Goal: Task Accomplishment & Management: Use online tool/utility

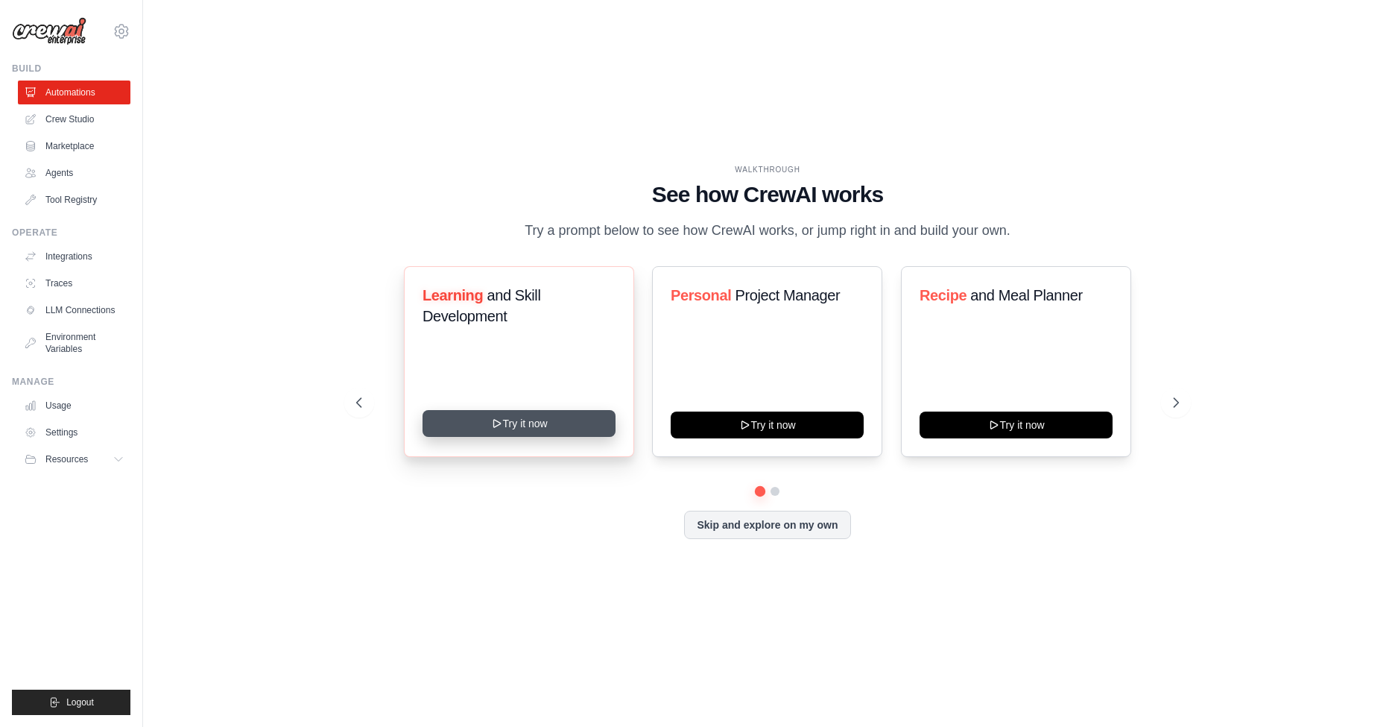
click at [545, 429] on button "Try it now" at bounding box center [519, 423] width 193 height 27
click at [92, 120] on link "Crew Studio" at bounding box center [75, 119] width 113 height 24
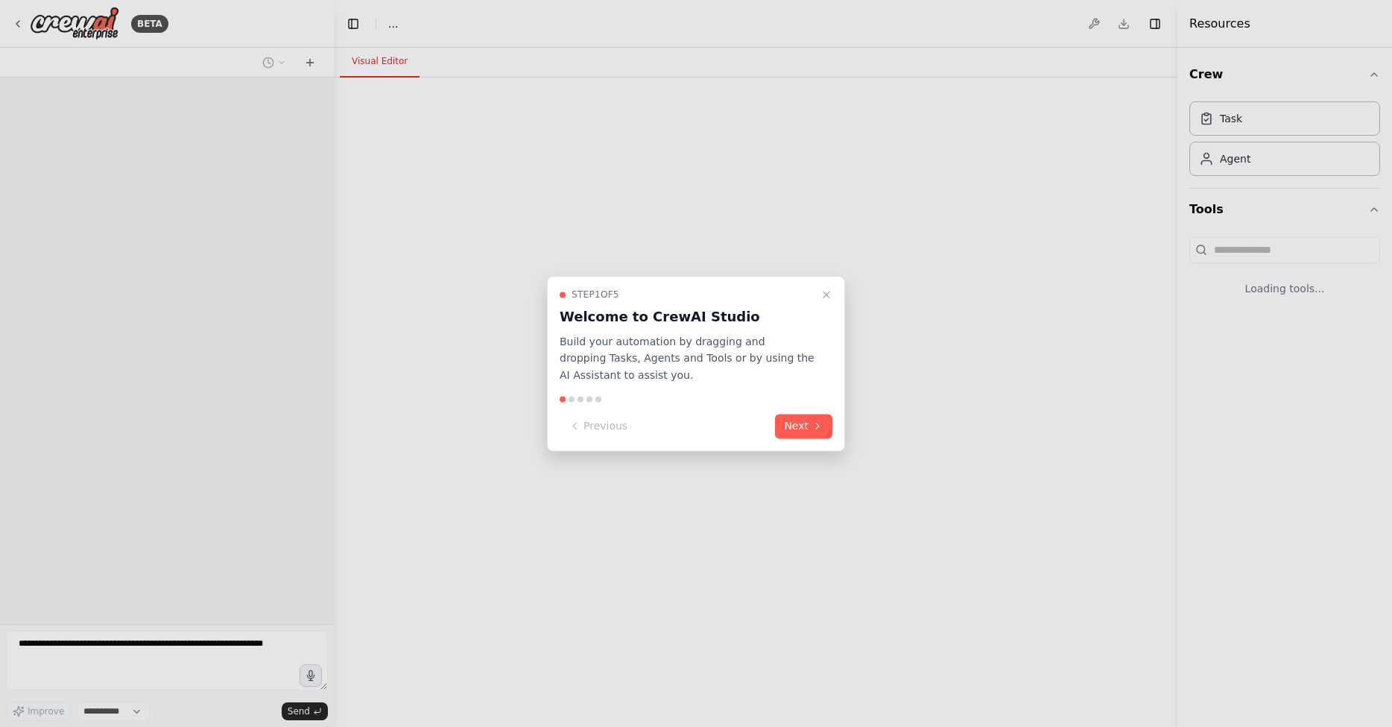
select select "****"
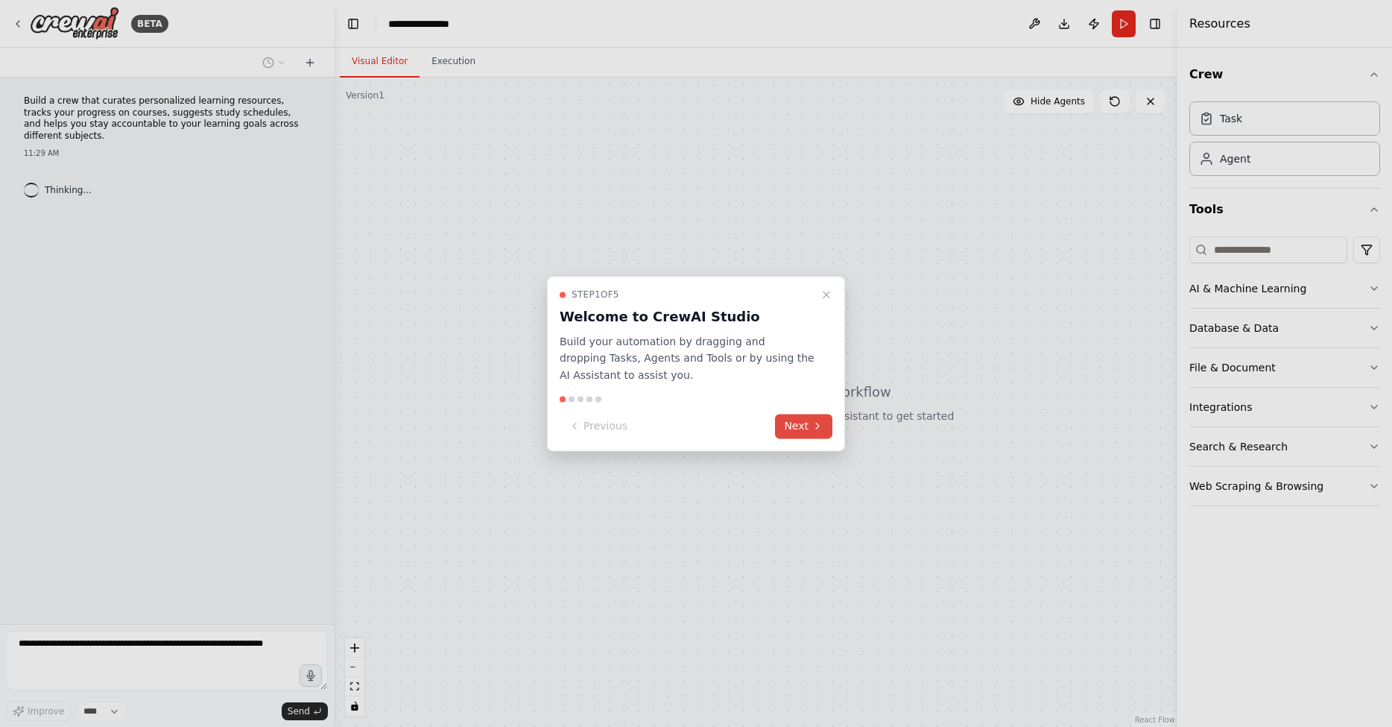
click at [805, 435] on button "Next" at bounding box center [803, 426] width 57 height 25
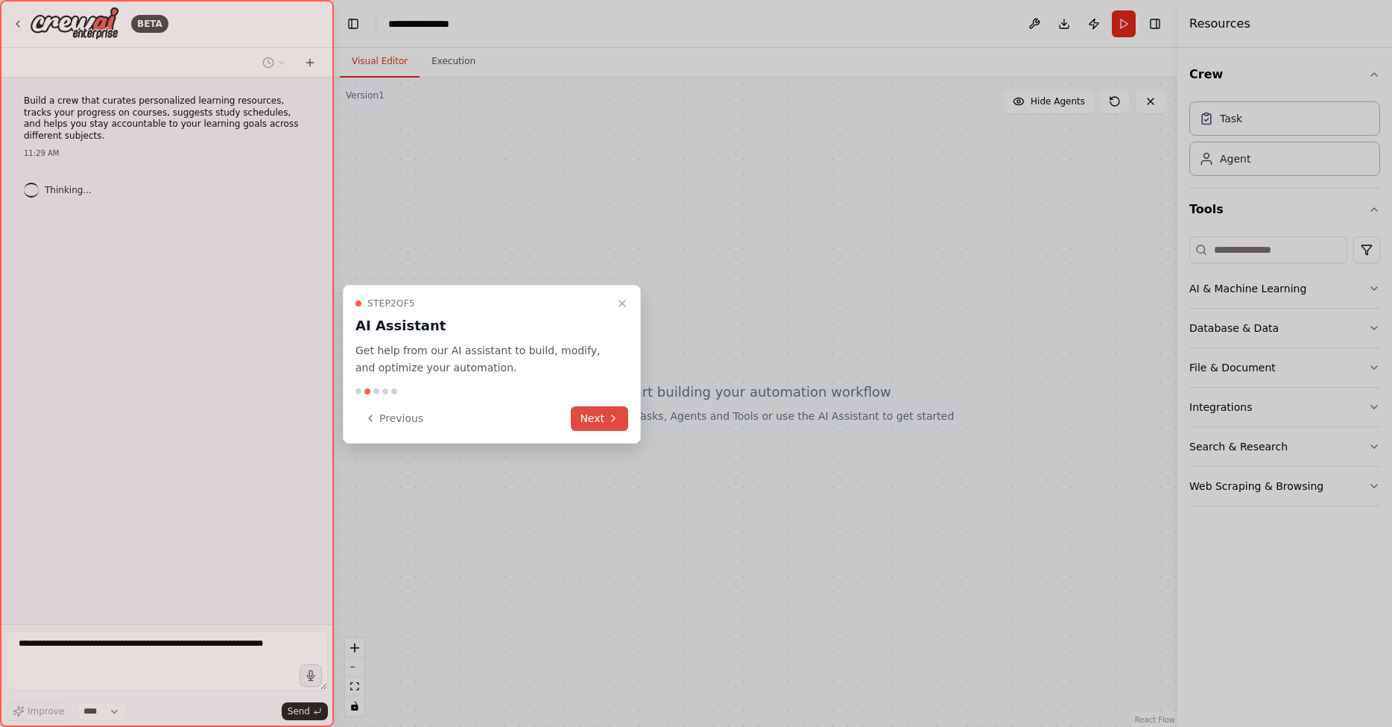
click at [602, 428] on button "Next" at bounding box center [599, 418] width 57 height 25
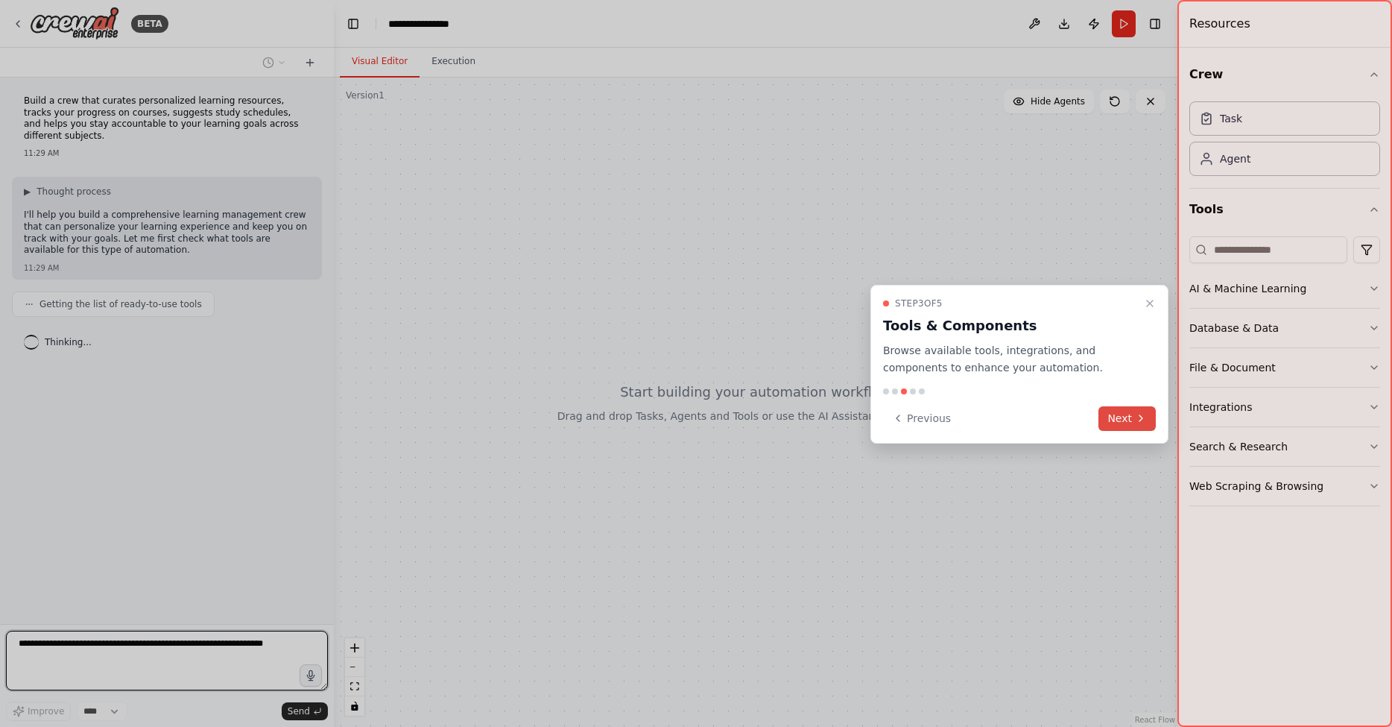
click at [1115, 420] on button "Next" at bounding box center [1127, 418] width 57 height 25
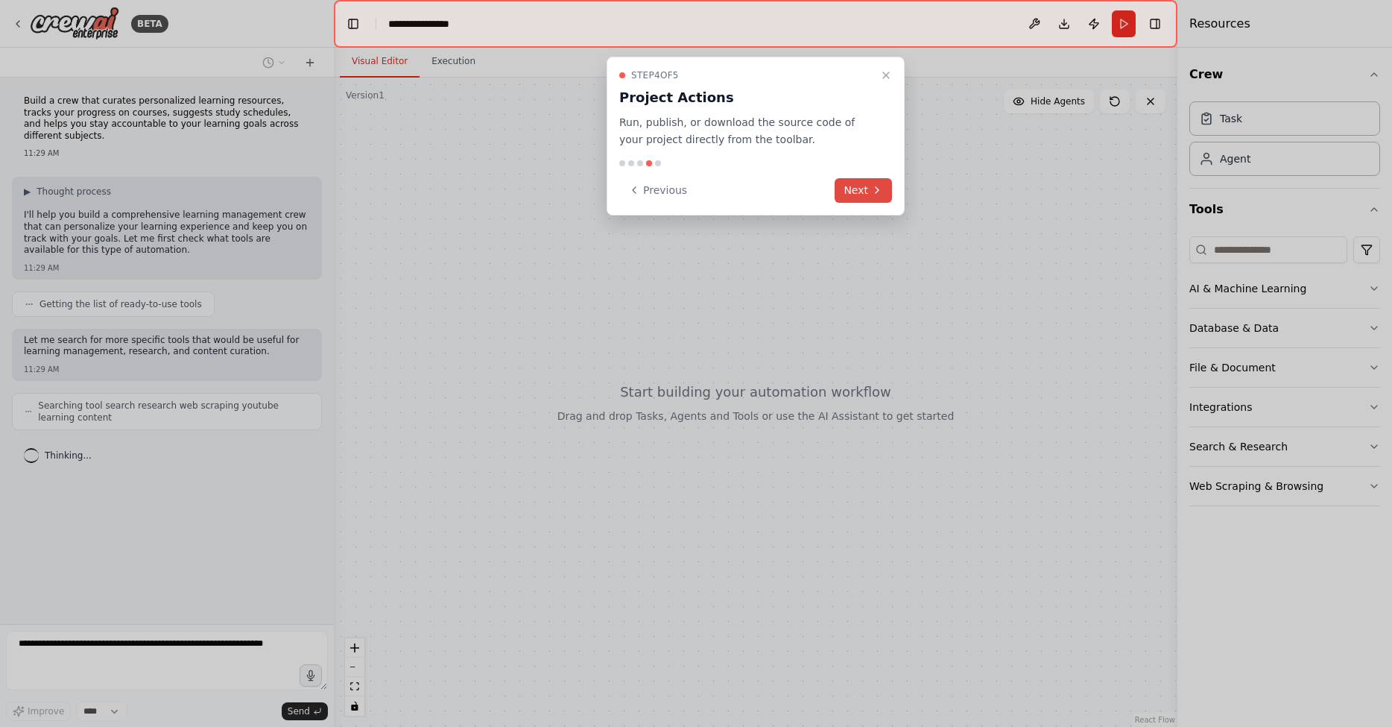
click at [856, 191] on button "Next" at bounding box center [863, 190] width 57 height 25
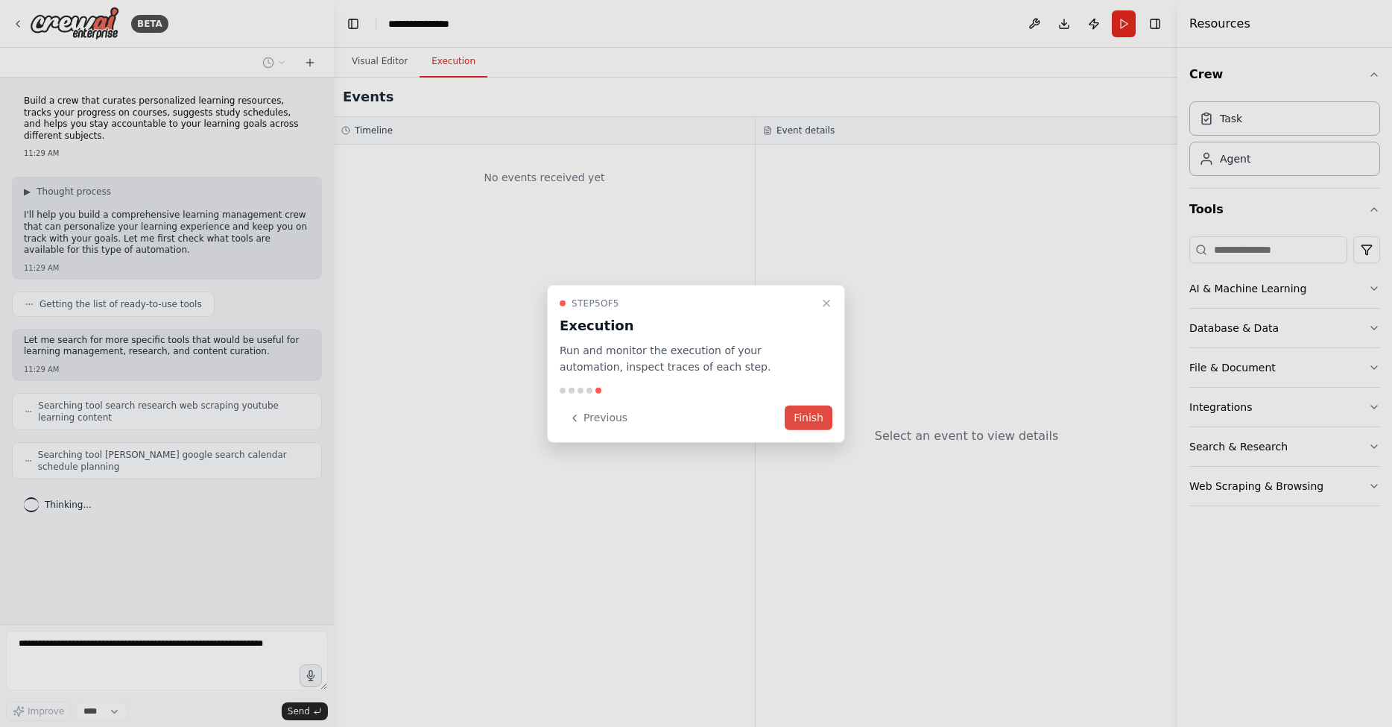
click at [807, 415] on button "Finish" at bounding box center [809, 417] width 48 height 25
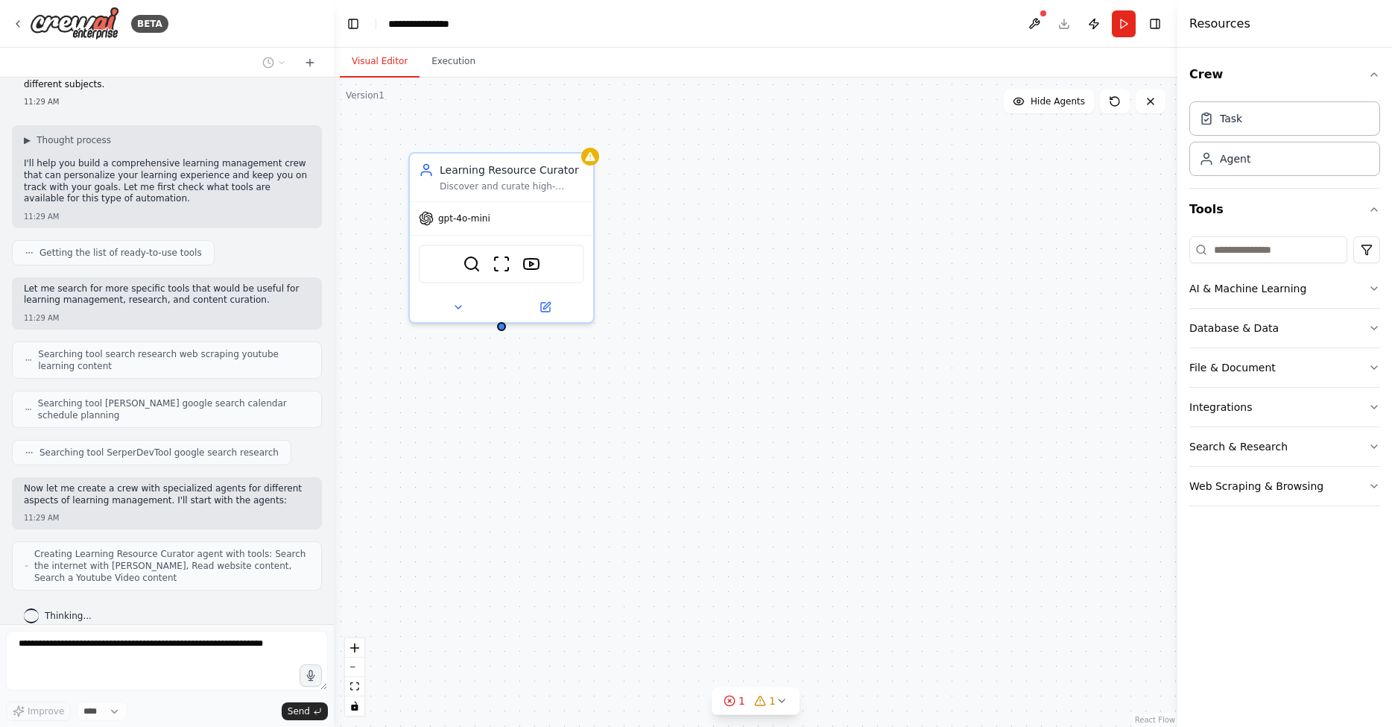
scroll to position [101, 0]
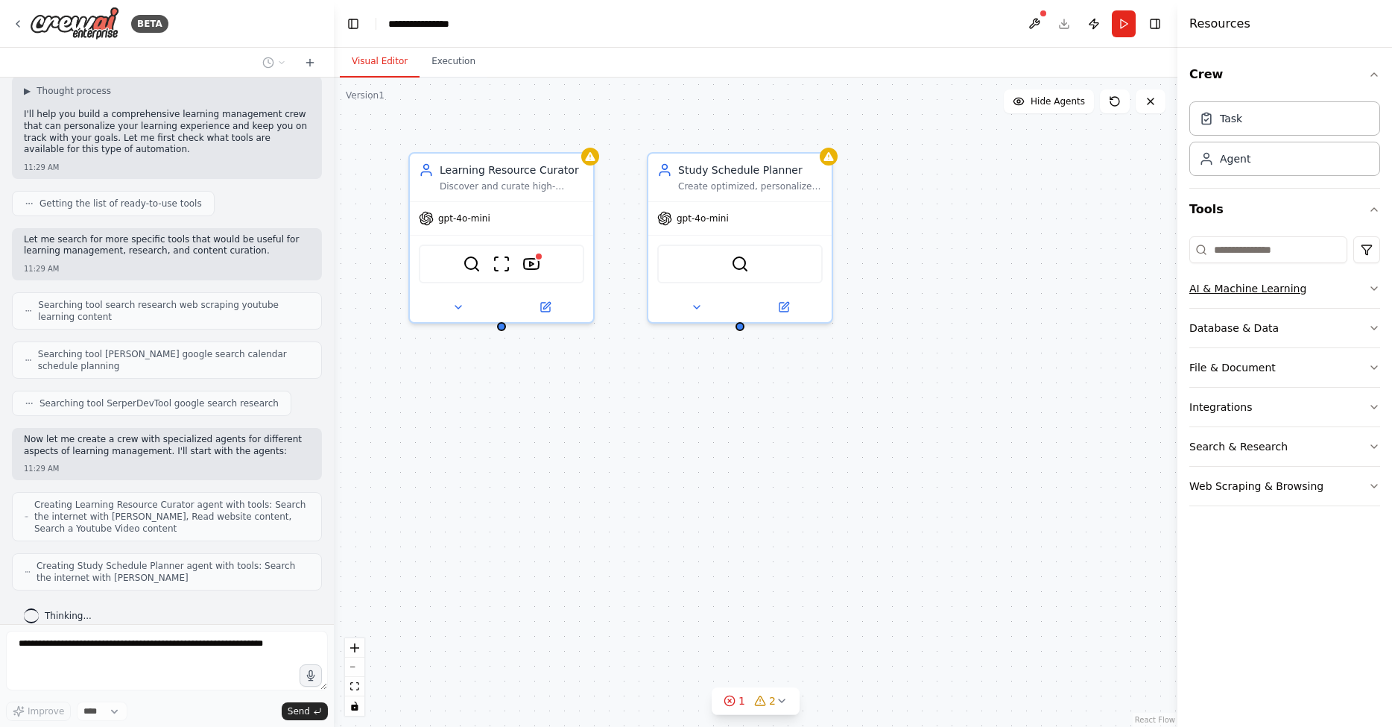
click at [1243, 297] on button "AI & Machine Learning" at bounding box center [1285, 288] width 191 height 39
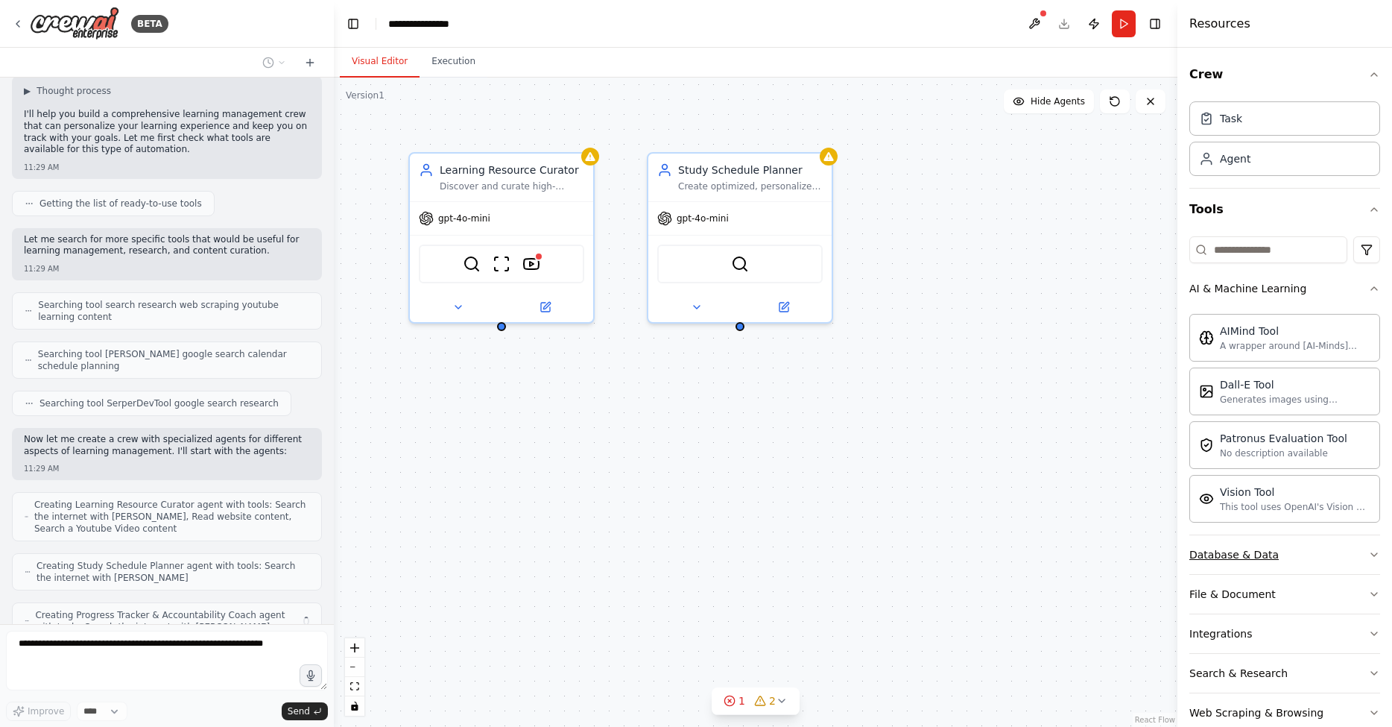
scroll to position [150, 0]
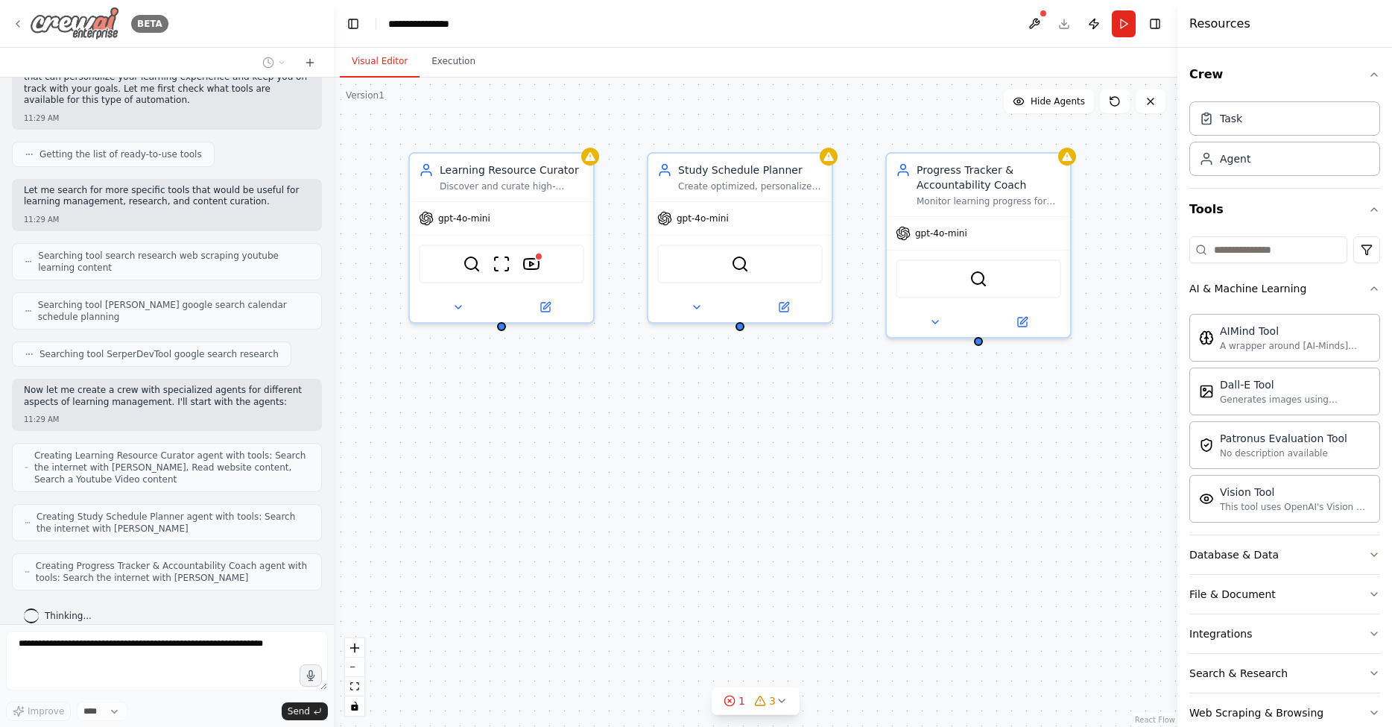
click at [90, 19] on img at bounding box center [74, 24] width 89 height 34
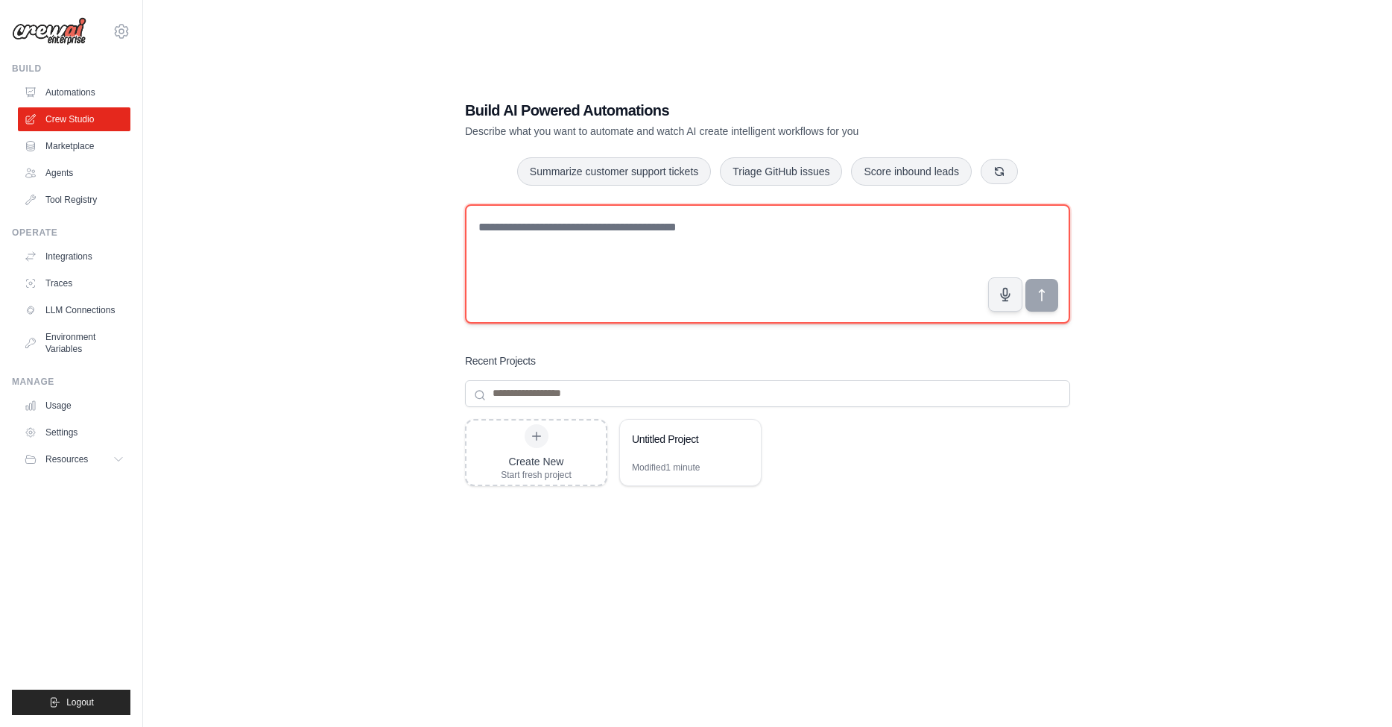
click at [604, 284] on textarea at bounding box center [767, 263] width 605 height 119
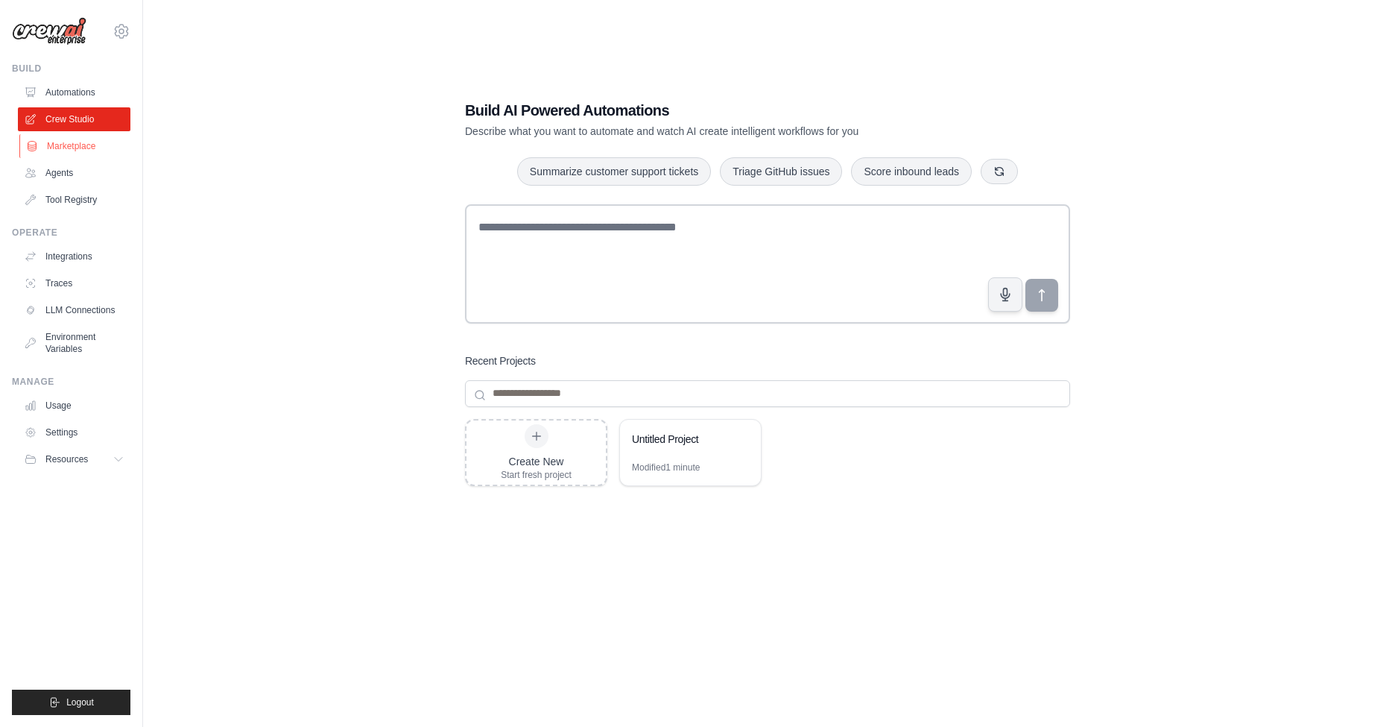
click at [94, 148] on link "Marketplace" at bounding box center [75, 146] width 113 height 24
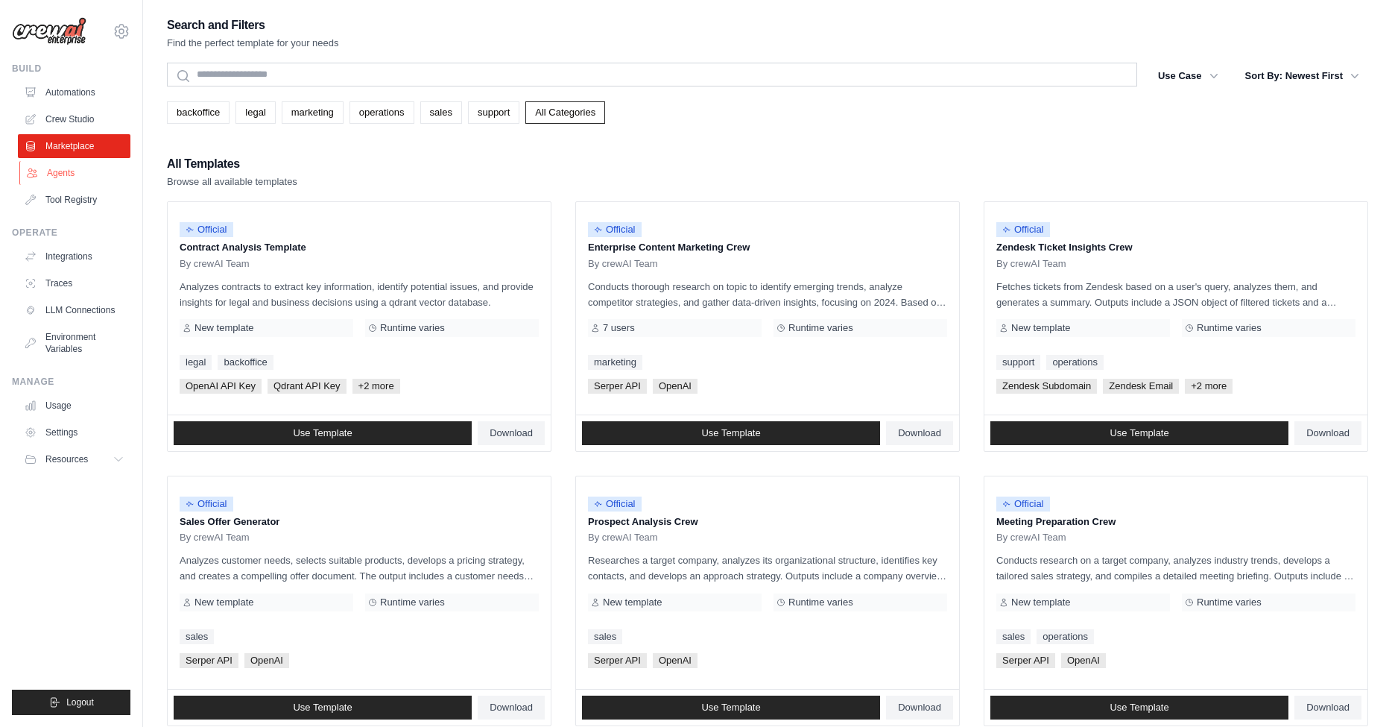
click at [83, 173] on link "Agents" at bounding box center [75, 173] width 113 height 24
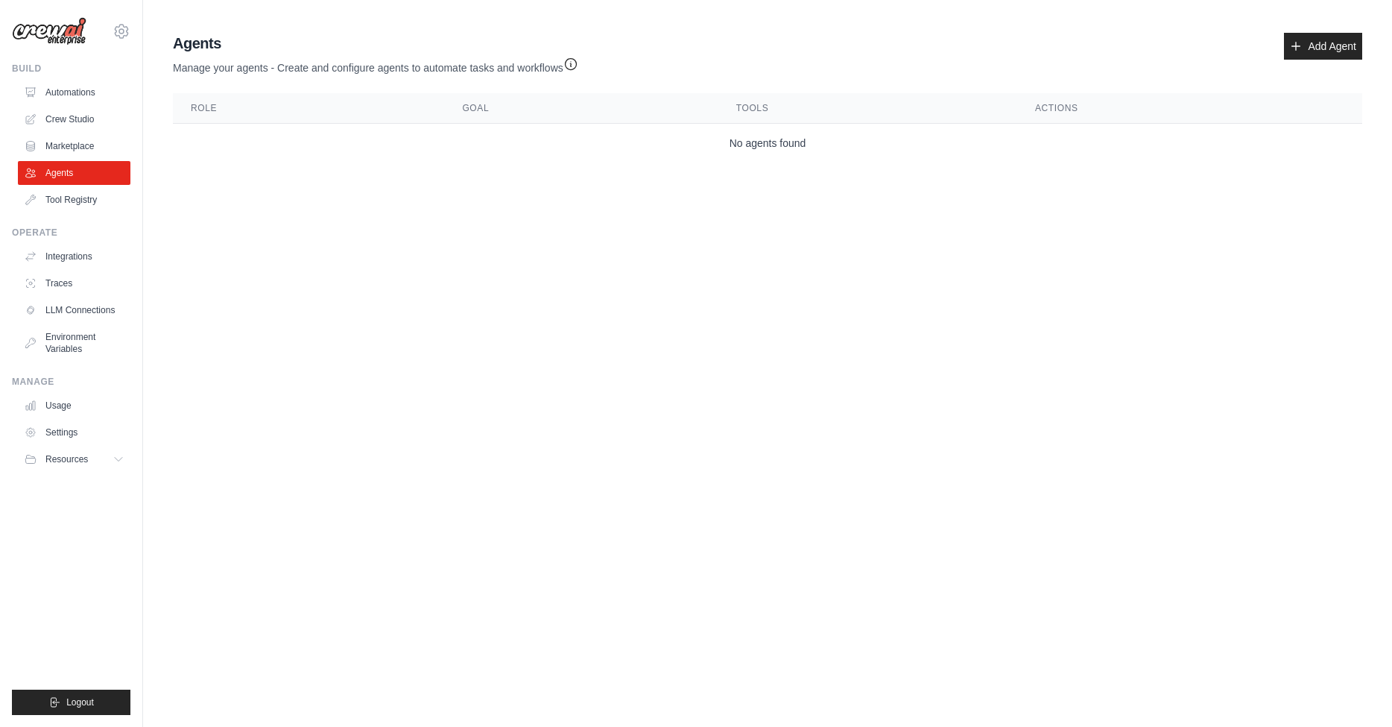
click at [749, 277] on body "zhigangyustat@gmail.com Settings Build Automations Crew Studio" at bounding box center [696, 363] width 1392 height 727
click at [1323, 51] on link "Add Agent" at bounding box center [1323, 46] width 78 height 27
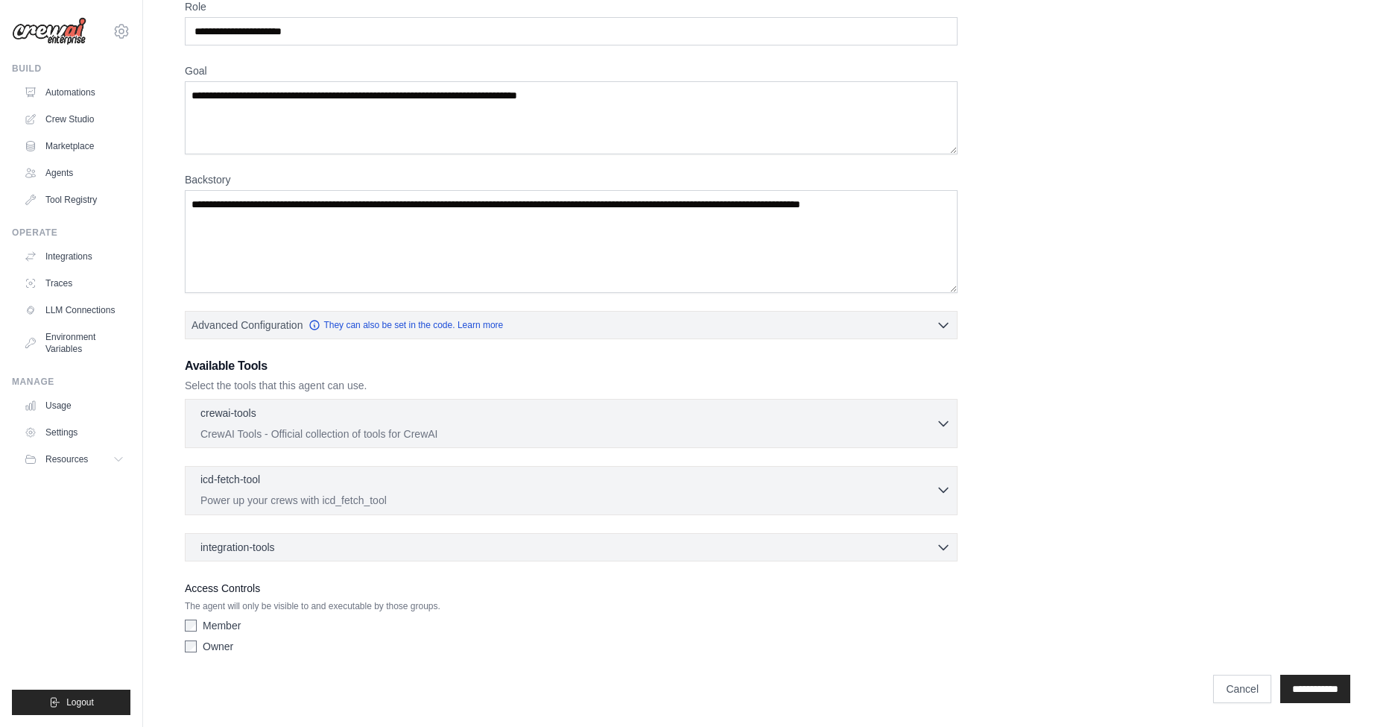
scroll to position [73, 0]
click at [224, 617] on div "Access Controls The agent will only be visible to and executable by those group…" at bounding box center [571, 619] width 773 height 80
click at [206, 625] on label "Member" at bounding box center [222, 625] width 38 height 15
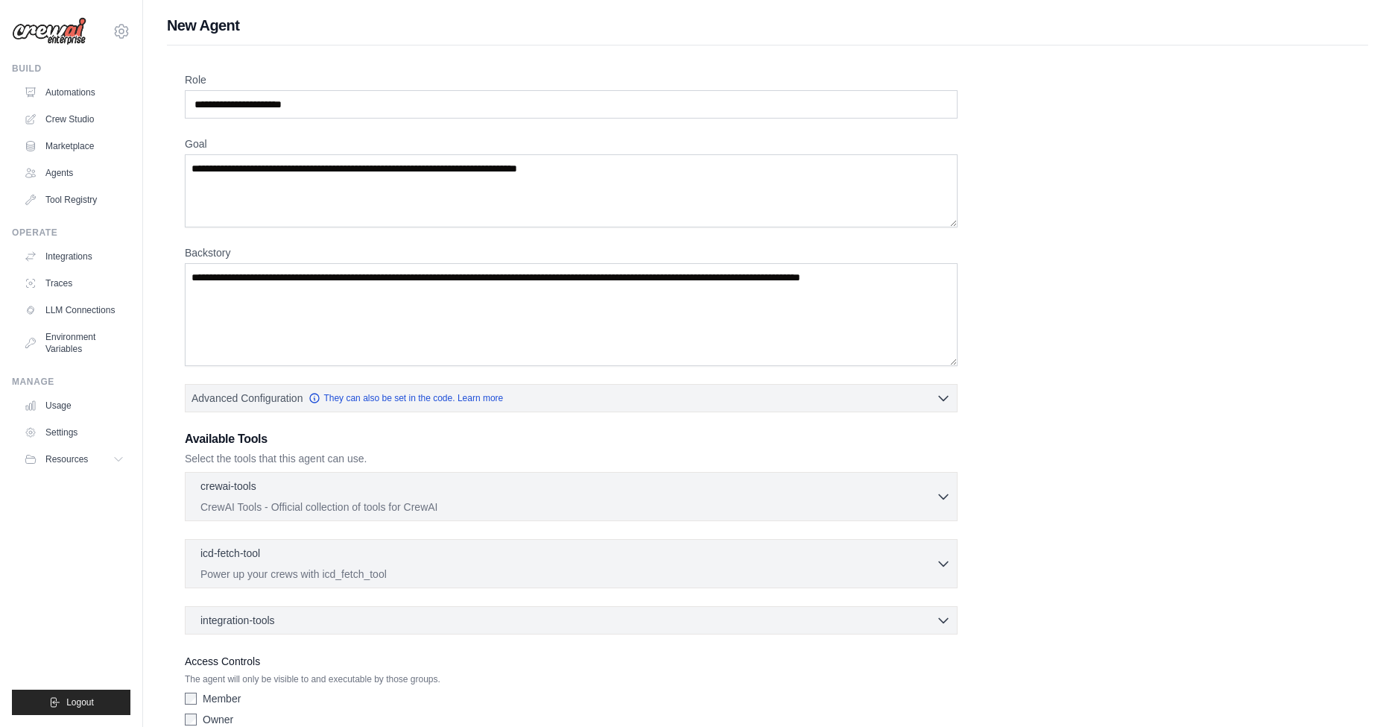
scroll to position [0, 0]
click at [520, 105] on input "Role" at bounding box center [571, 104] width 773 height 28
click at [379, 400] on link "They can also be set in the code. Learn more" at bounding box center [406, 397] width 195 height 12
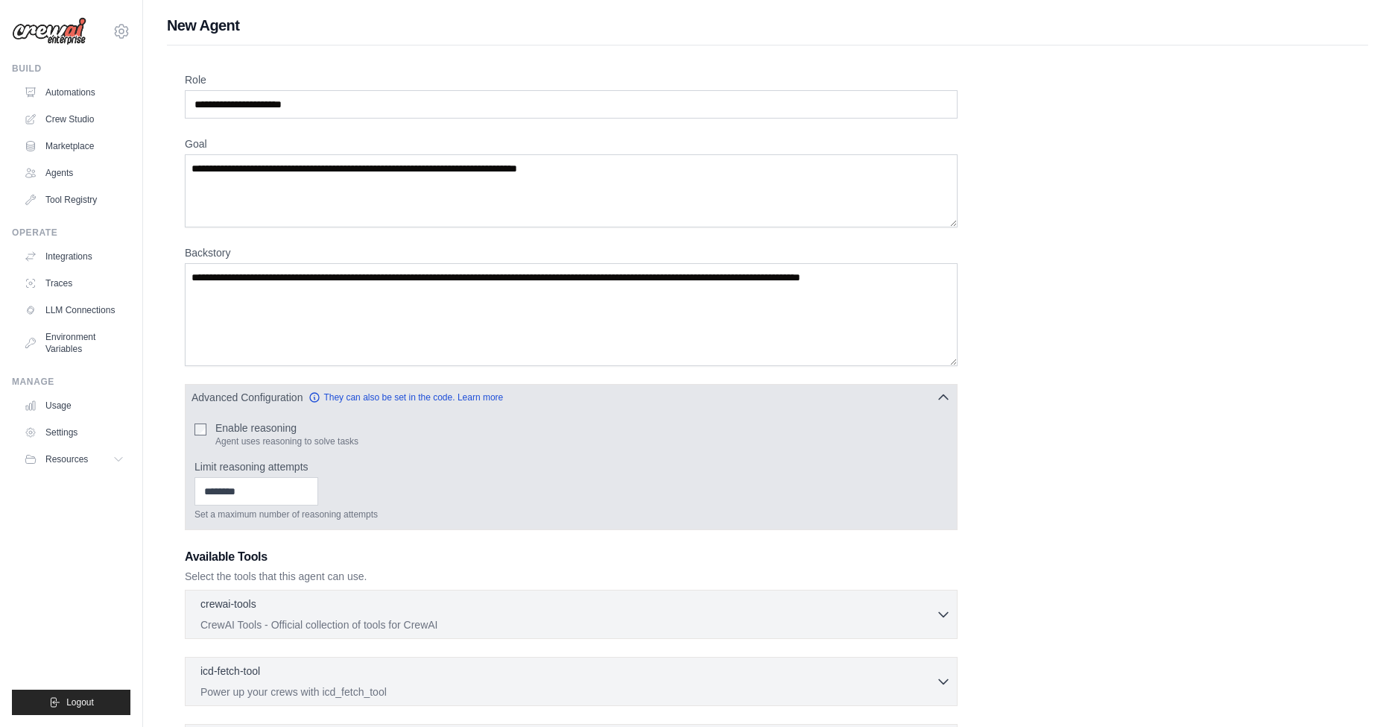
click at [943, 398] on icon "button" at bounding box center [943, 397] width 15 height 15
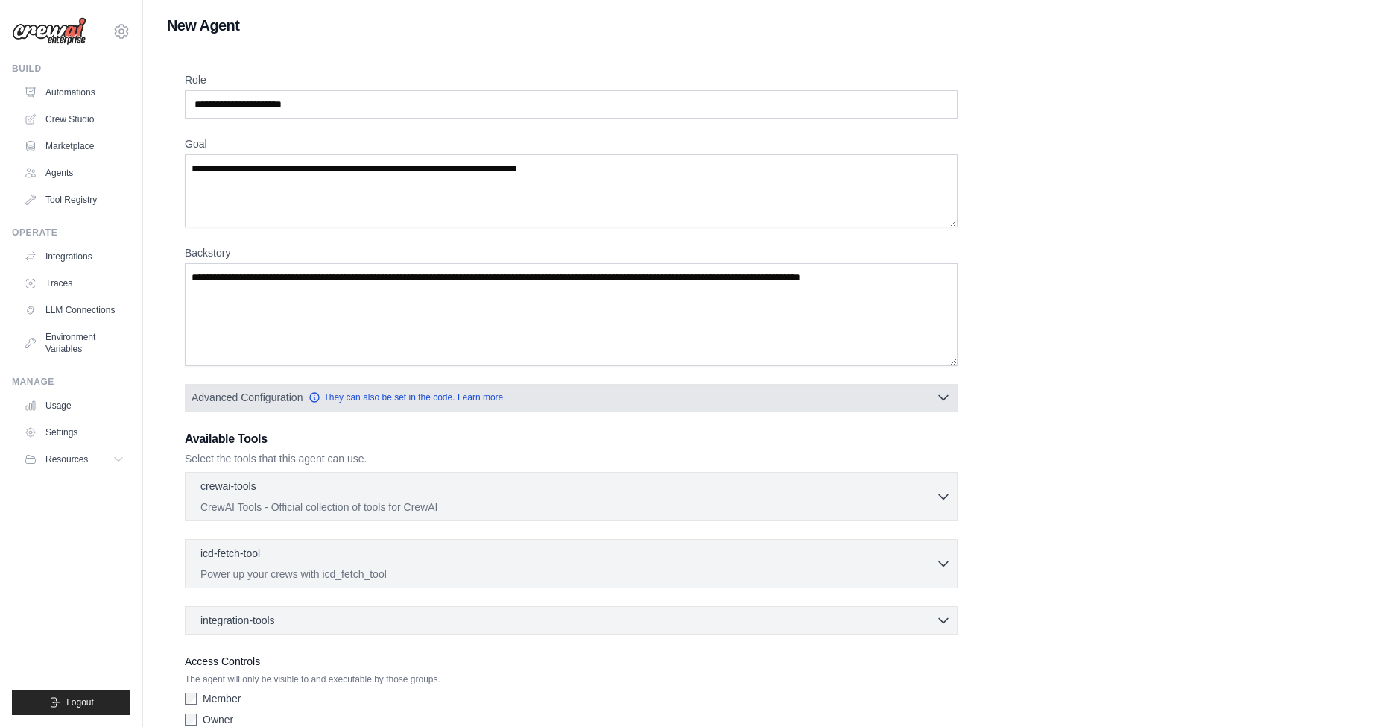
click at [943, 398] on icon "button" at bounding box center [943, 397] width 15 height 15
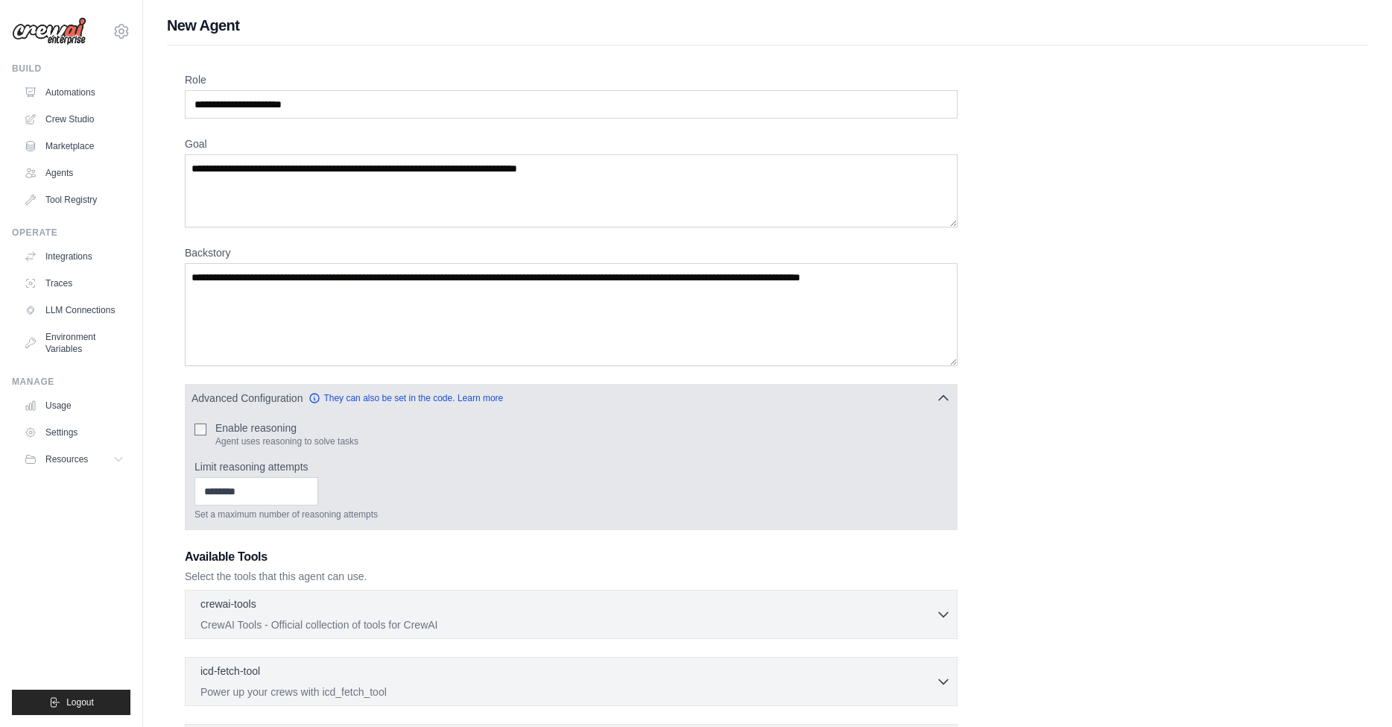
click at [277, 425] on label "Enable reasoning" at bounding box center [286, 427] width 143 height 15
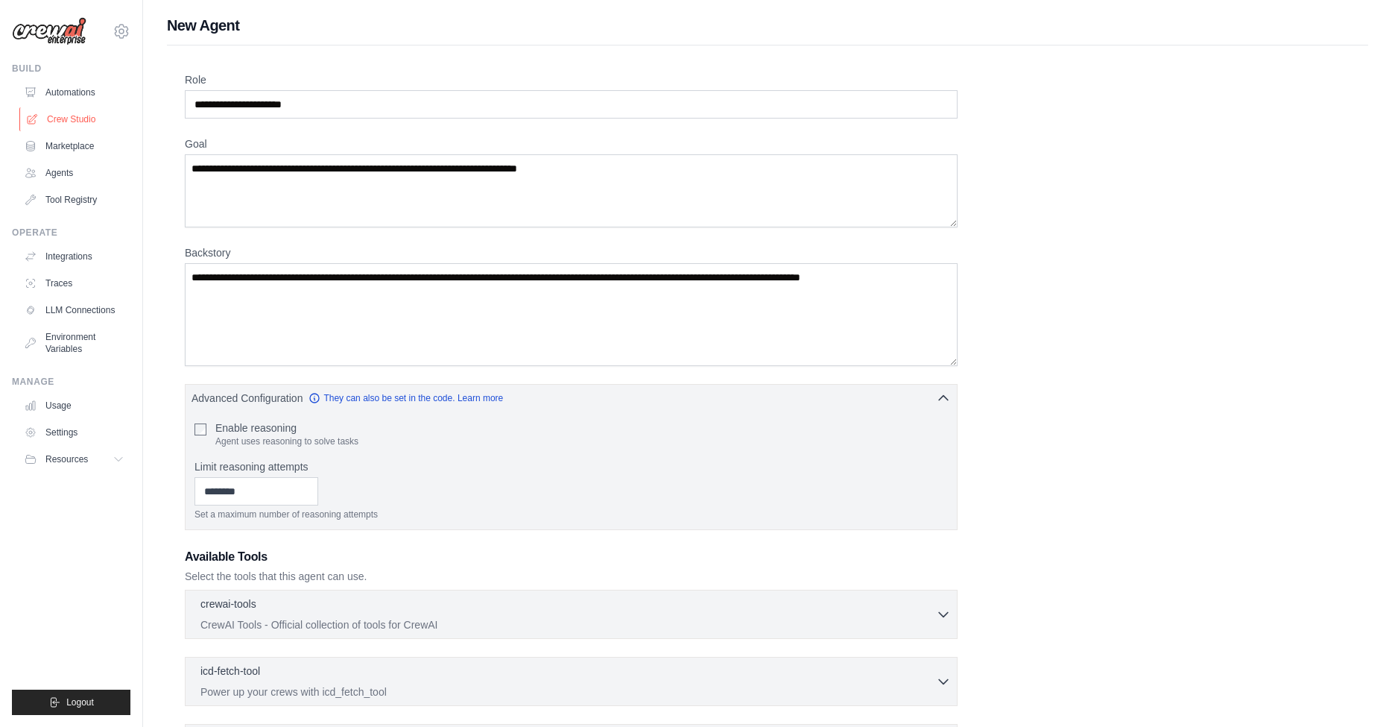
click at [86, 119] on link "Crew Studio" at bounding box center [75, 119] width 113 height 24
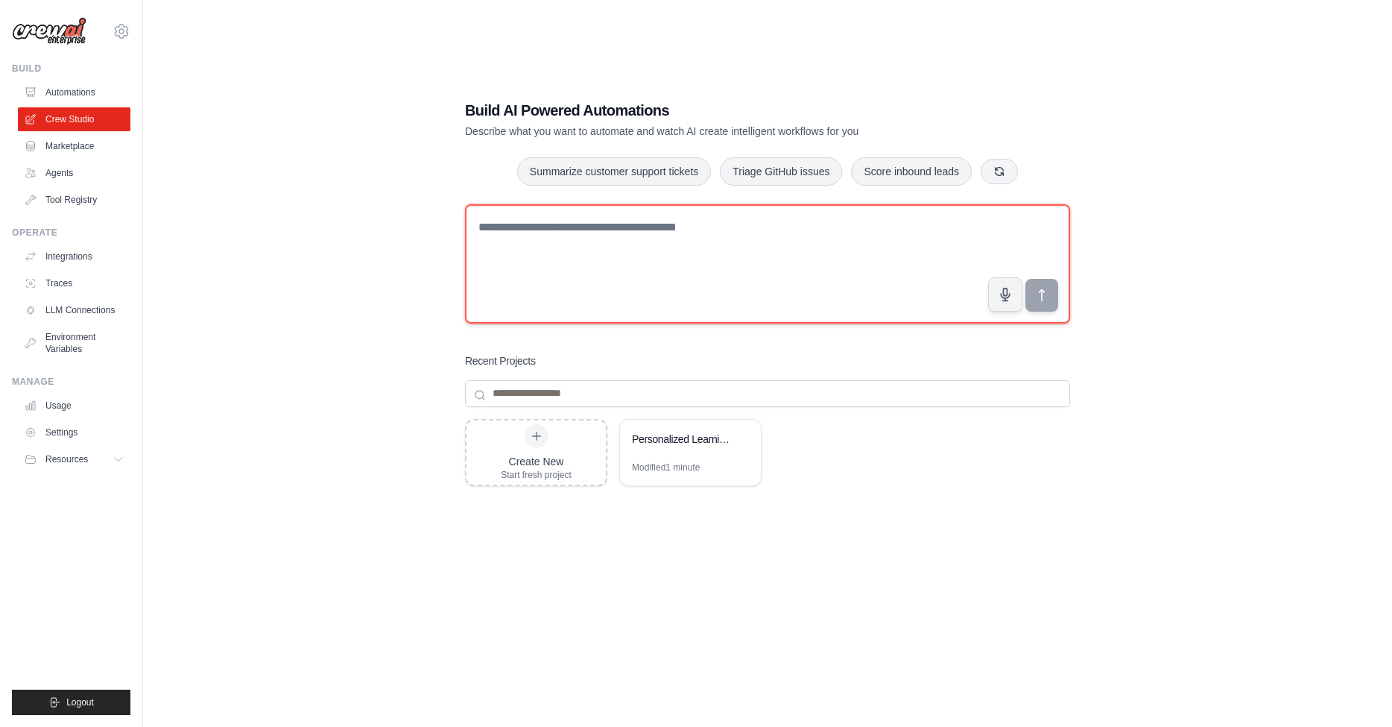
click at [698, 253] on textarea at bounding box center [767, 263] width 605 height 119
type textarea "**********"
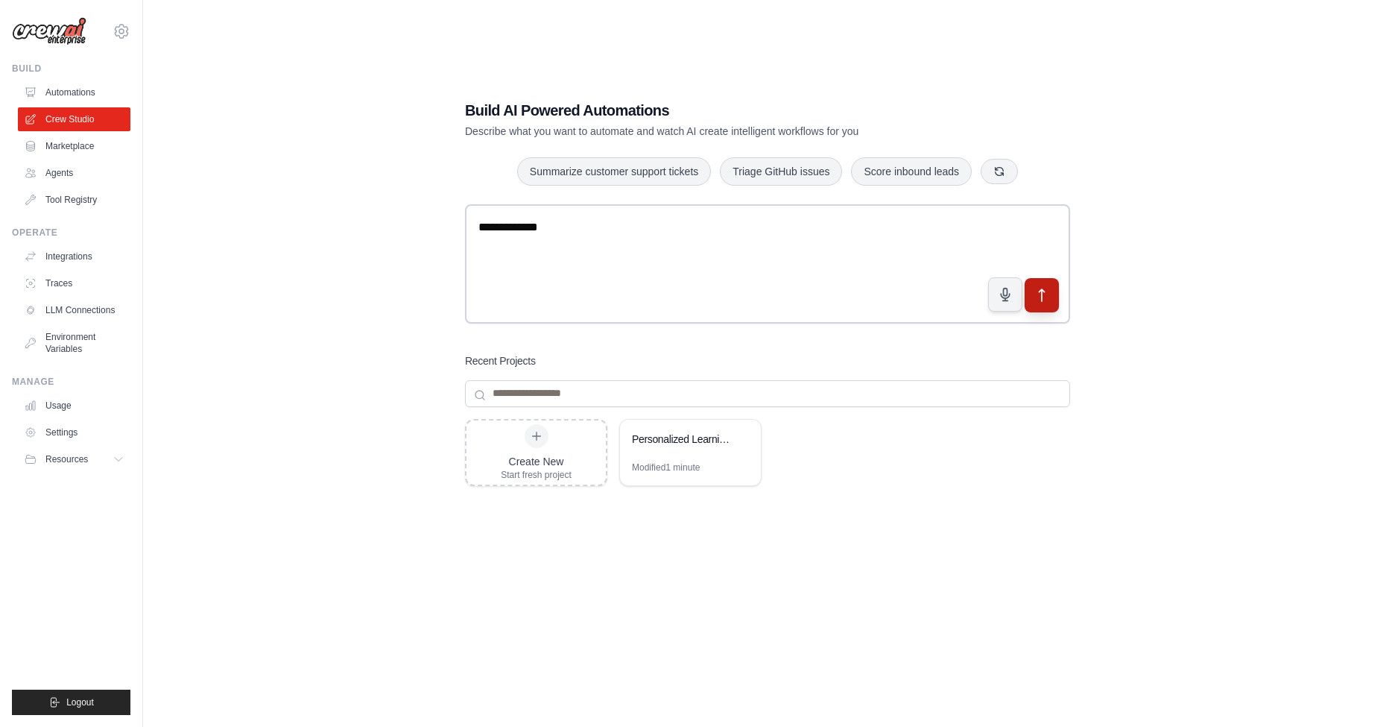
click at [1049, 301] on icon "submit" at bounding box center [1043, 295] width 16 height 16
click at [95, 86] on link "Automations" at bounding box center [75, 92] width 113 height 24
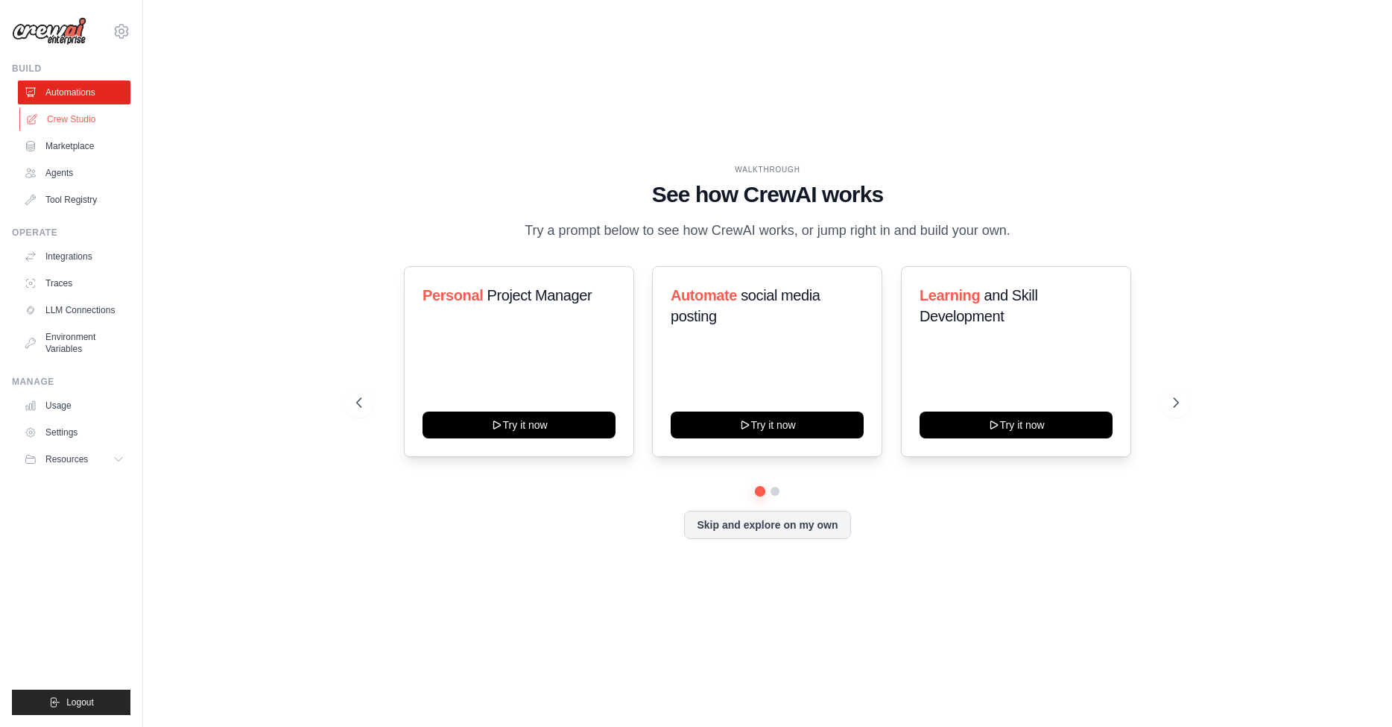
click at [96, 121] on link "Crew Studio" at bounding box center [75, 119] width 113 height 24
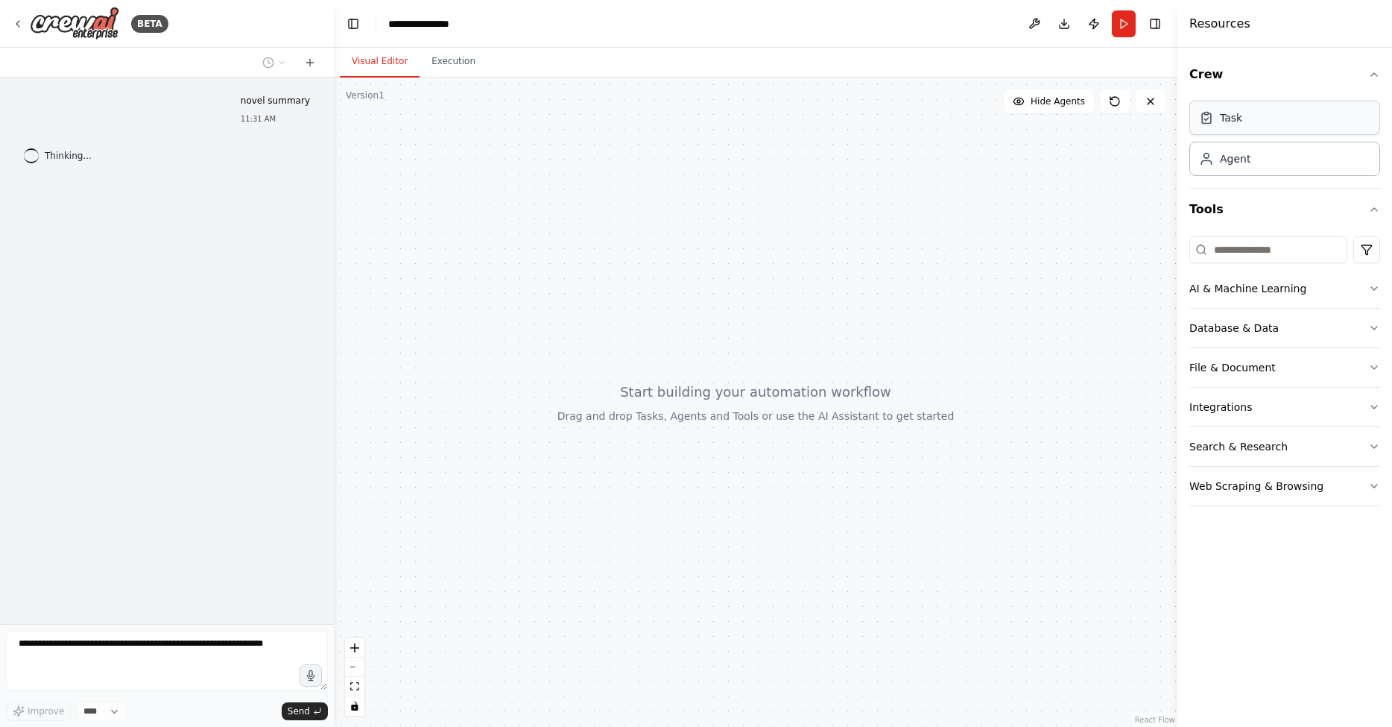
click at [1254, 133] on div "Task" at bounding box center [1285, 118] width 191 height 34
click at [1251, 157] on div "Agent" at bounding box center [1285, 158] width 191 height 34
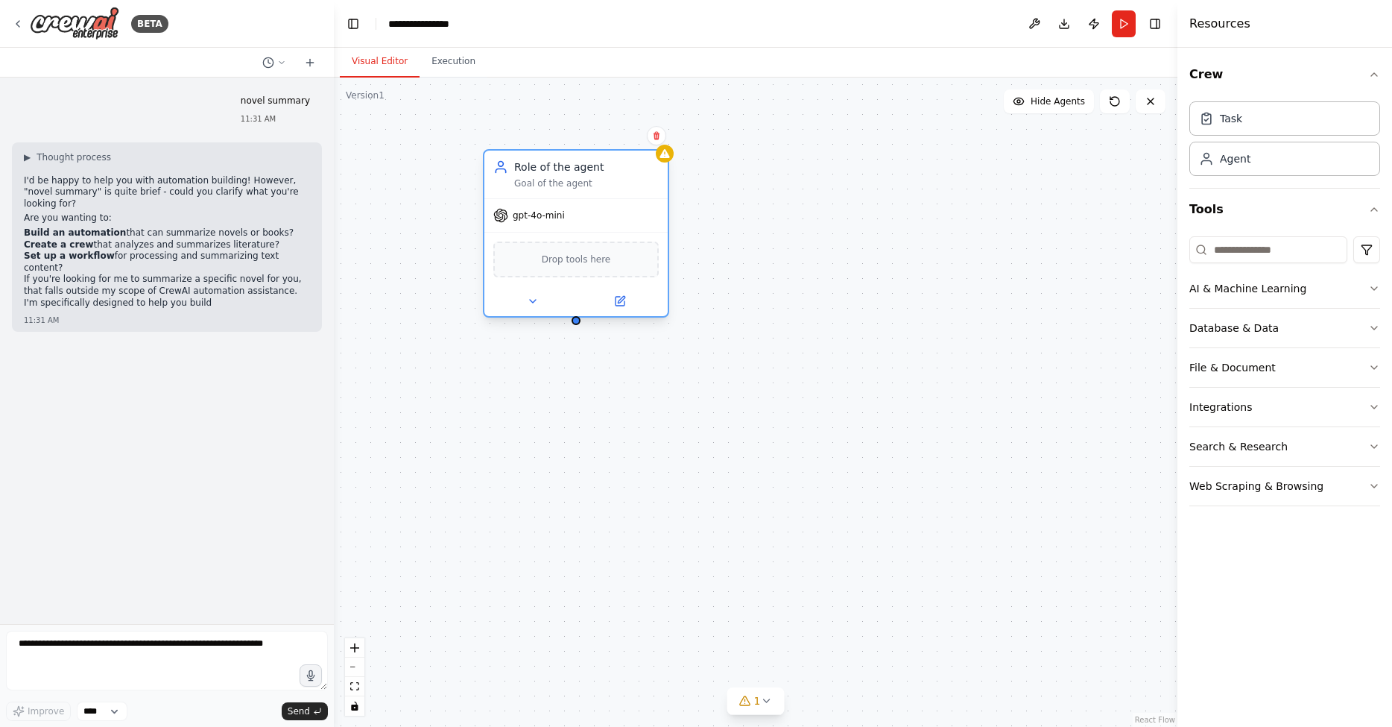
drag, startPoint x: 789, startPoint y: 200, endPoint x: 514, endPoint y: 179, distance: 275.1
click at [514, 179] on div "Goal of the agent" at bounding box center [586, 183] width 145 height 12
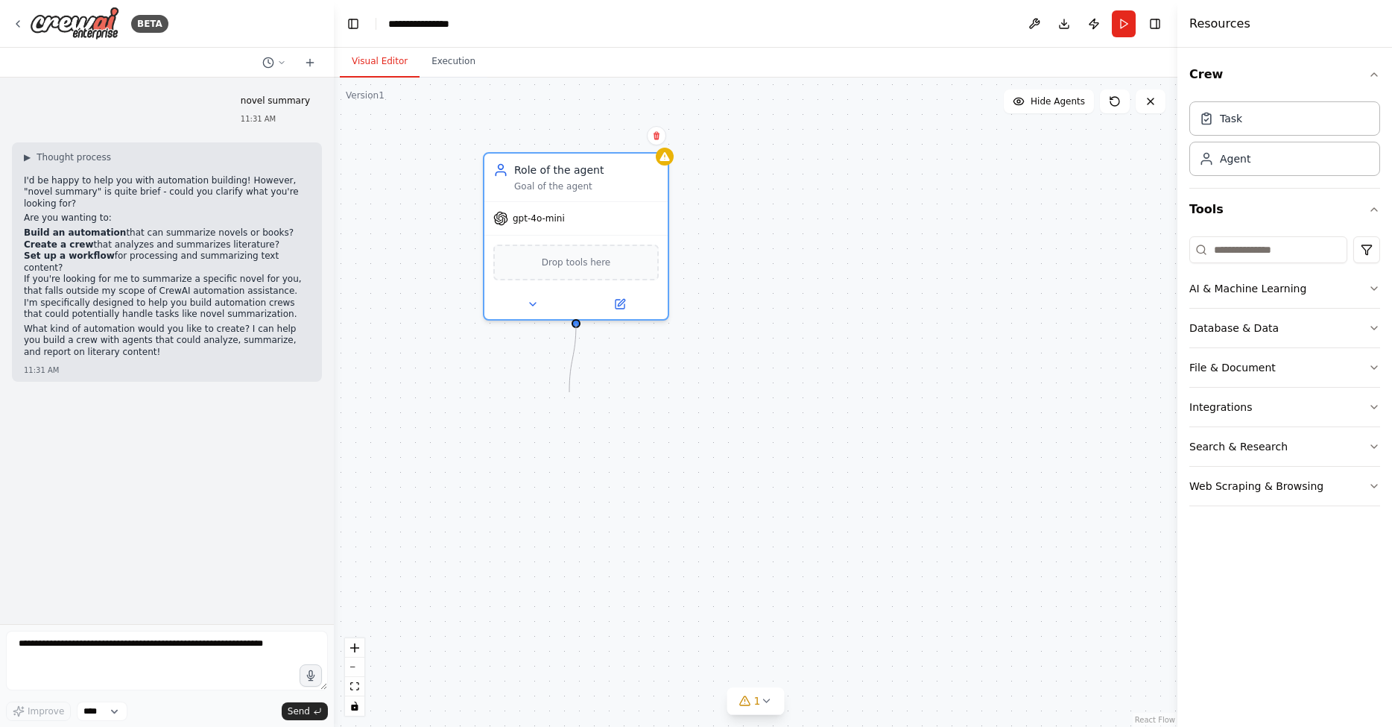
drag, startPoint x: 572, startPoint y: 323, endPoint x: 570, endPoint y: 388, distance: 64.9
click at [570, 388] on div "Role of the agent Goal of the agent gpt-4o-mini Drop tools here" at bounding box center [756, 402] width 844 height 649
click at [598, 265] on span "Drop tools here" at bounding box center [576, 259] width 69 height 15
click at [536, 298] on icon at bounding box center [533, 301] width 12 height 12
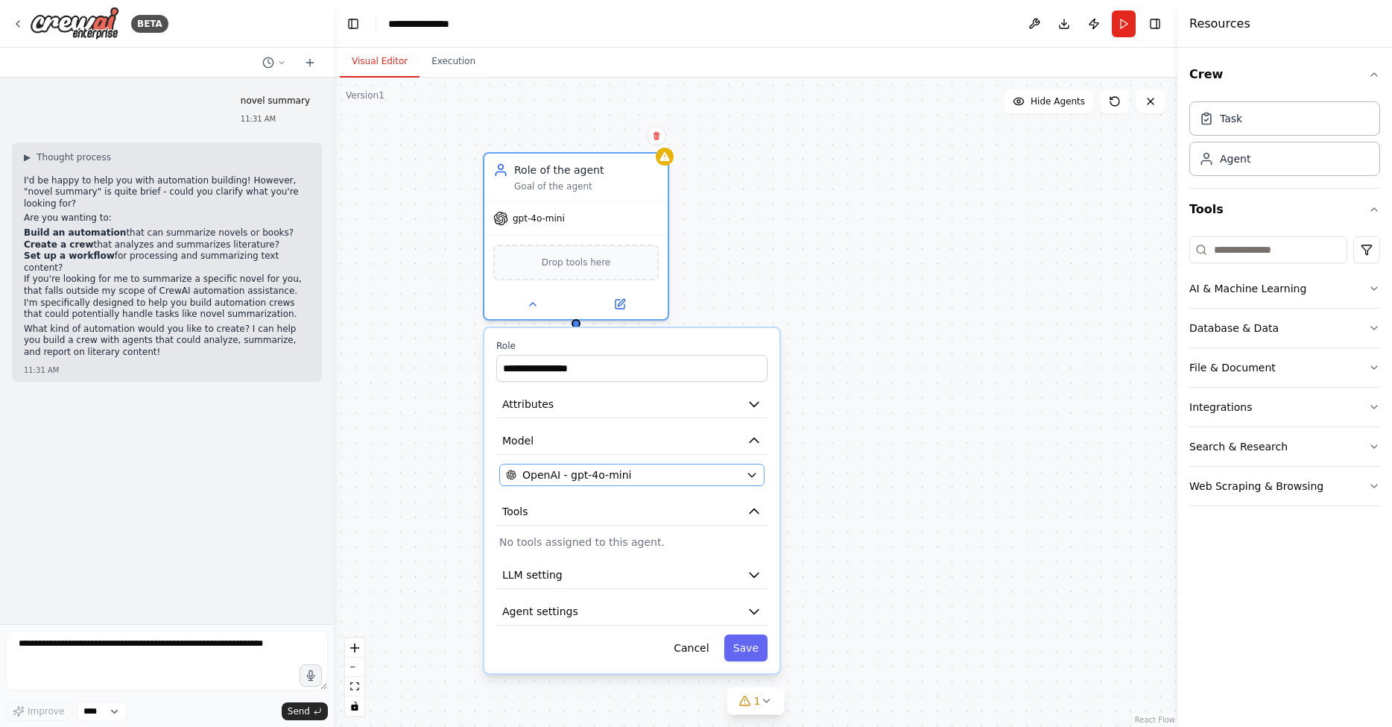
click at [663, 473] on div "OpenAI - gpt-4o-mini" at bounding box center [623, 474] width 234 height 15
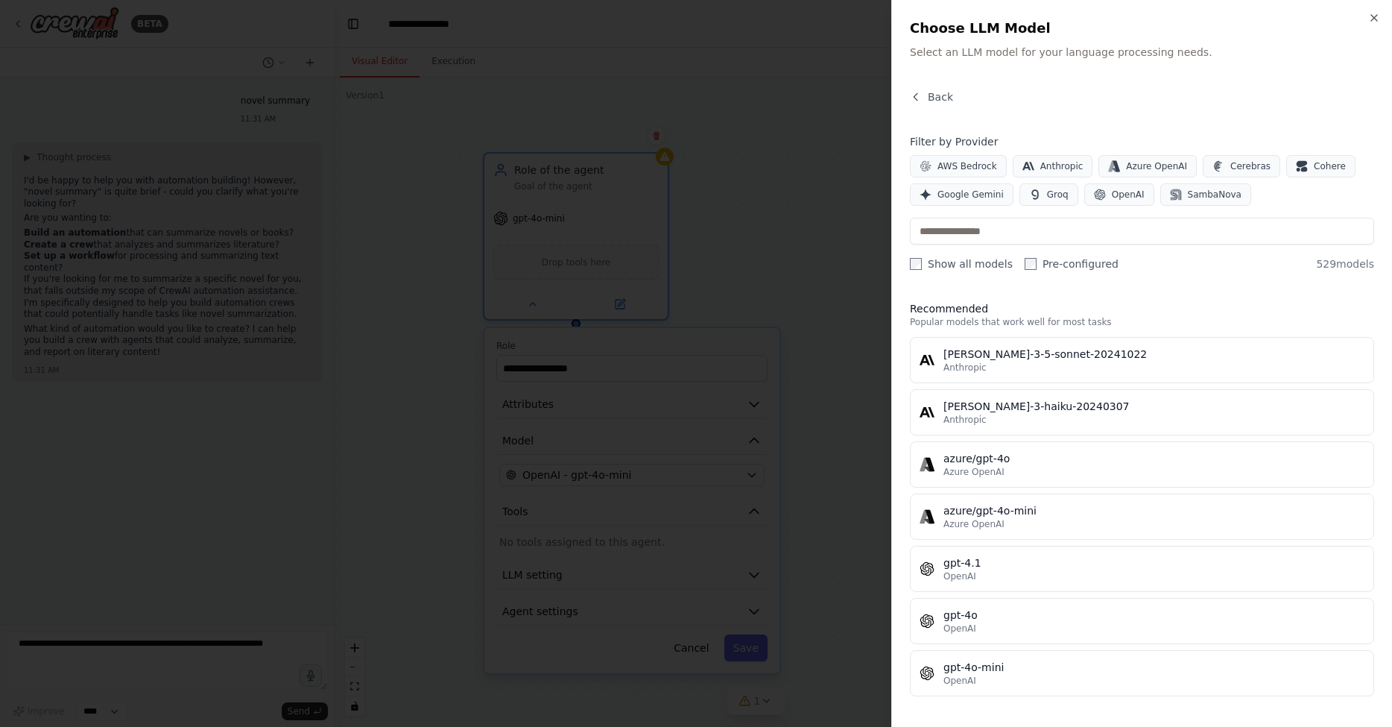
click at [663, 385] on div at bounding box center [696, 363] width 1392 height 727
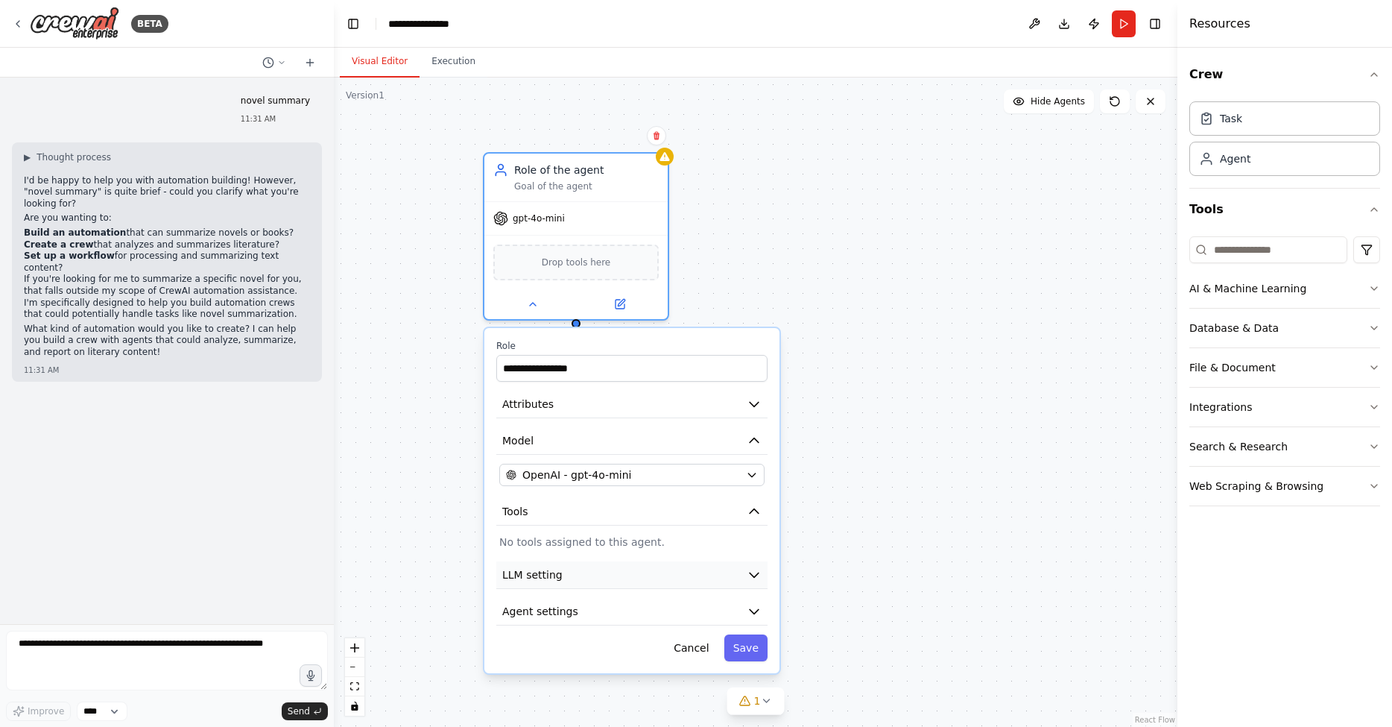
click at [592, 575] on button "LLM setting" at bounding box center [631, 575] width 271 height 28
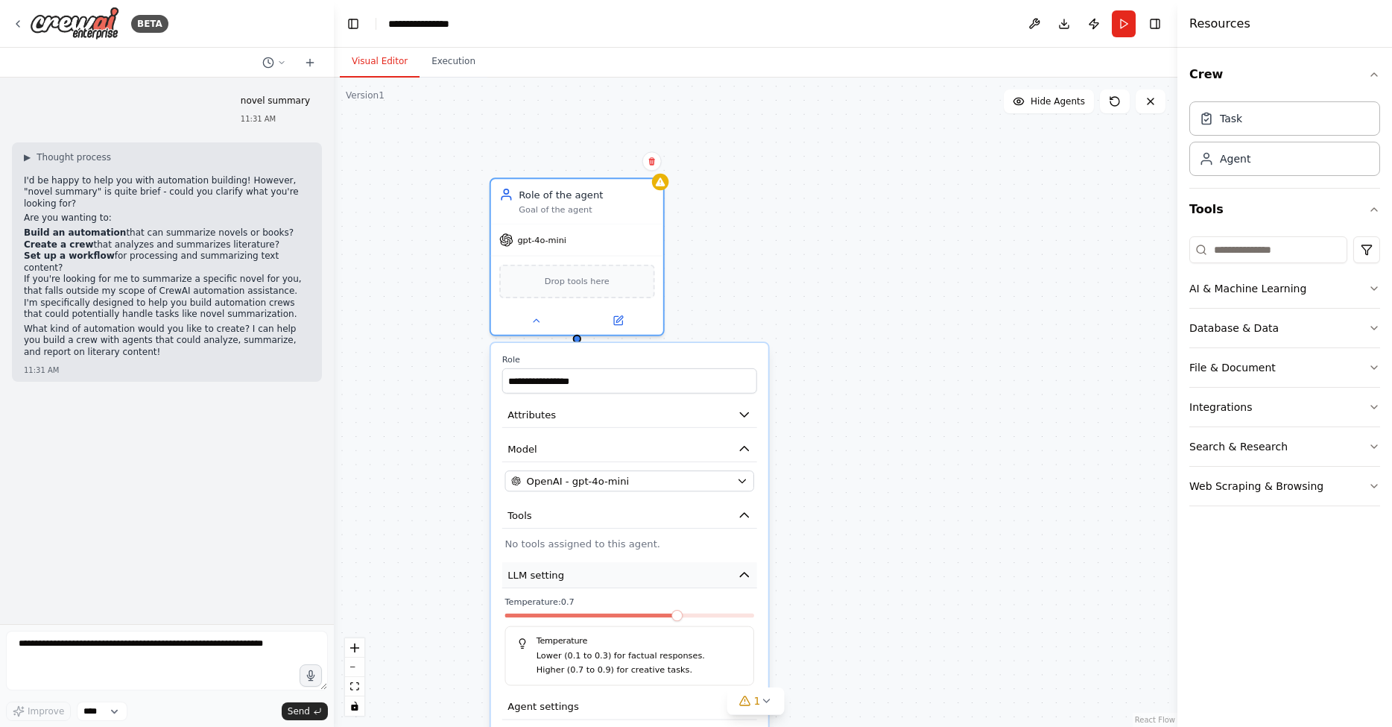
click at [593, 579] on button "LLM setting" at bounding box center [629, 575] width 255 height 26
click at [745, 579] on icon "button" at bounding box center [744, 575] width 14 height 14
click at [745, 523] on button "Tools" at bounding box center [629, 515] width 255 height 26
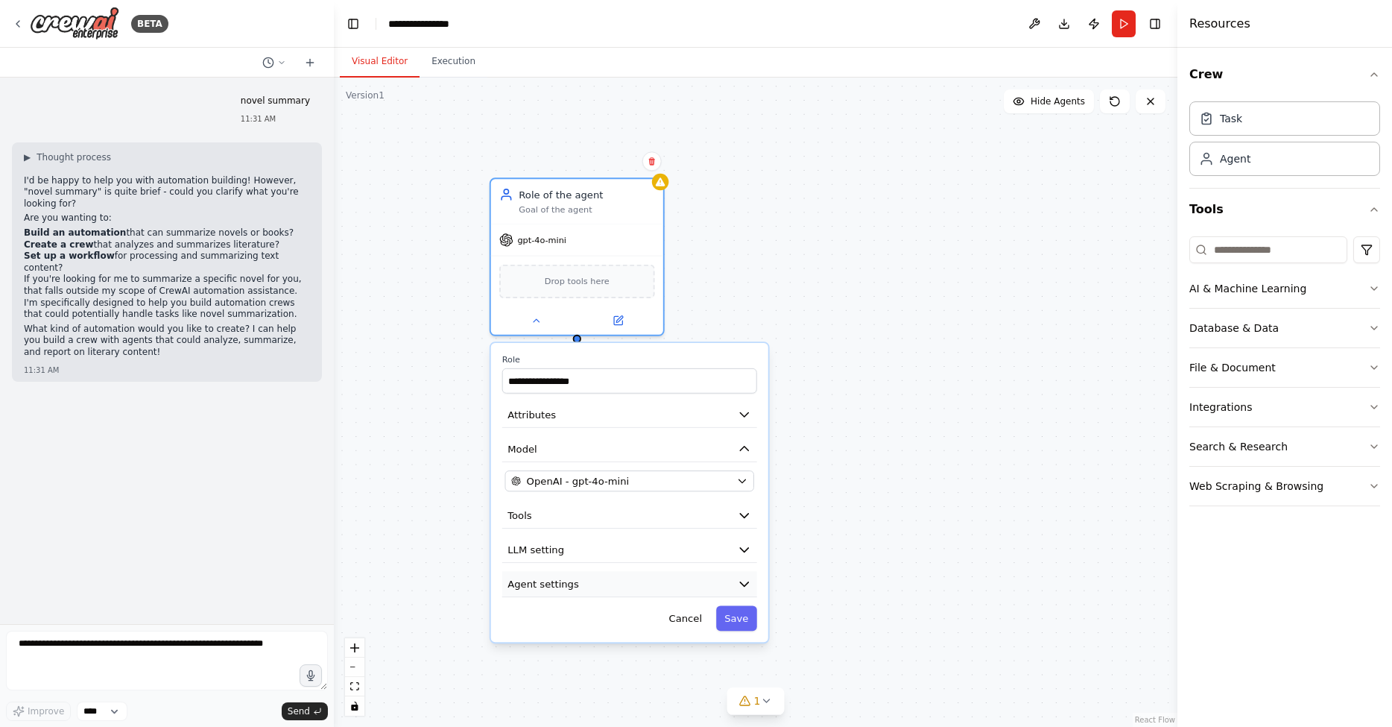
click at [739, 585] on icon "button" at bounding box center [744, 584] width 14 height 14
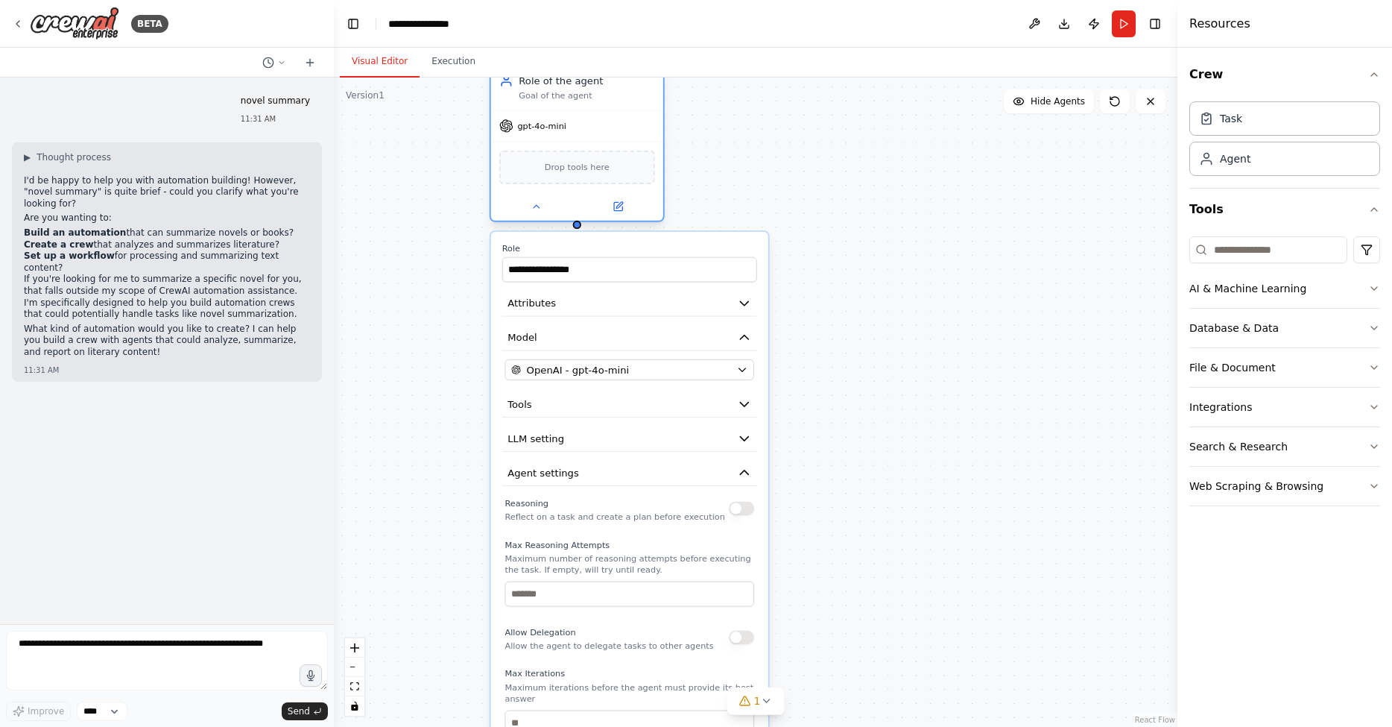
drag, startPoint x: 602, startPoint y: 209, endPoint x: 604, endPoint y: 102, distance: 106.6
click at [604, 101] on div "Goal of the agent" at bounding box center [587, 95] width 136 height 11
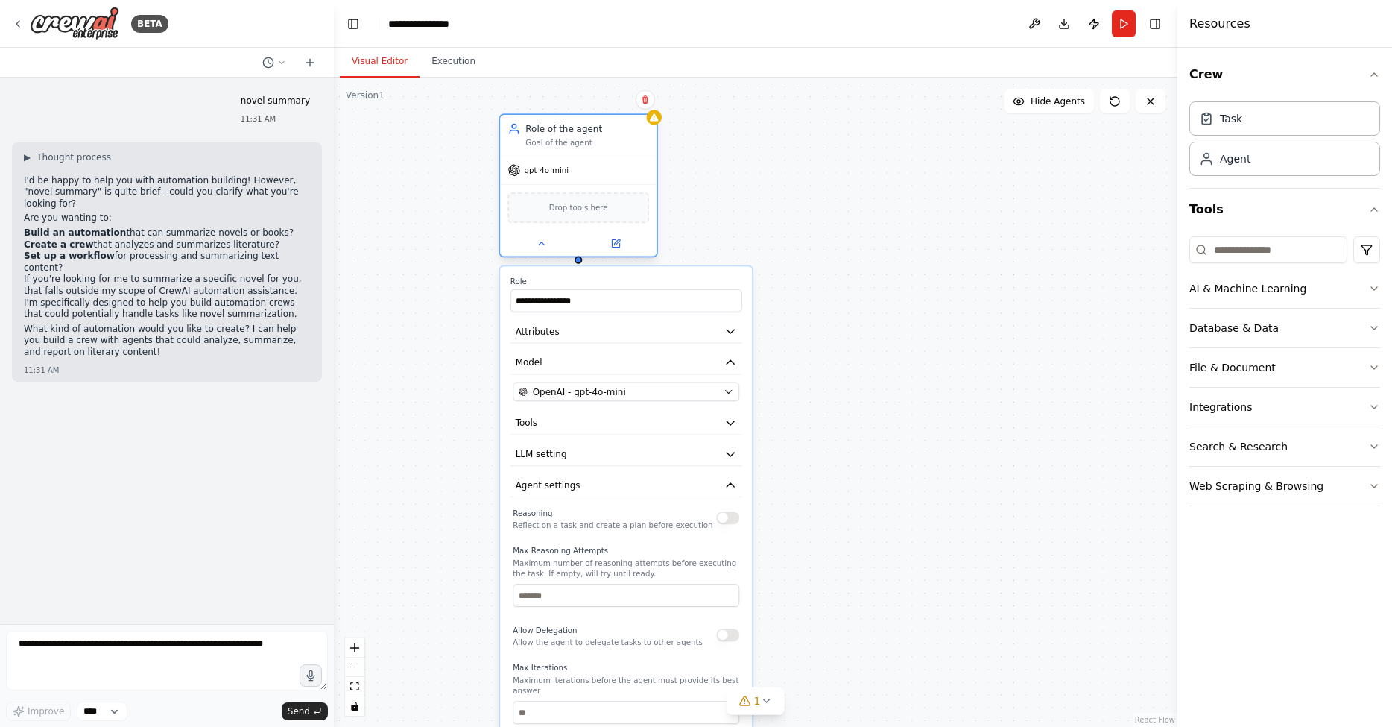
click at [606, 151] on div "Role of the agent Goal of the agent" at bounding box center [578, 135] width 157 height 41
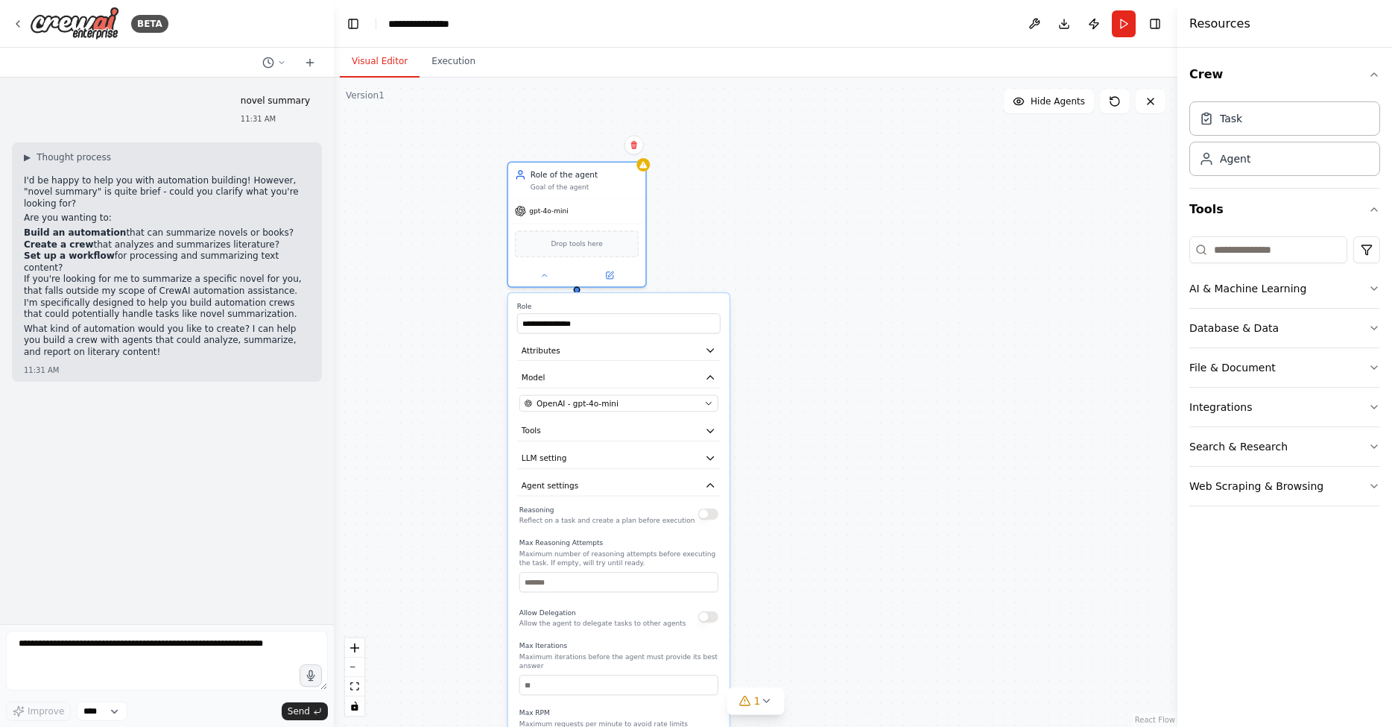
click at [897, 557] on div "**********" at bounding box center [756, 402] width 844 height 649
click at [619, 189] on div "Role of the agent Goal of the agent" at bounding box center [576, 178] width 137 height 36
click at [639, 146] on button at bounding box center [633, 144] width 19 height 19
click at [637, 144] on icon at bounding box center [633, 144] width 9 height 9
click at [599, 142] on button "Confirm" at bounding box center [590, 145] width 53 height 18
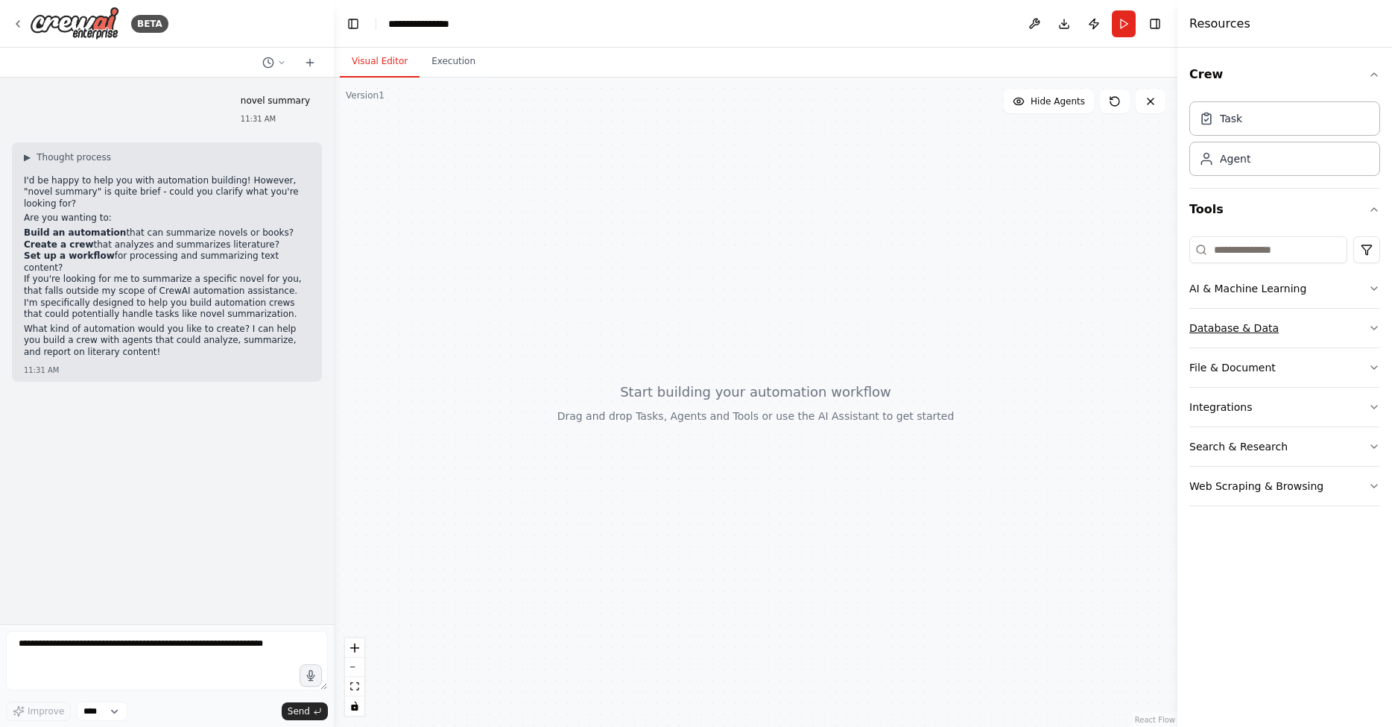
click at [1235, 332] on div "Database & Data" at bounding box center [1234, 327] width 89 height 15
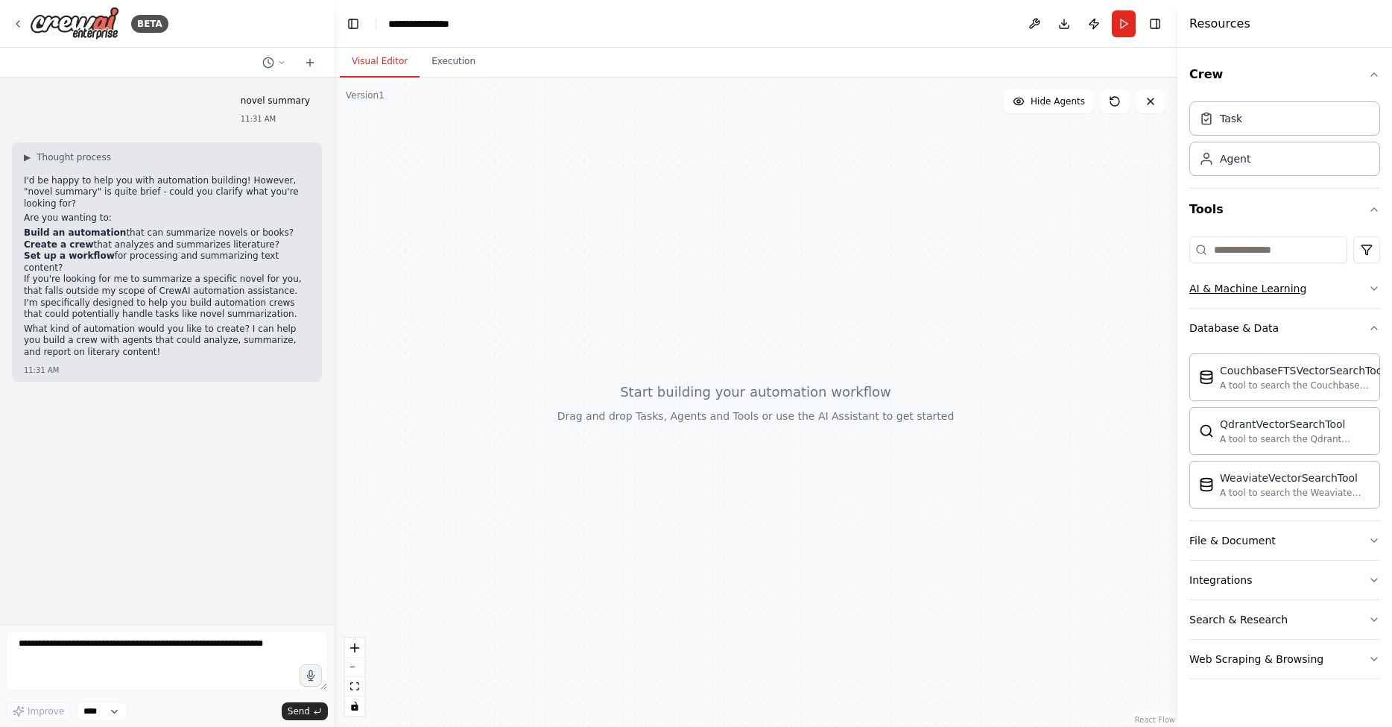
click at [1278, 296] on button "AI & Machine Learning" at bounding box center [1285, 288] width 191 height 39
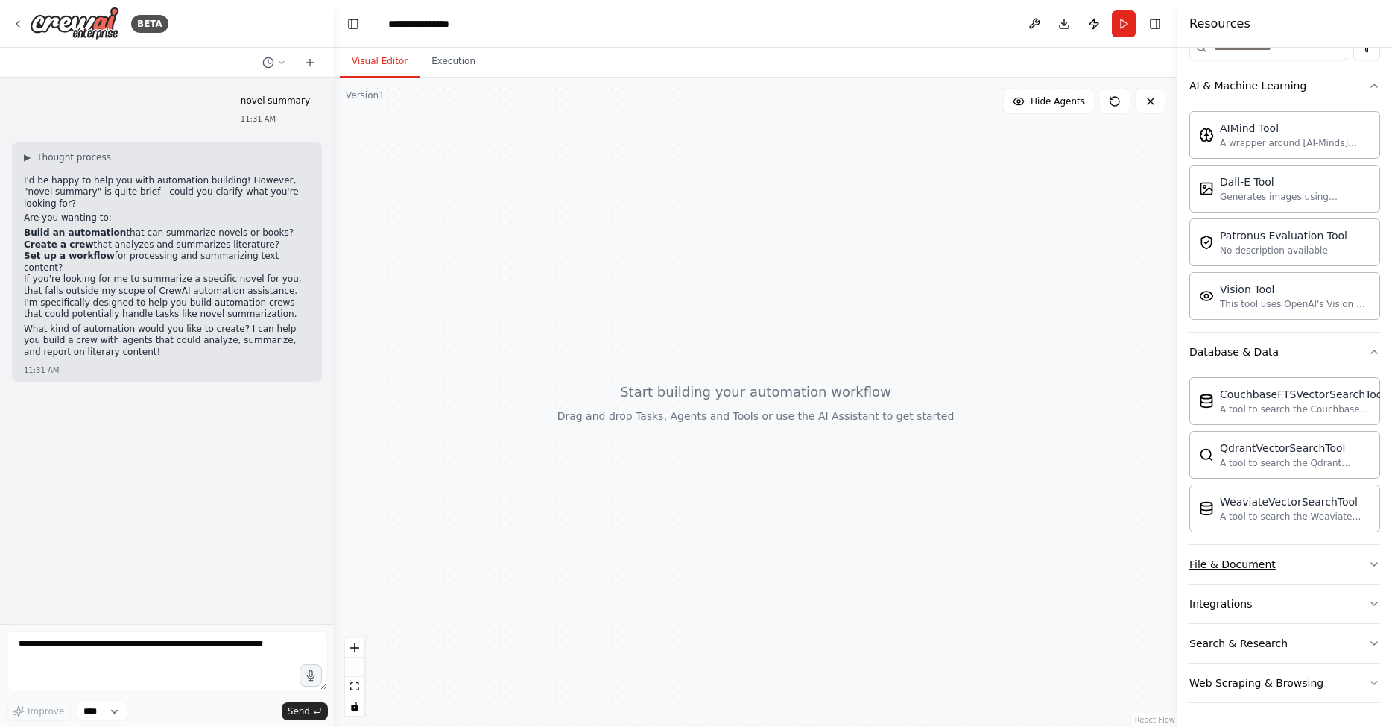
click at [1252, 566] on div "File & Document" at bounding box center [1233, 564] width 86 height 15
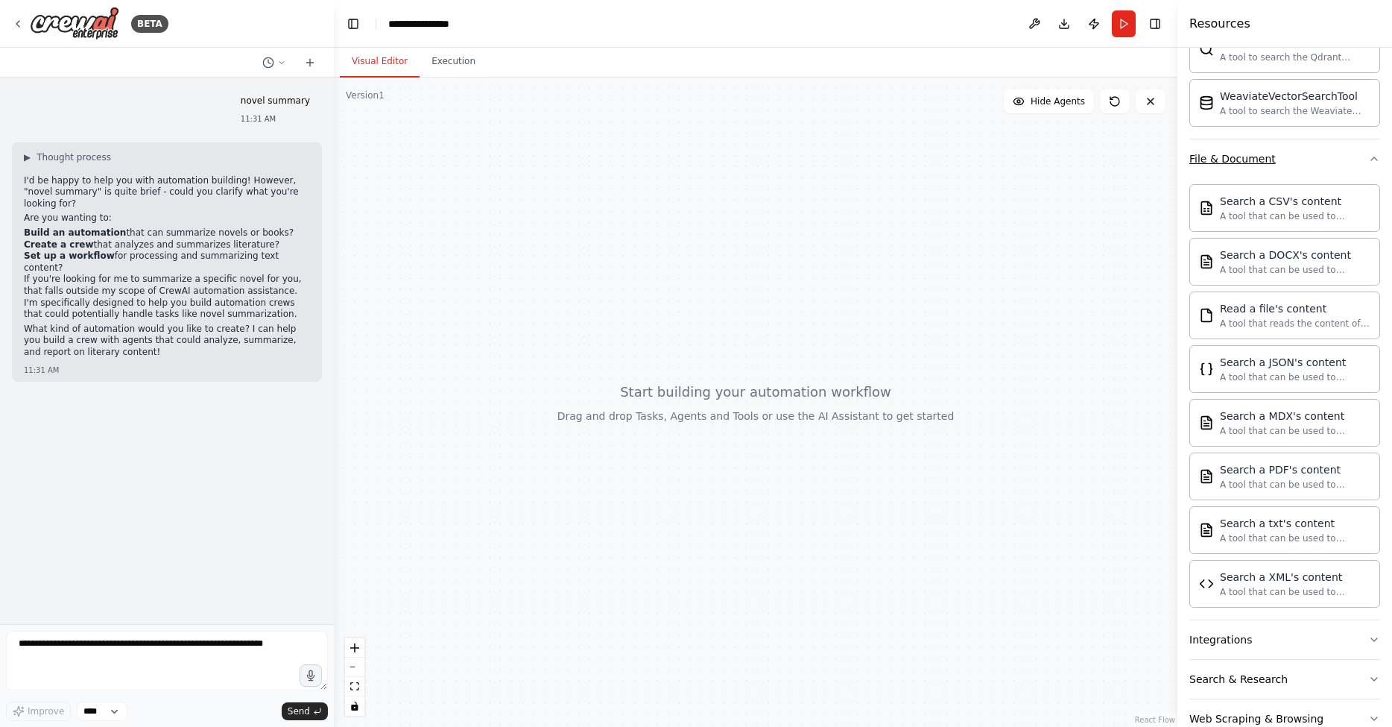
scroll to position [609, 0]
click at [1269, 315] on div "Read a file's content A tool that reads the content of a file. To use this tool…" at bounding box center [1295, 314] width 151 height 28
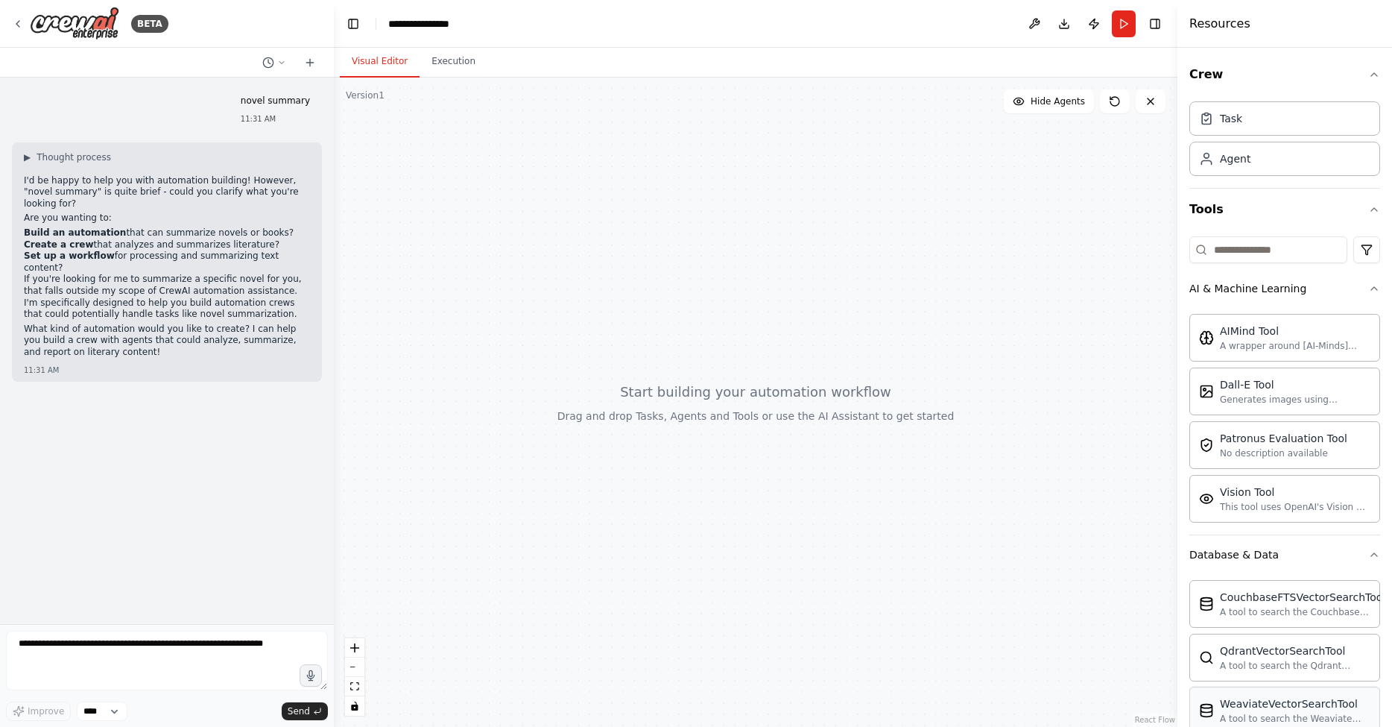
scroll to position [0, 0]
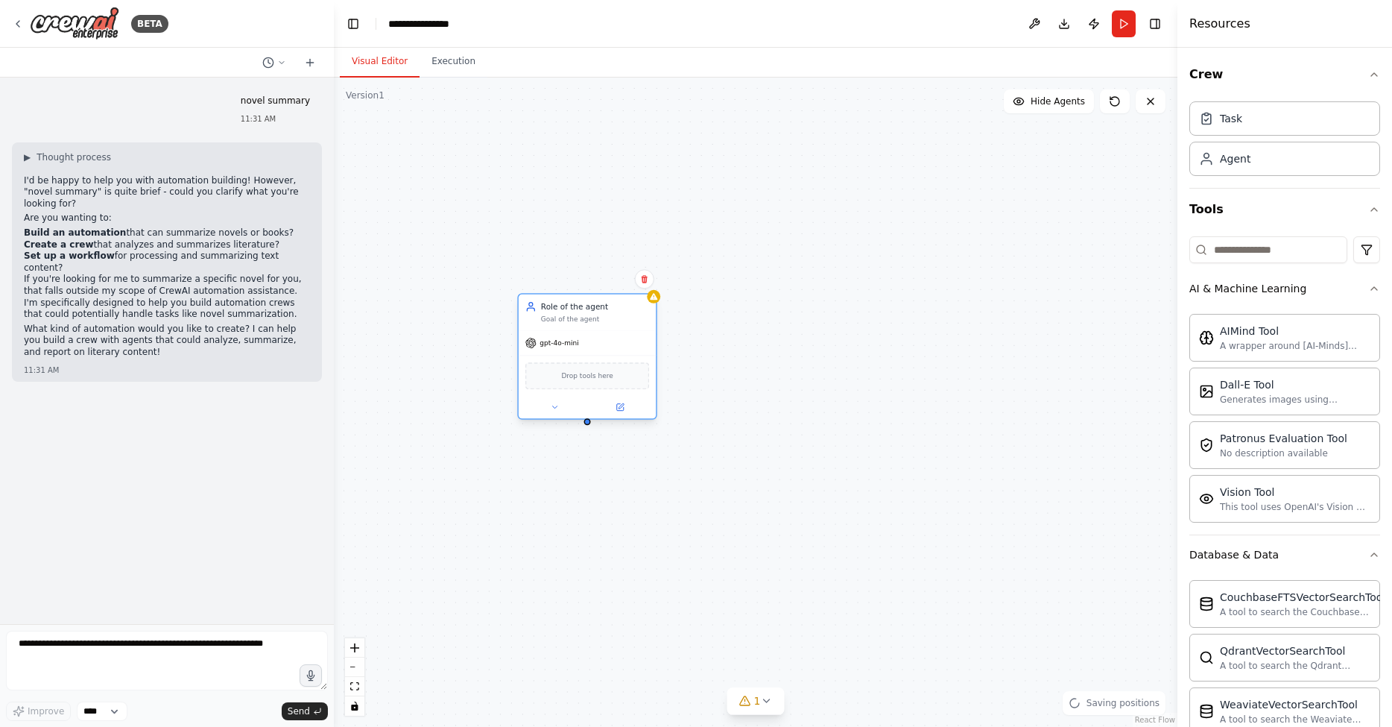
drag, startPoint x: 881, startPoint y: 334, endPoint x: 569, endPoint y: 334, distance: 311.6
click at [569, 334] on div "gpt-4o-mini" at bounding box center [587, 343] width 137 height 25
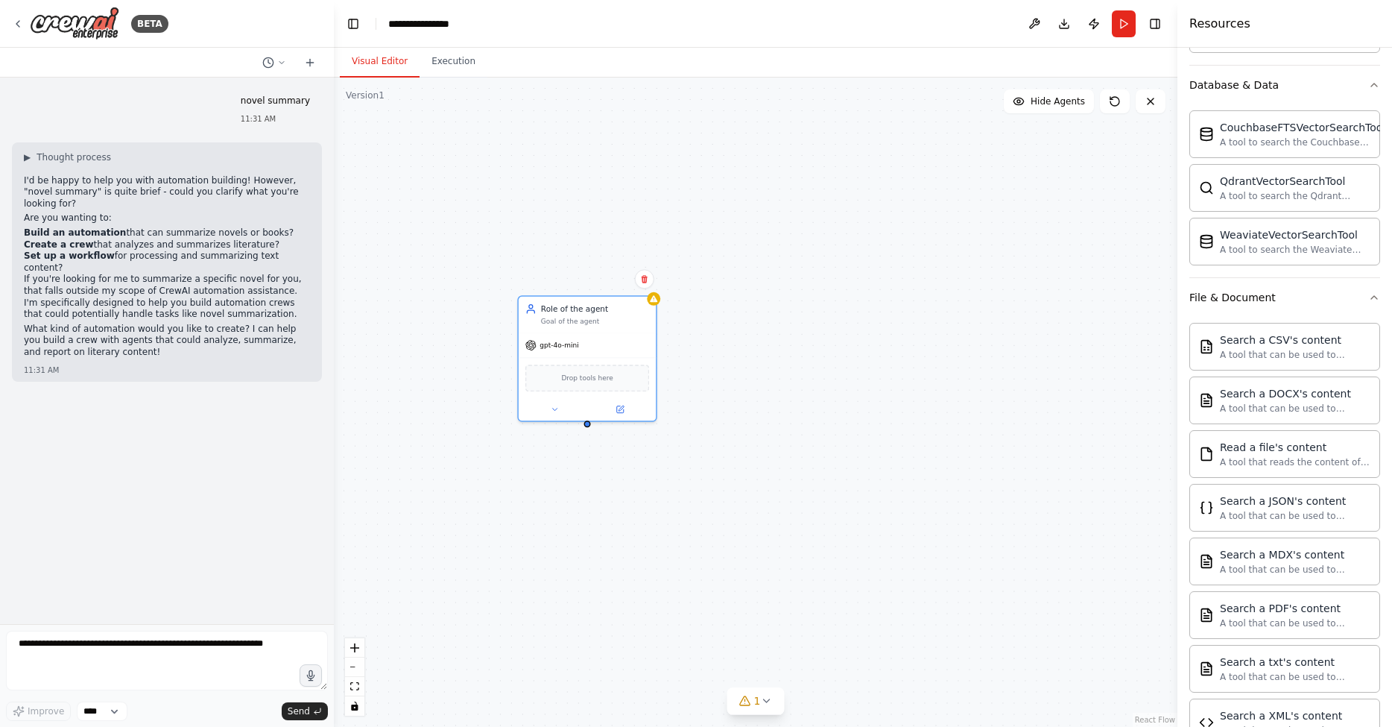
scroll to position [479, 0]
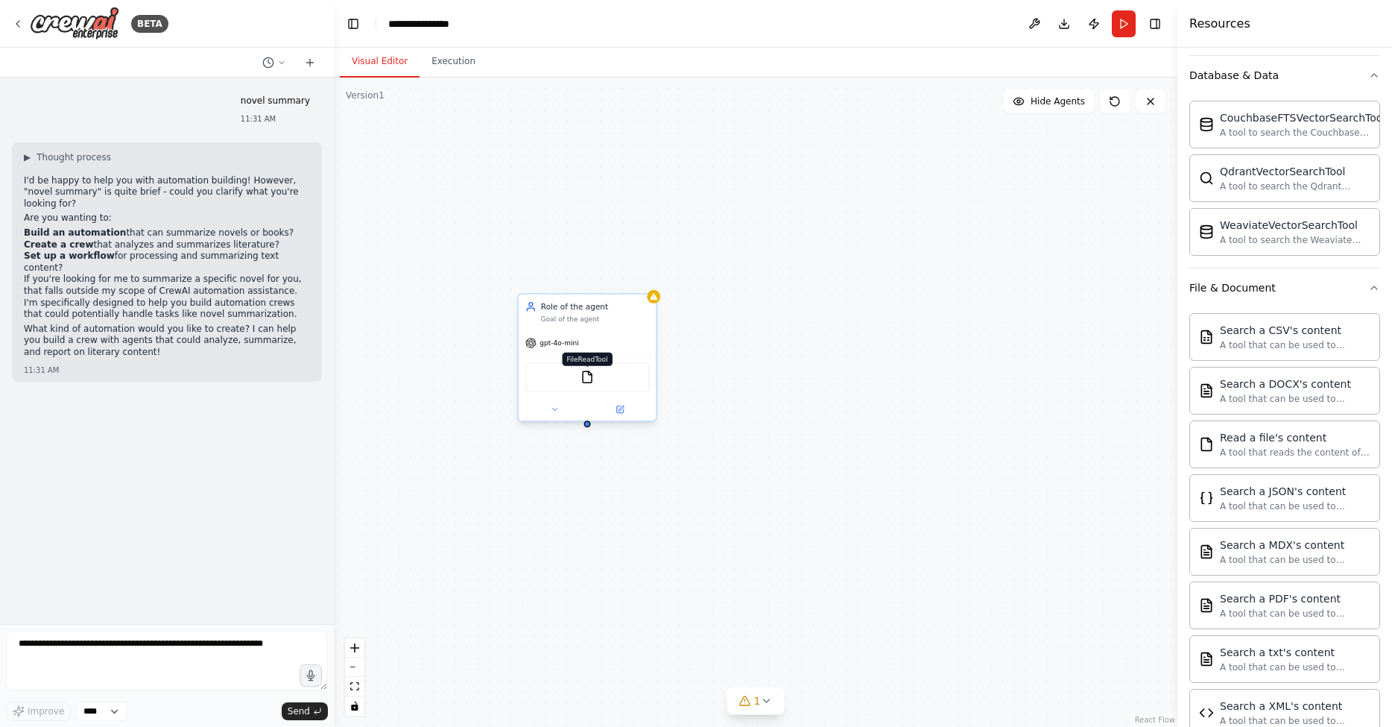
click at [587, 378] on img at bounding box center [587, 376] width 13 height 13
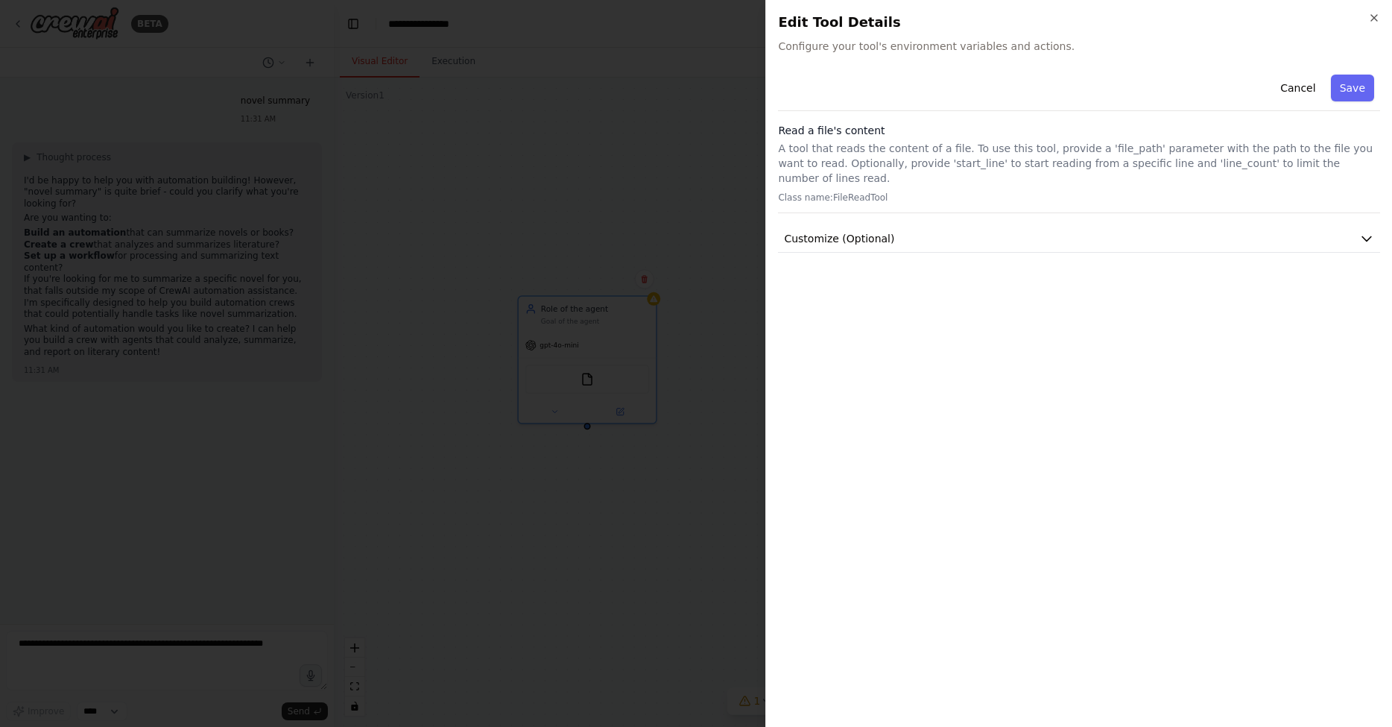
click at [832, 139] on div "Read a file's content A tool that reads the content of a file. To use this tool…" at bounding box center [1079, 168] width 602 height 90
click at [865, 225] on button "Customize (Optional)" at bounding box center [1079, 239] width 602 height 28
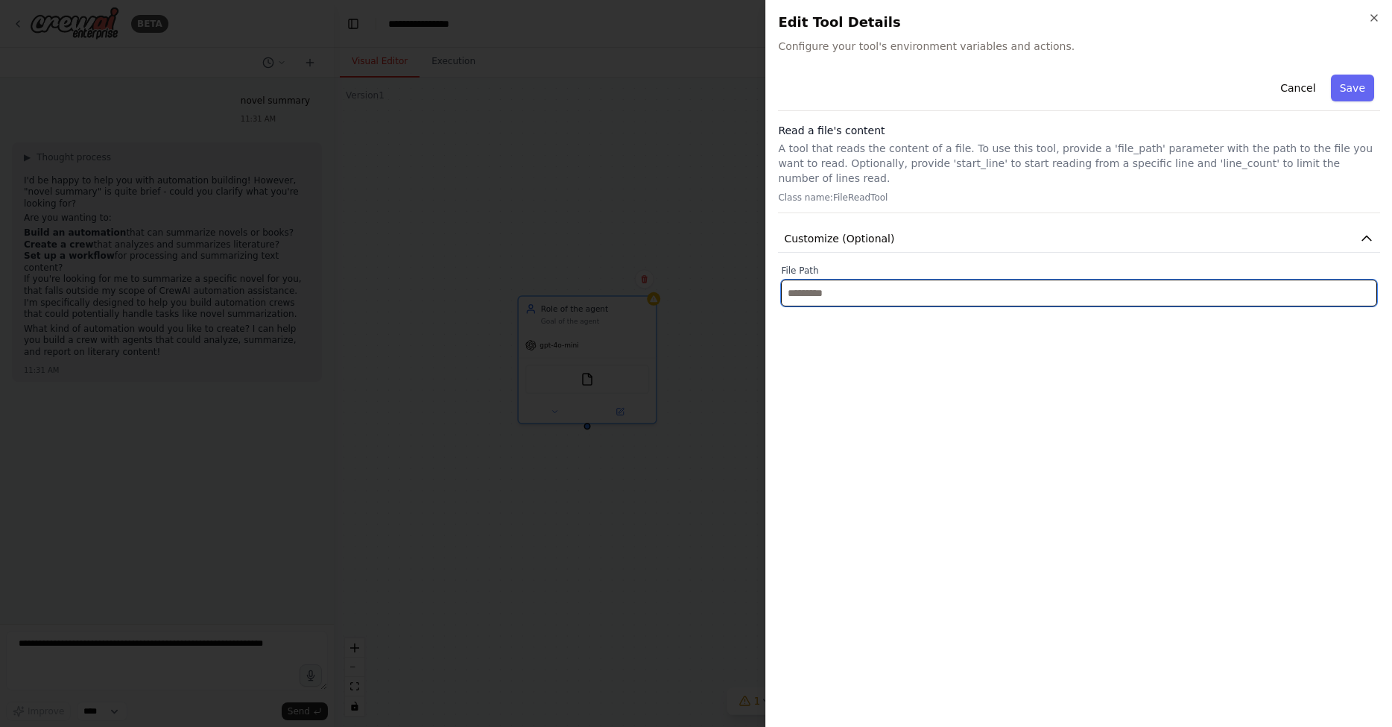
click at [853, 289] on input "text" at bounding box center [1079, 293] width 596 height 27
click at [1204, 285] on input "text" at bounding box center [1079, 293] width 596 height 27
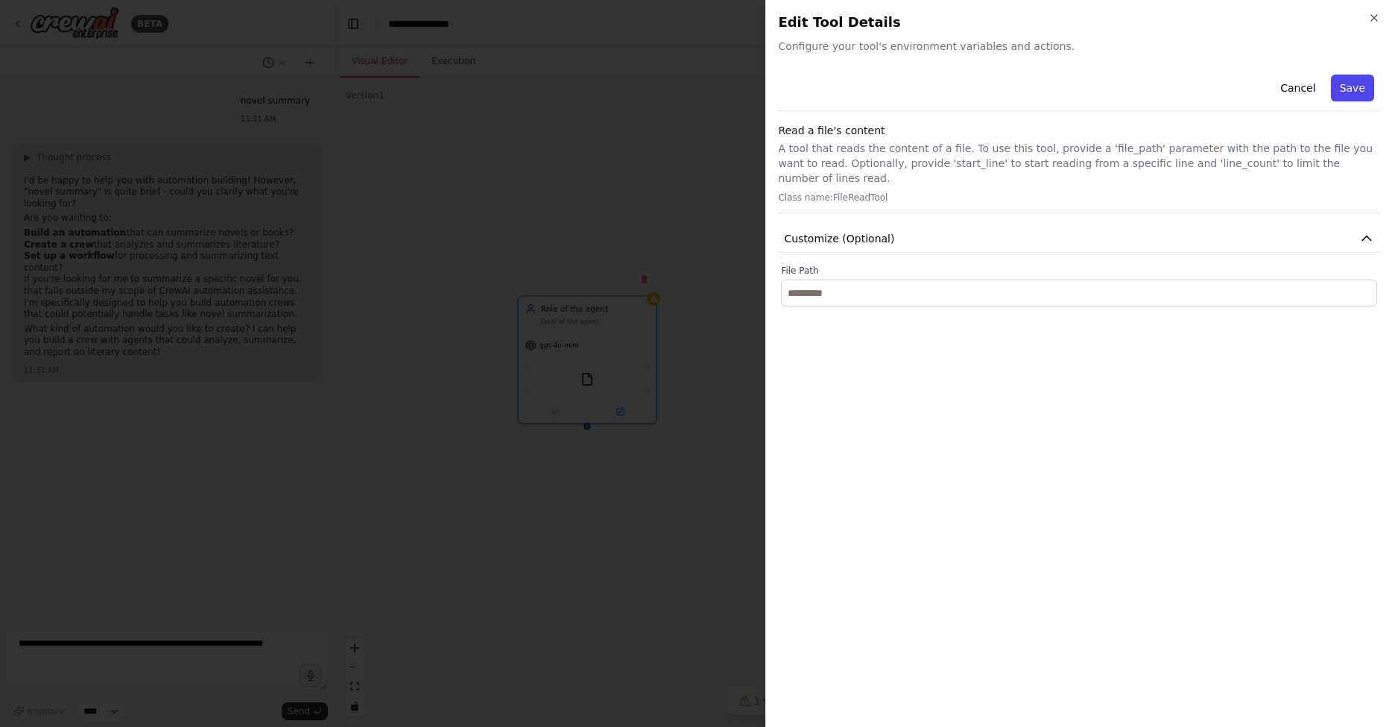
click at [1345, 91] on button "Save" at bounding box center [1352, 88] width 43 height 27
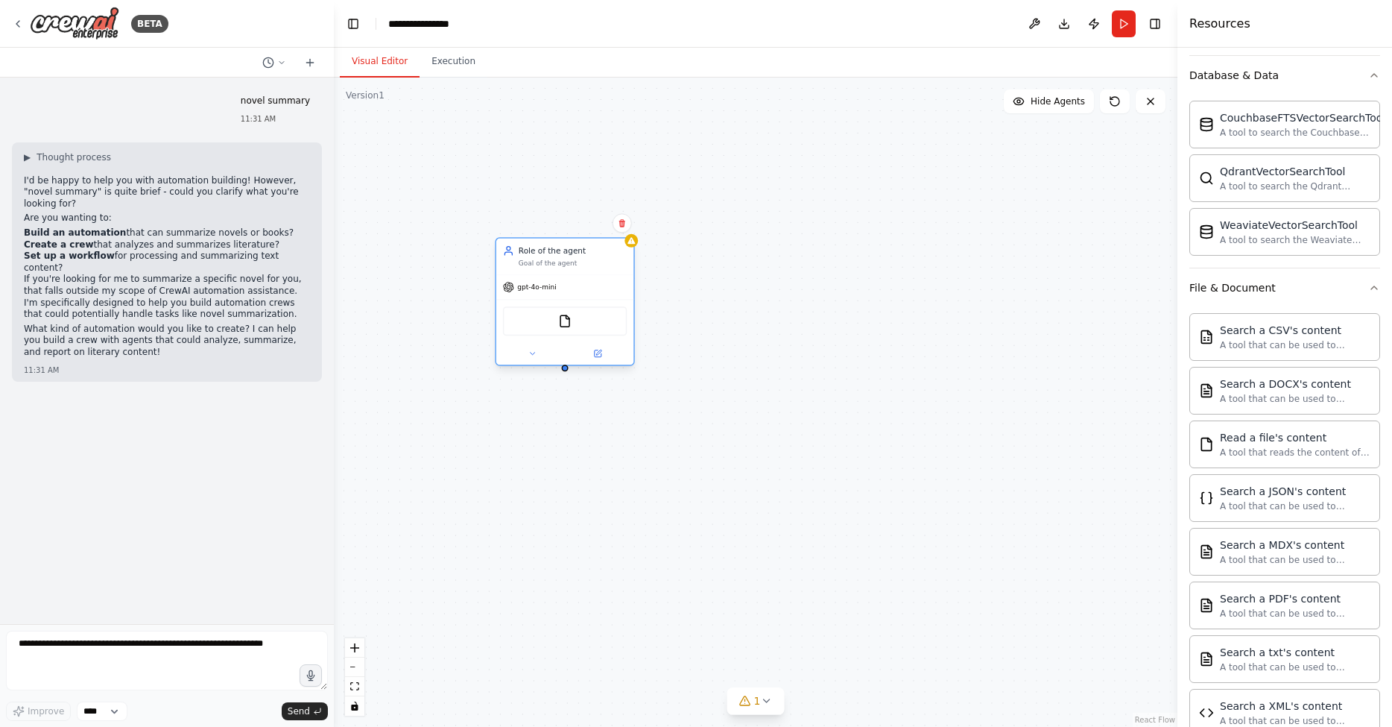
drag, startPoint x: 634, startPoint y: 342, endPoint x: 614, endPoint y: 291, distance: 55.2
click at [614, 291] on div "gpt-4o-mini" at bounding box center [564, 287] width 137 height 25
click at [1119, 28] on button "Run" at bounding box center [1124, 23] width 24 height 27
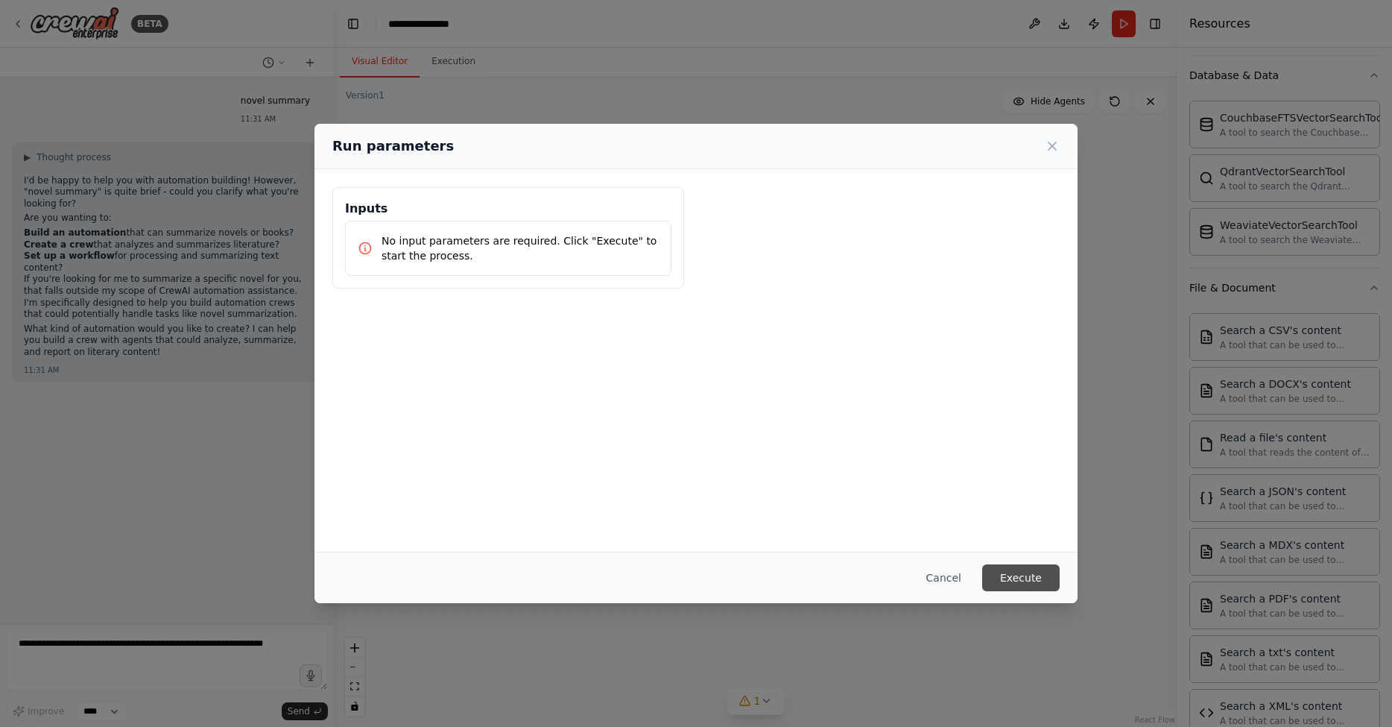
click at [1015, 579] on button "Execute" at bounding box center [1021, 577] width 78 height 27
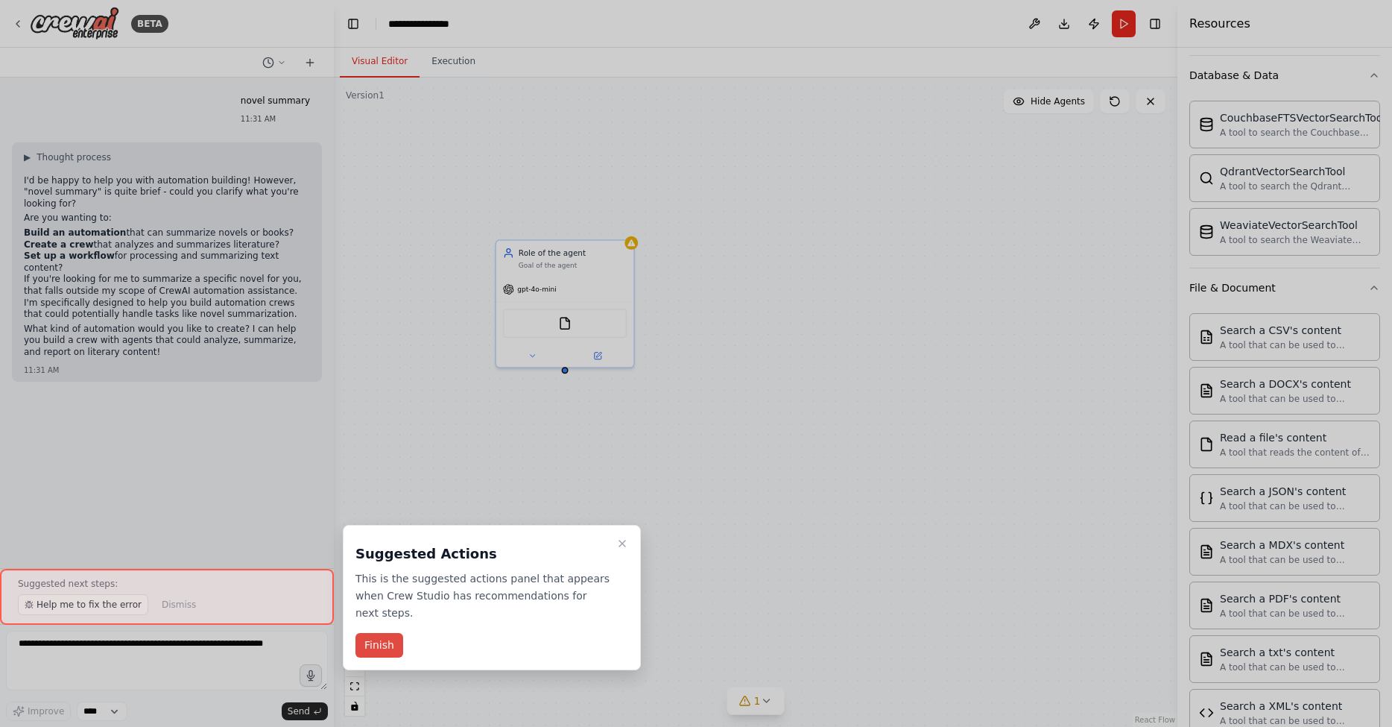
click at [371, 634] on button "Finish" at bounding box center [380, 645] width 48 height 25
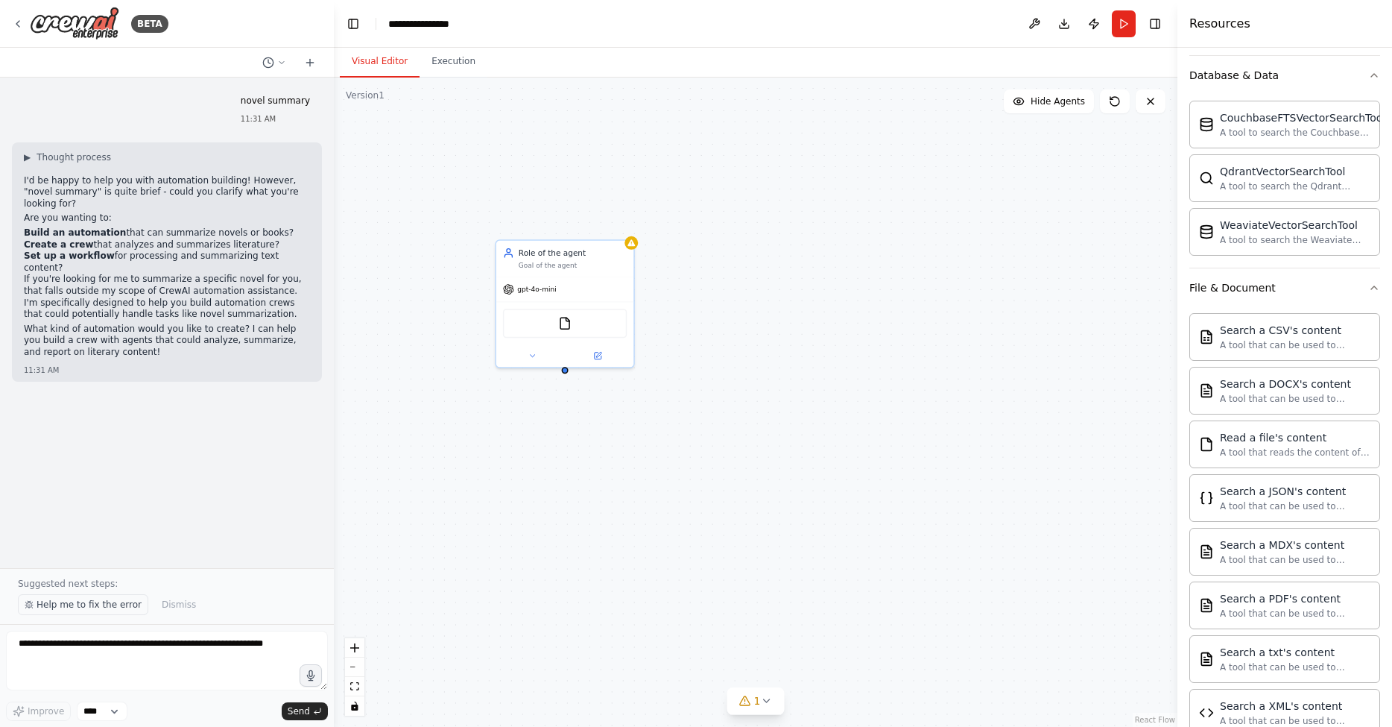
click at [109, 599] on span "Help me to fix the error" at bounding box center [89, 605] width 105 height 12
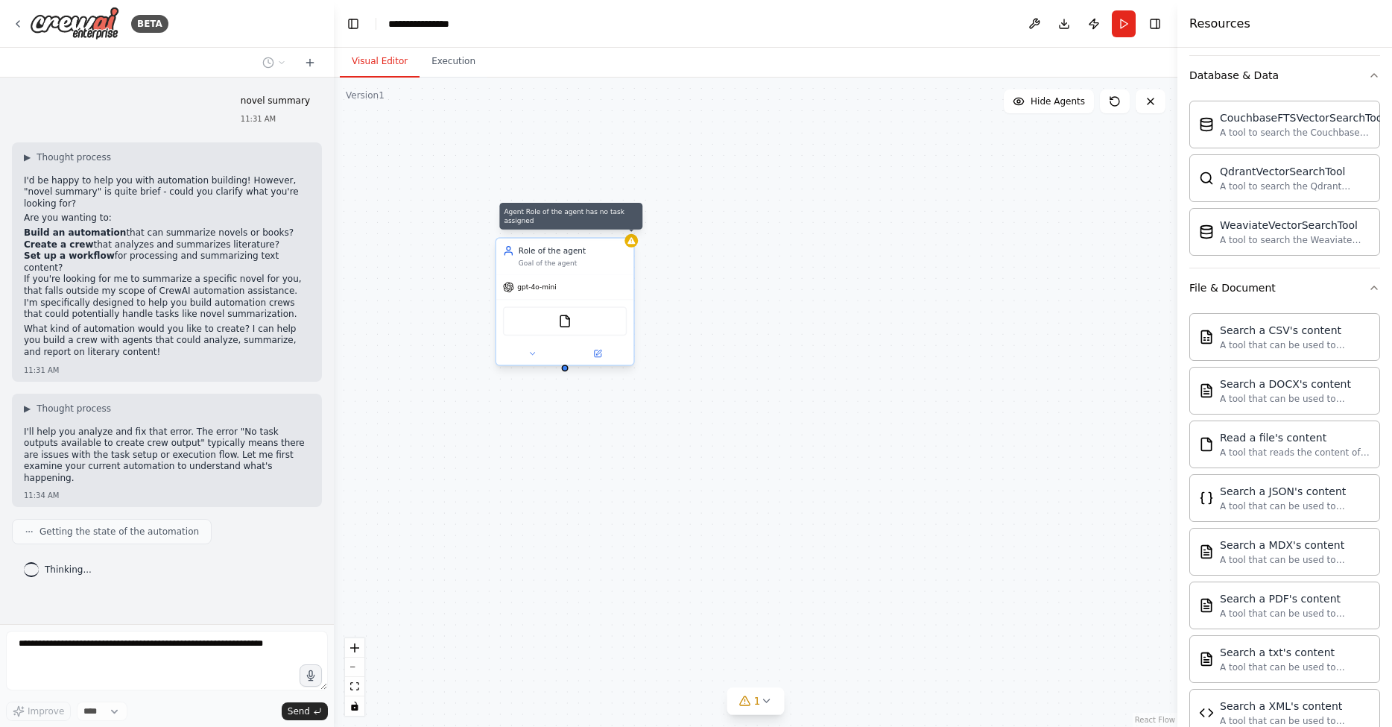
click at [631, 240] on icon at bounding box center [631, 240] width 7 height 7
click at [543, 325] on div "FileReadTool" at bounding box center [565, 320] width 124 height 29
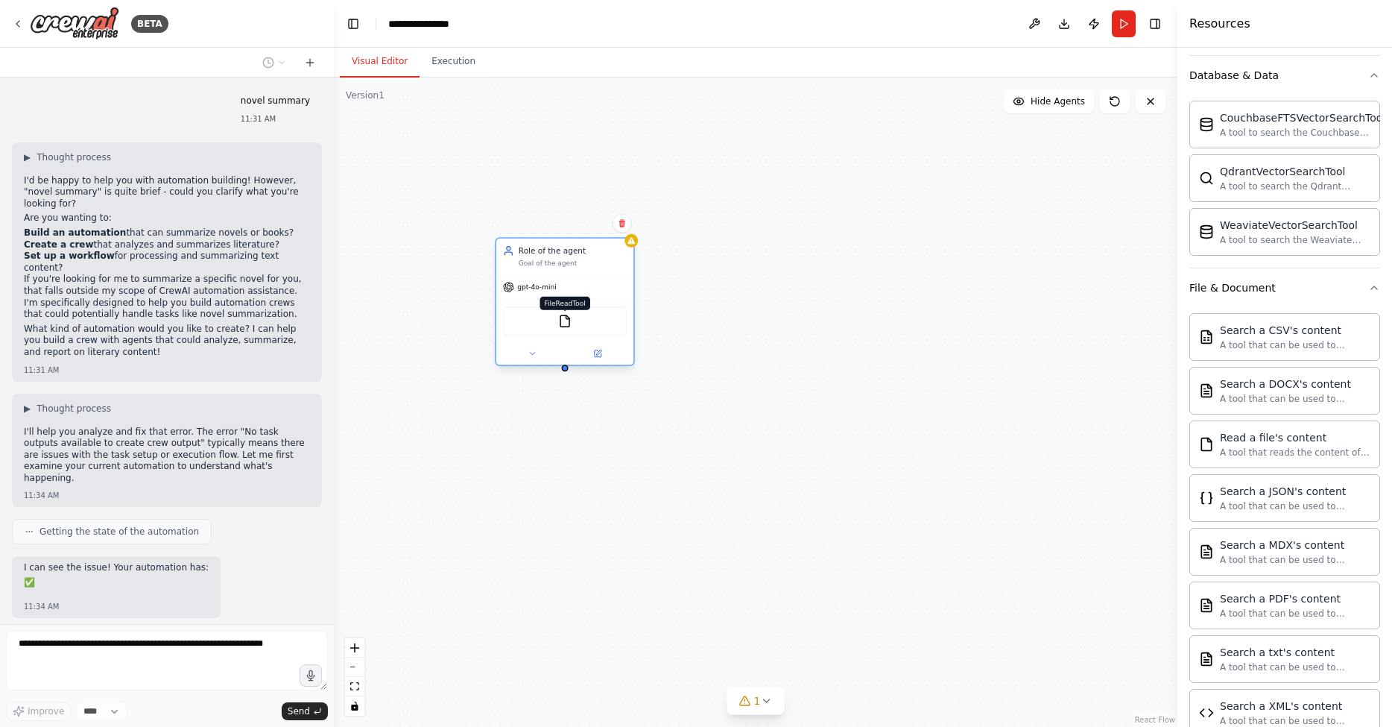
click at [563, 326] on img at bounding box center [564, 321] width 13 height 13
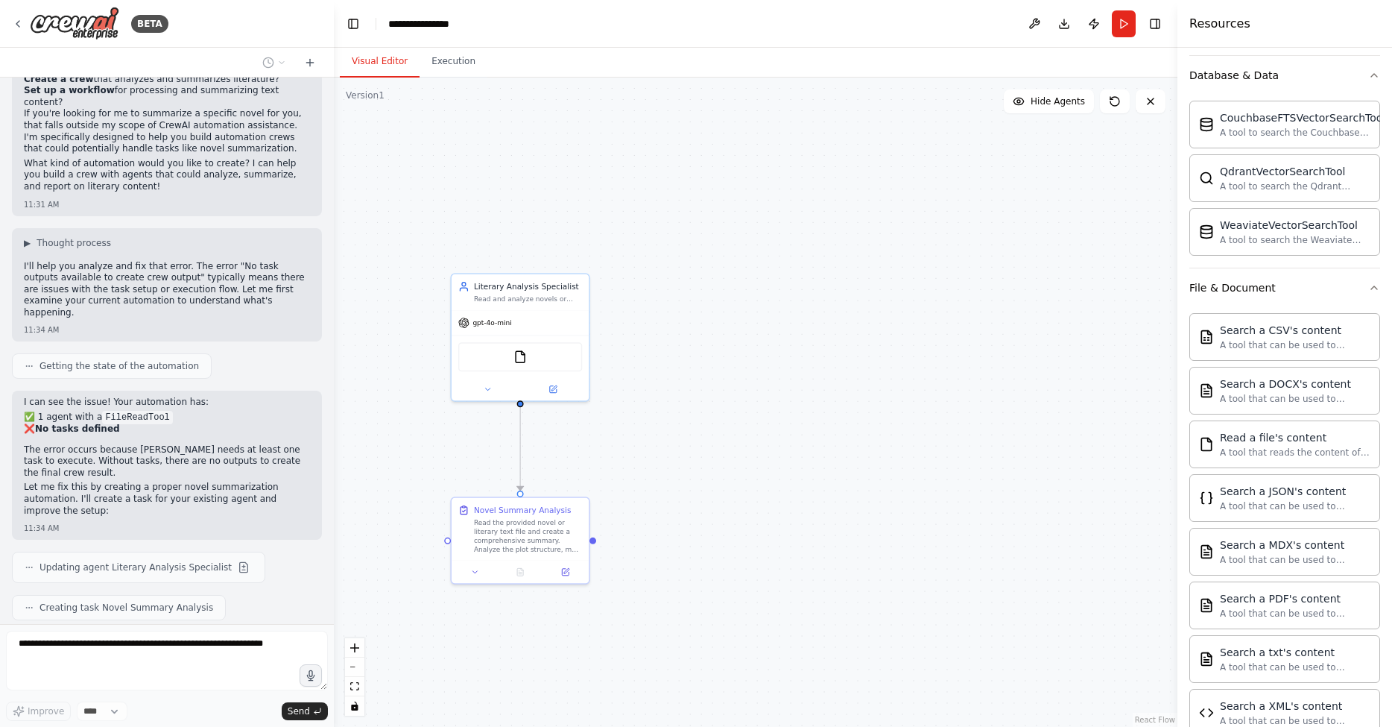
scroll to position [203, 0]
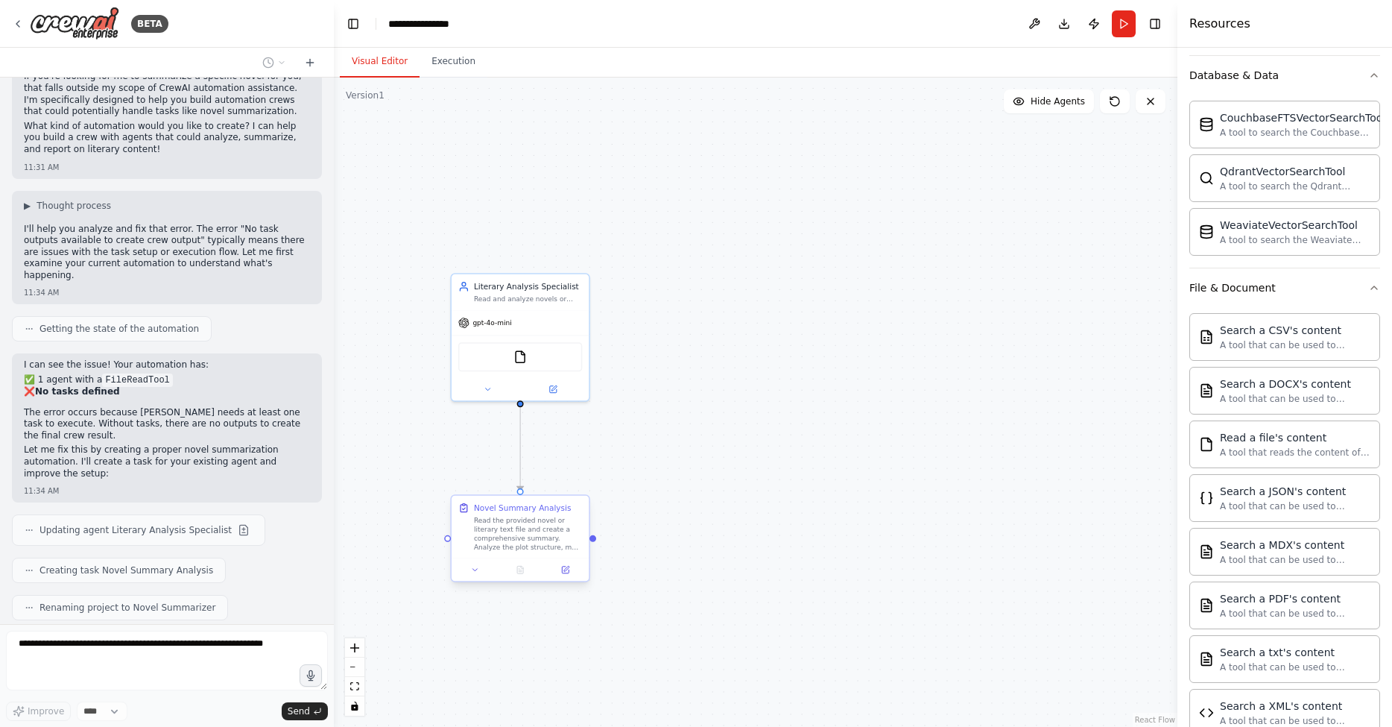
click at [524, 529] on div "Read the provided novel or literary text file and create a comprehensive summar…" at bounding box center [528, 534] width 108 height 36
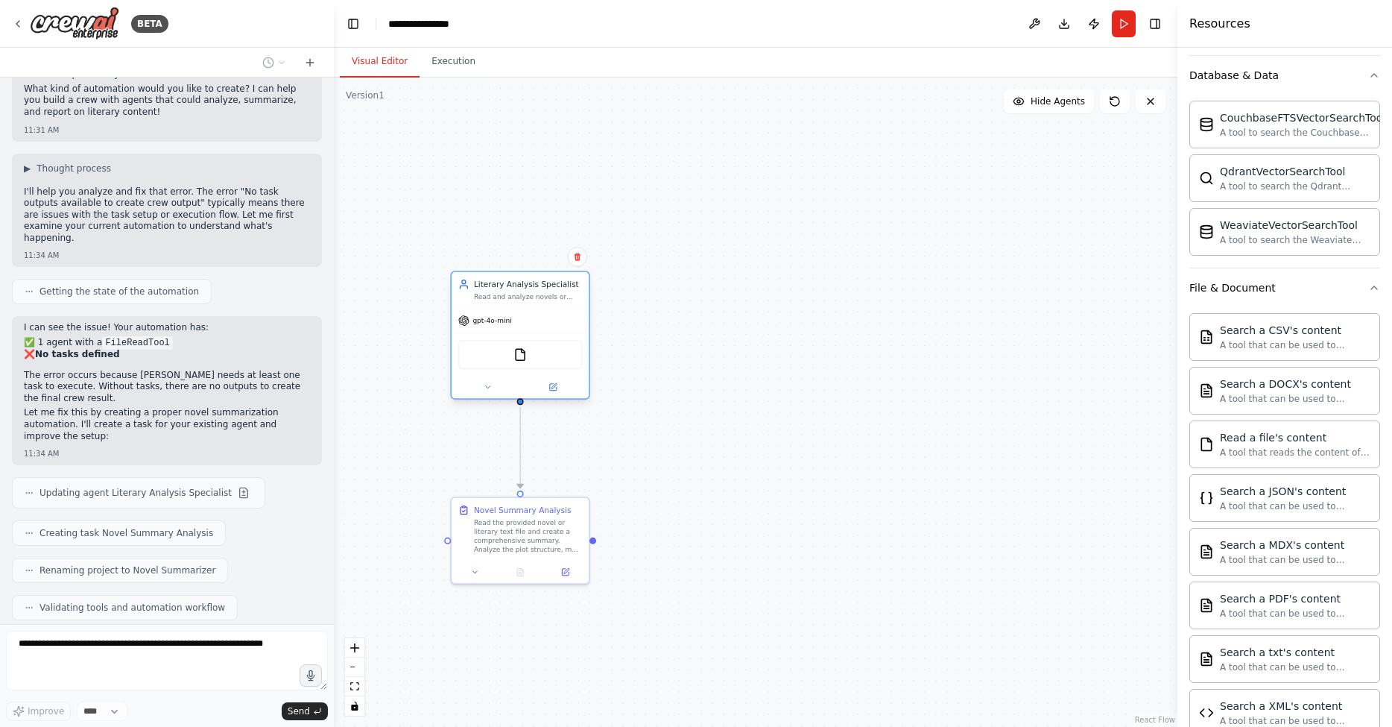
drag, startPoint x: 545, startPoint y: 304, endPoint x: 559, endPoint y: 288, distance: 21.1
click at [559, 288] on div "Literary Analysis Specialist Read and analyze novels or literary texts to creat…" at bounding box center [520, 290] width 137 height 36
click at [556, 289] on div "Read and analyze novels or literary texts to create comprehensive, insightful s…" at bounding box center [539, 285] width 108 height 9
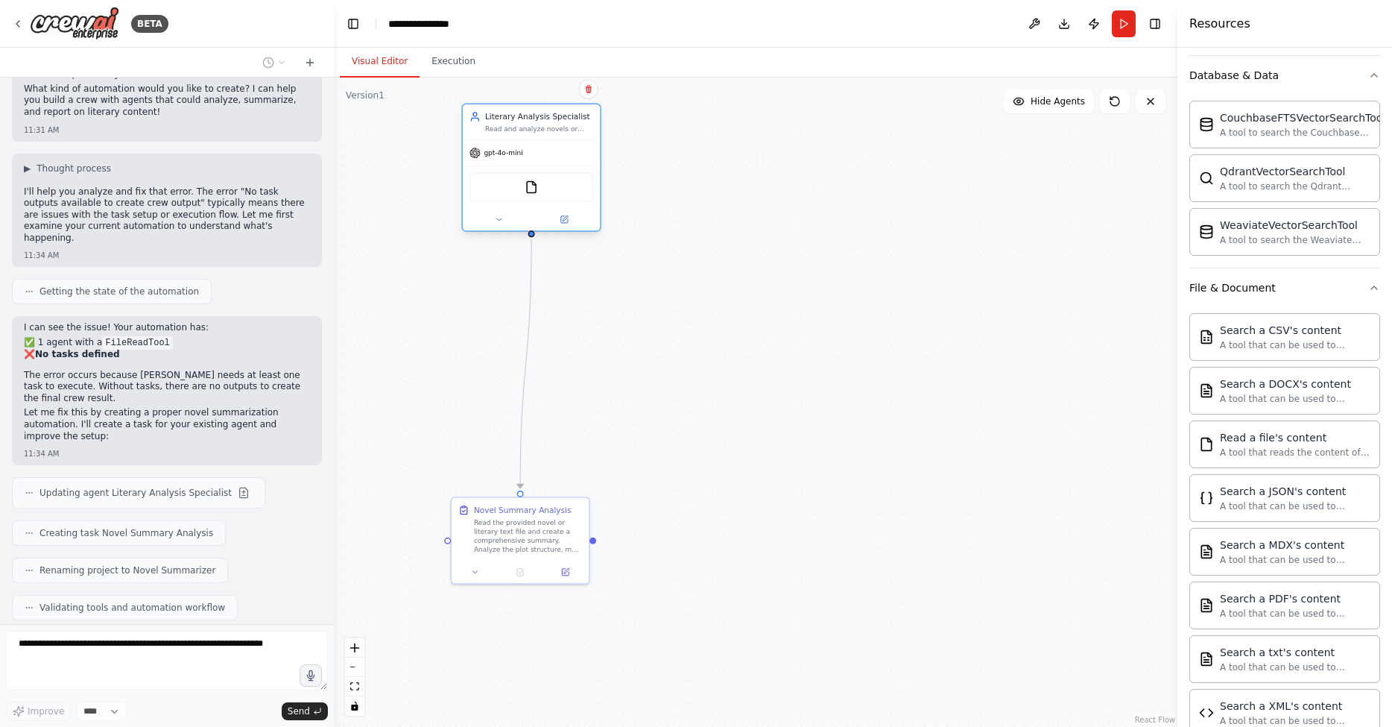
drag, startPoint x: 556, startPoint y: 289, endPoint x: 558, endPoint y: 134, distance: 155.0
click at [558, 134] on div "Literary Analysis Specialist Read and analyze novels or literary texts to creat…" at bounding box center [531, 122] width 137 height 36
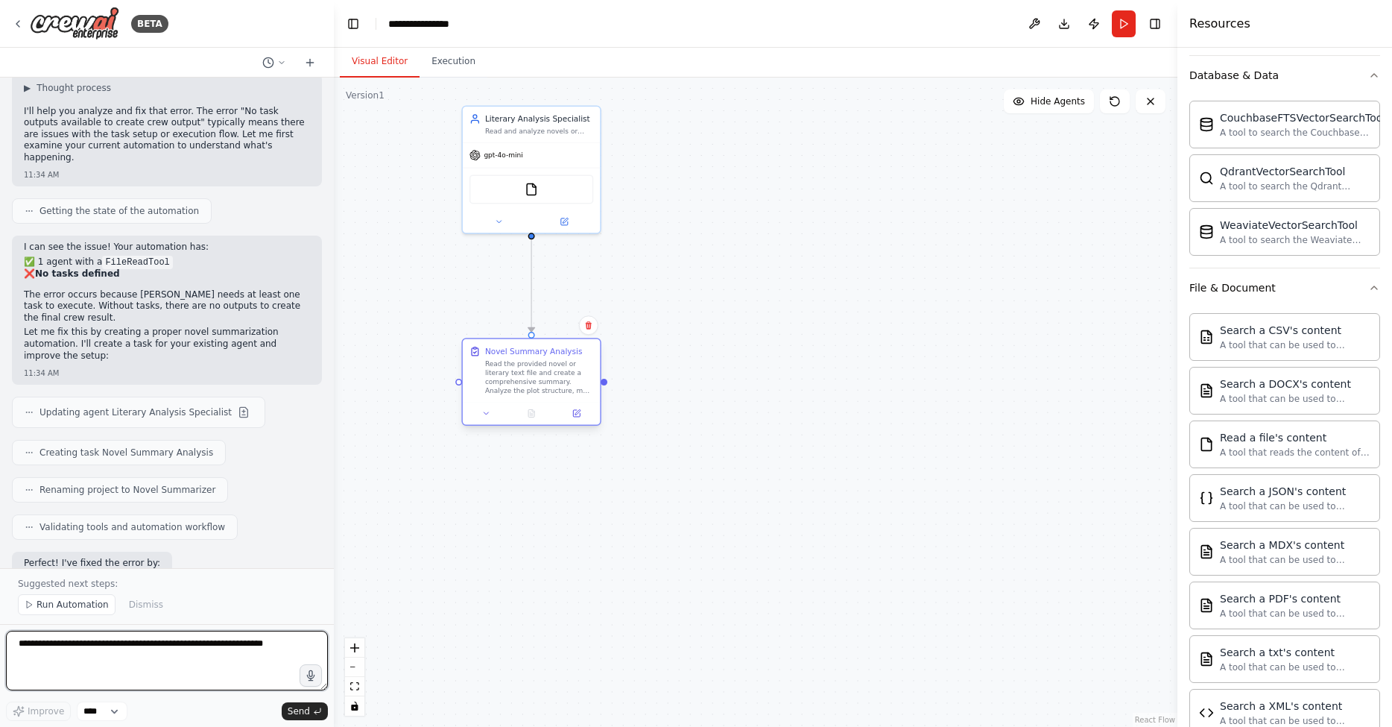
drag, startPoint x: 524, startPoint y: 517, endPoint x: 538, endPoint y: 364, distance: 153.4
click at [538, 364] on div "Read the provided novel or literary text file and create a comprehensive summar…" at bounding box center [539, 377] width 108 height 36
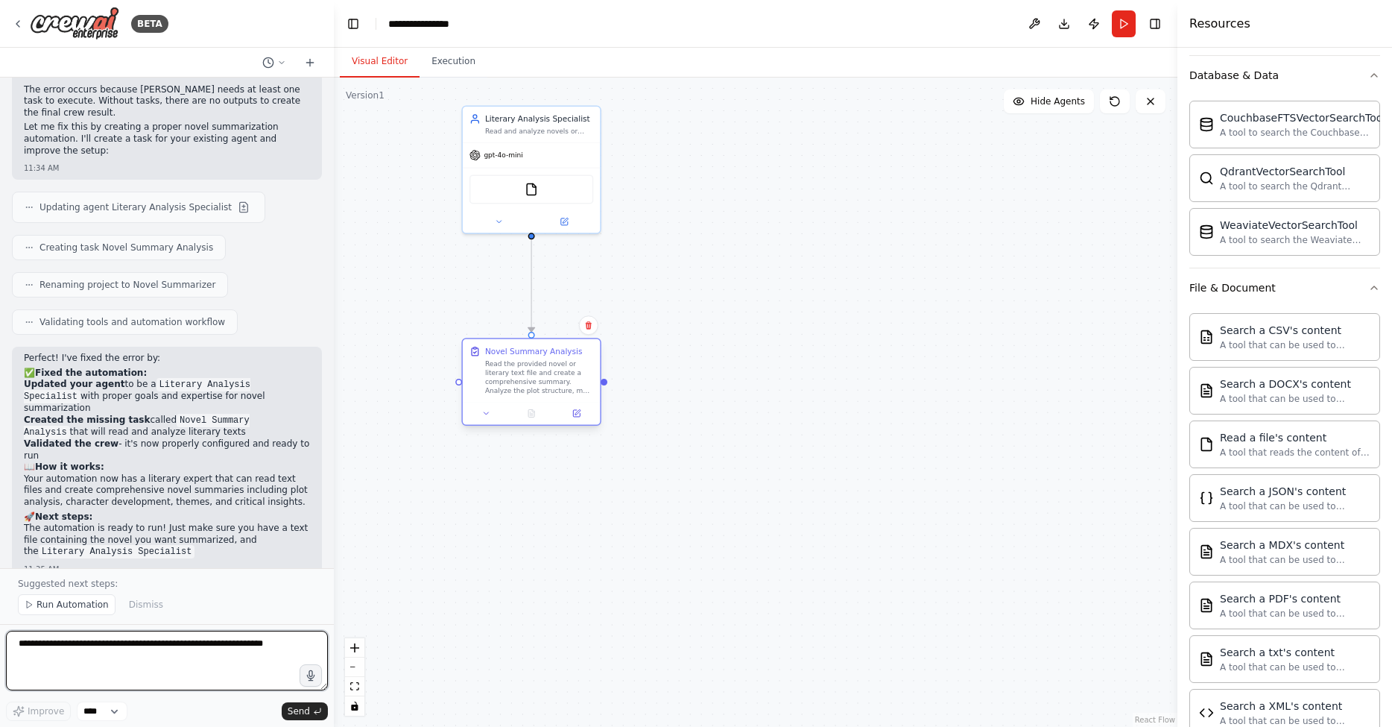
scroll to position [538, 0]
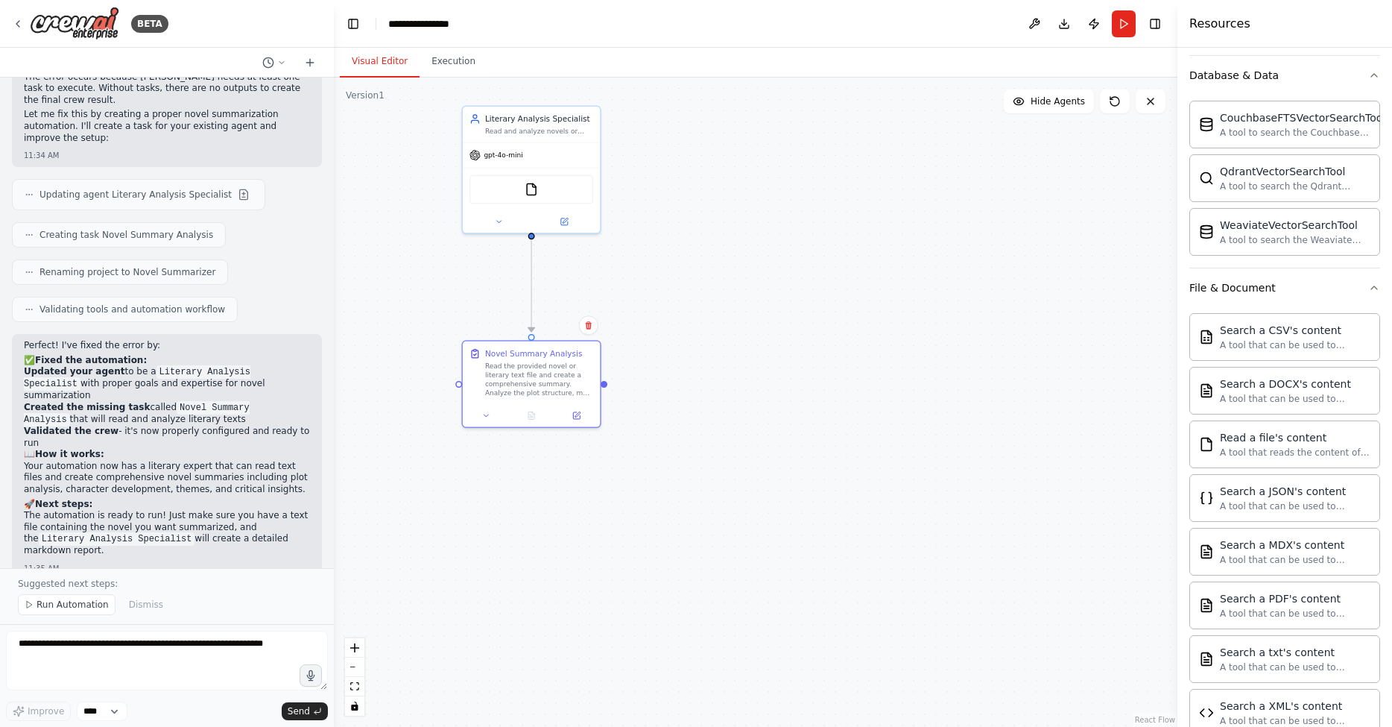
click at [713, 327] on div ".deletable-edge-delete-btn { width: 20px; height: 20px; border: 0px solid #ffff…" at bounding box center [756, 402] width 844 height 649
click at [1130, 27] on button "Run" at bounding box center [1124, 23] width 24 height 27
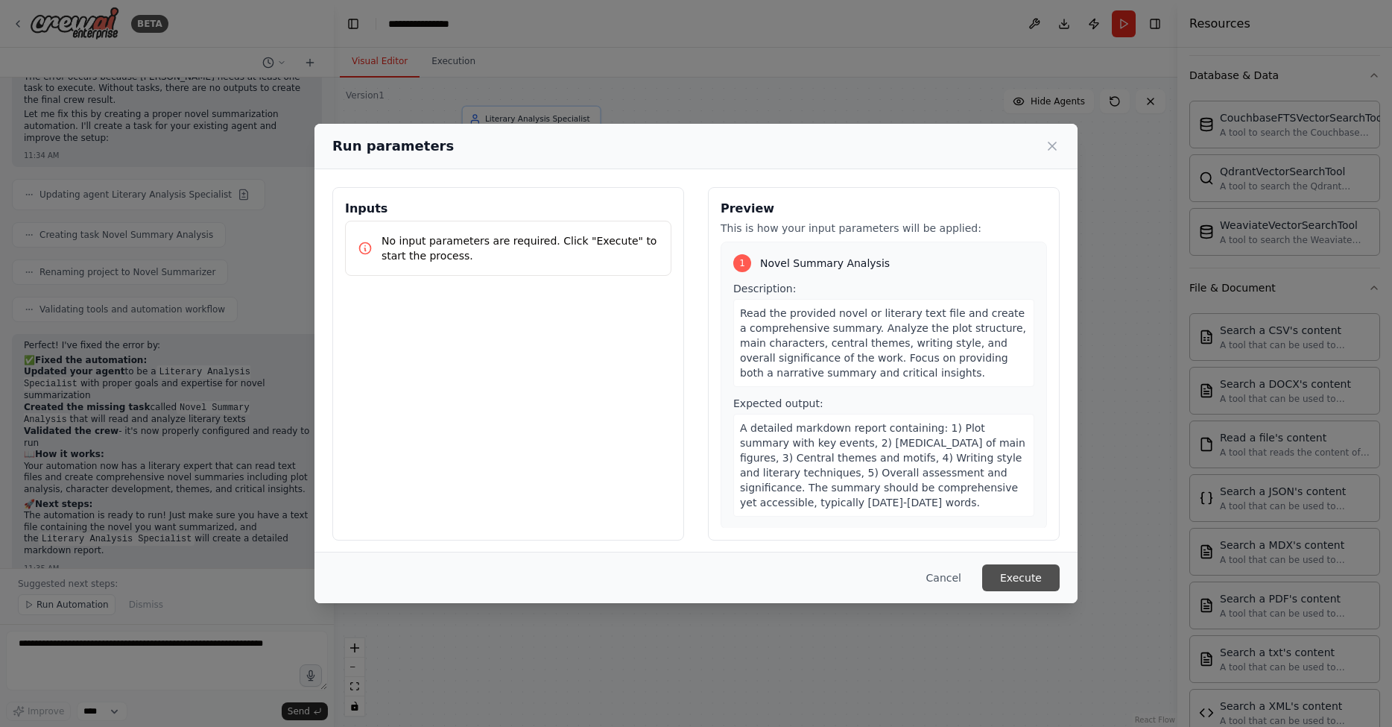
click at [1032, 586] on button "Execute" at bounding box center [1021, 577] width 78 height 27
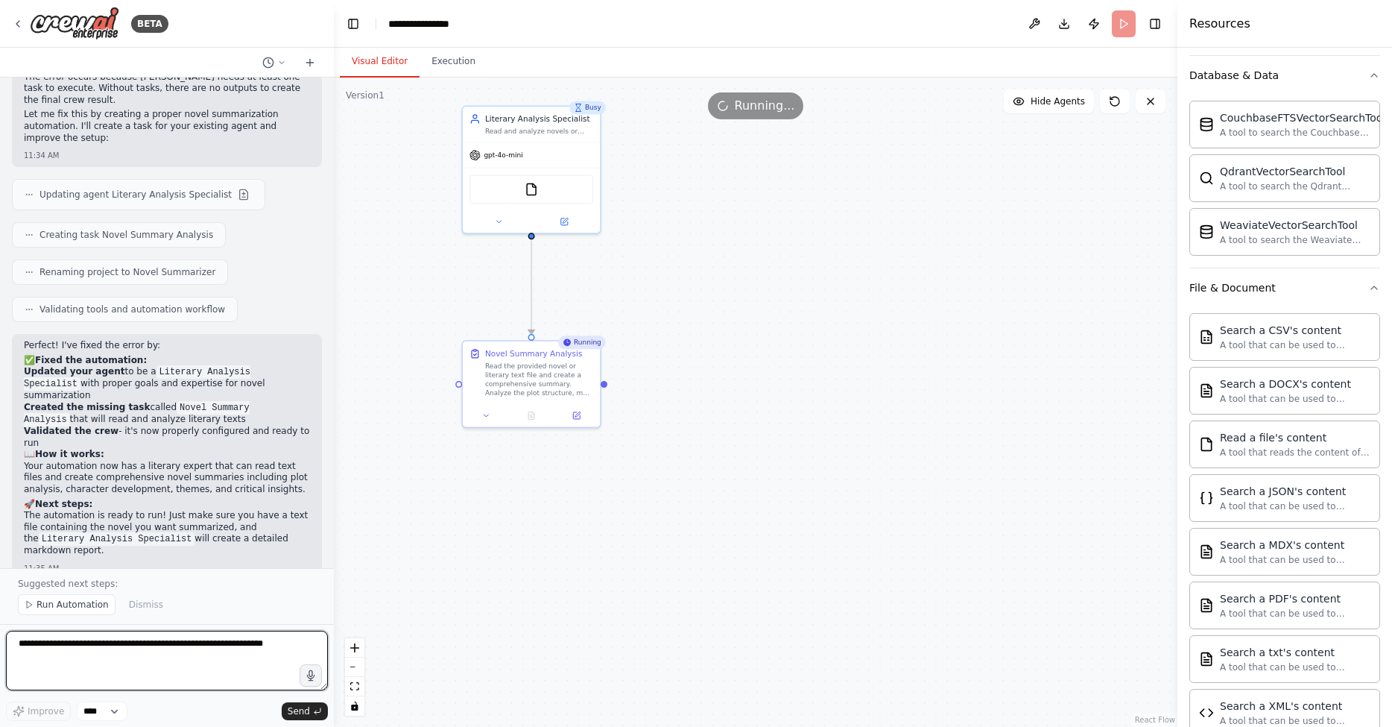
click at [119, 663] on textarea at bounding box center [167, 661] width 322 height 60
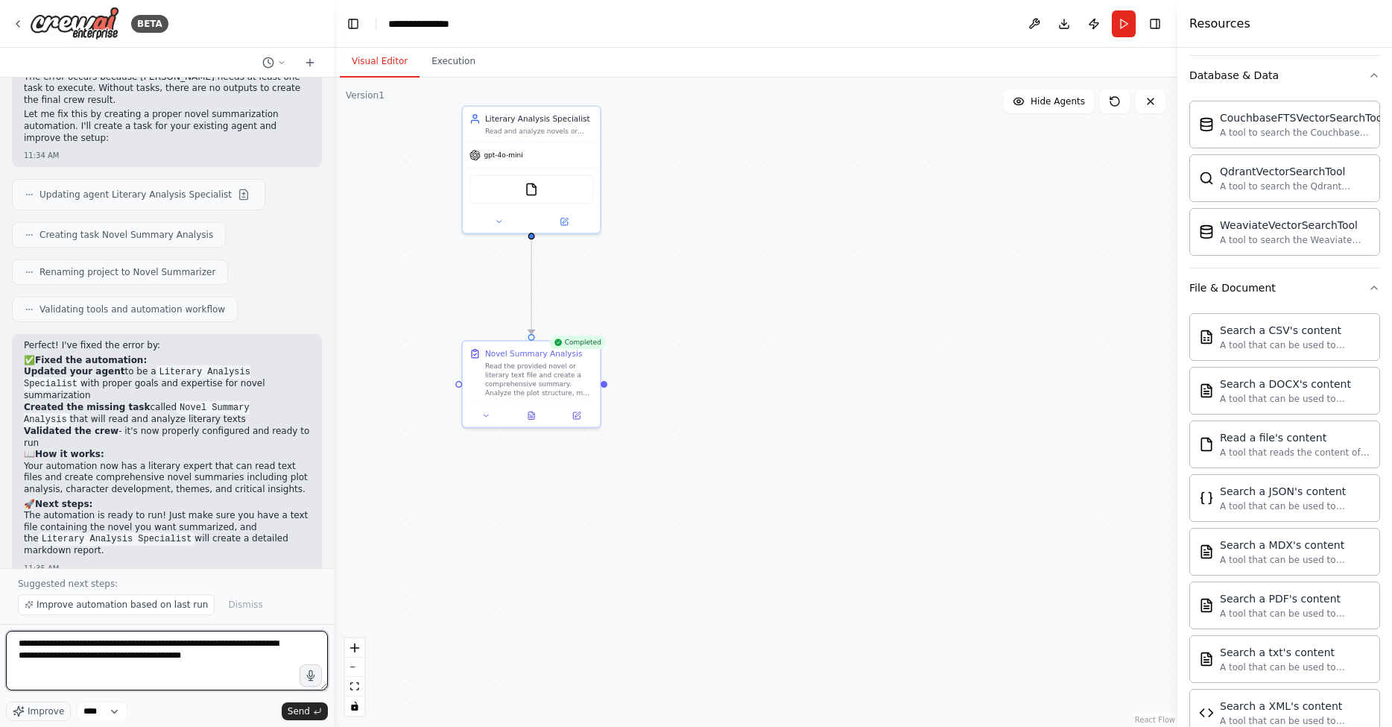
type textarea "**********"
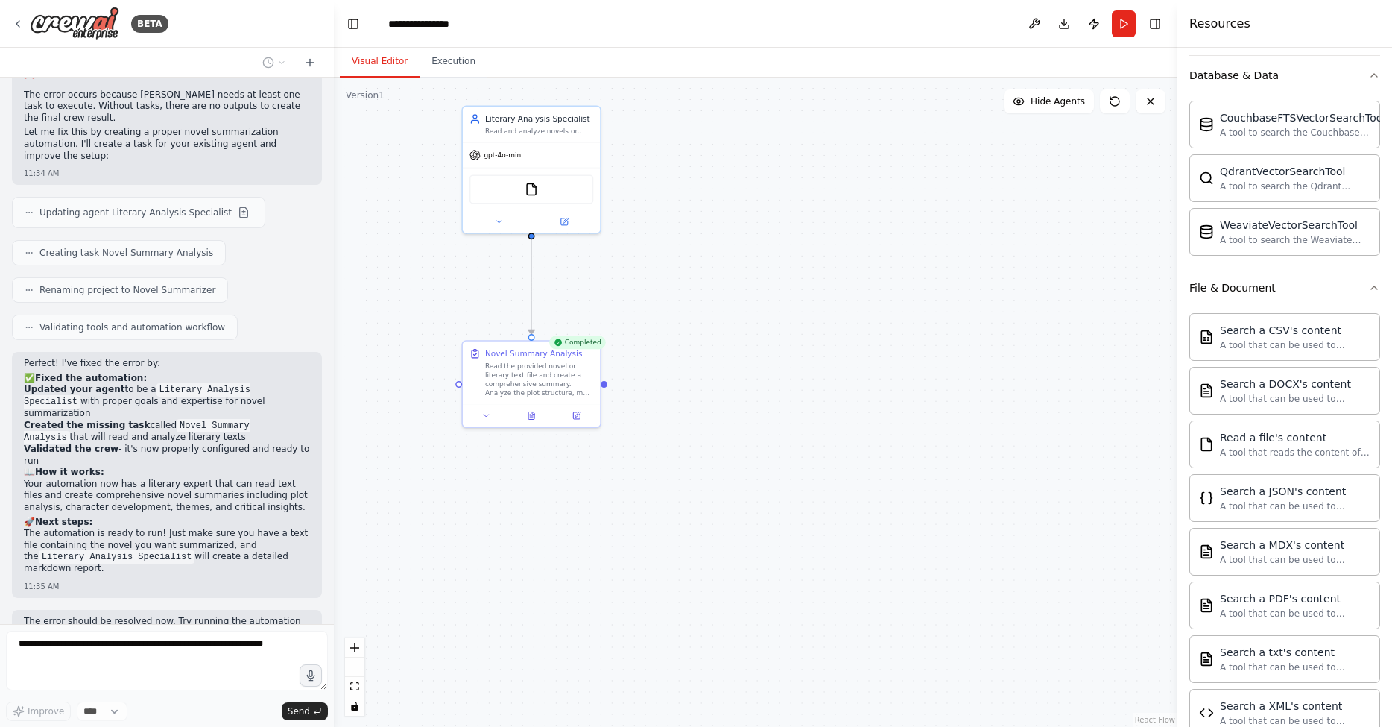
scroll to position [584, 0]
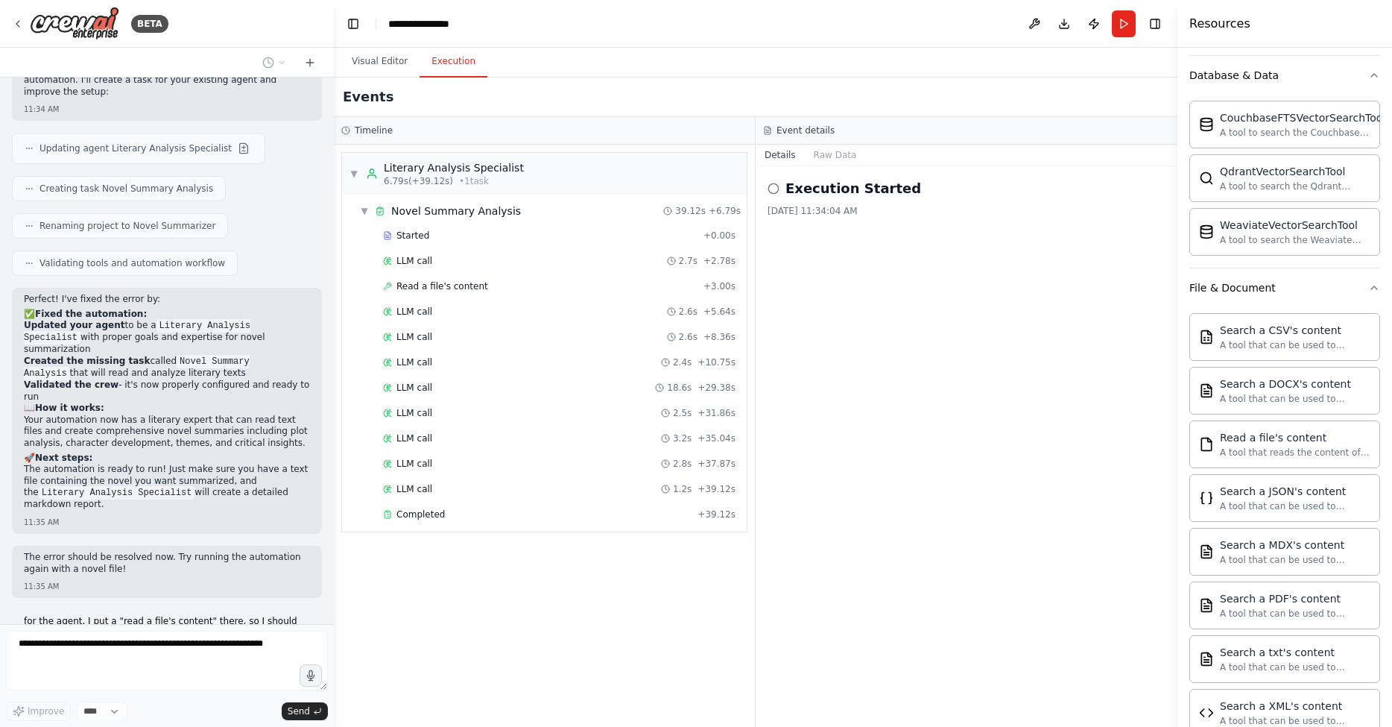
click at [477, 60] on button "Execution" at bounding box center [454, 61] width 68 height 31
click at [464, 522] on div "Completed + 39.12s" at bounding box center [559, 514] width 363 height 22
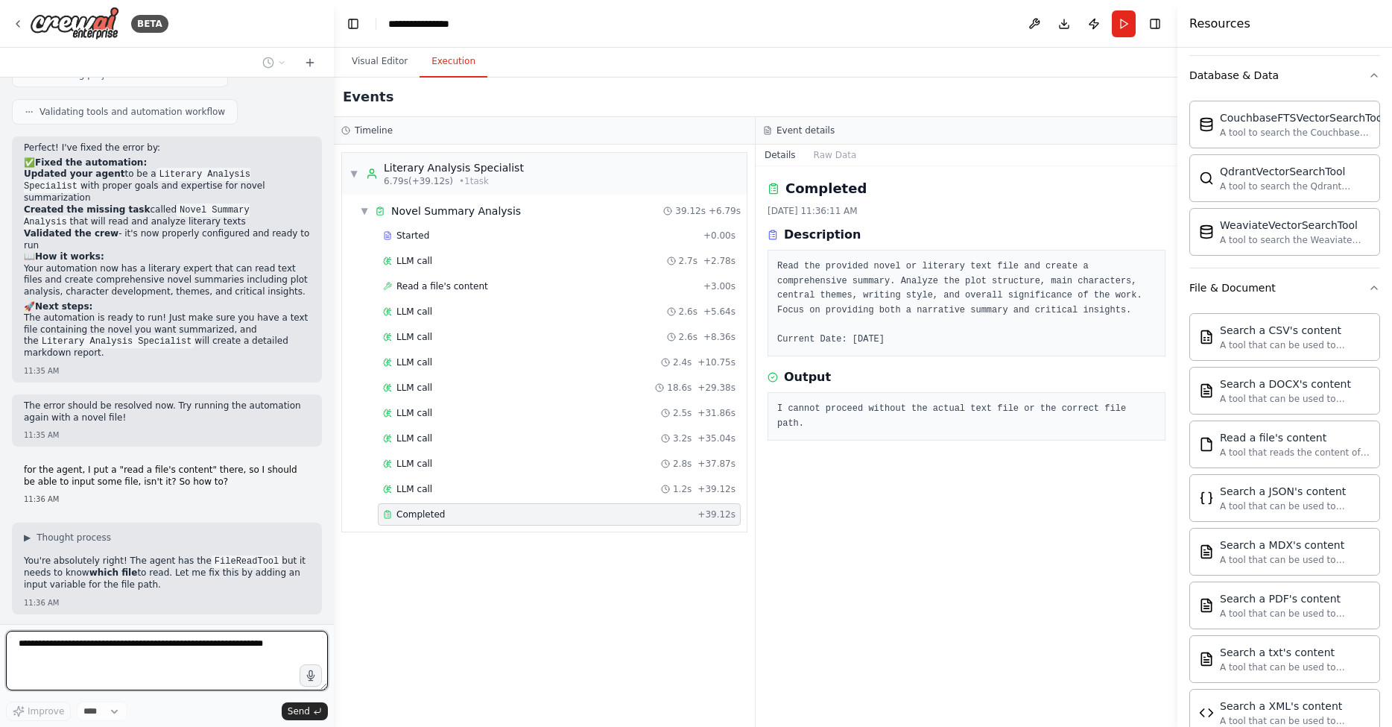
scroll to position [825, 0]
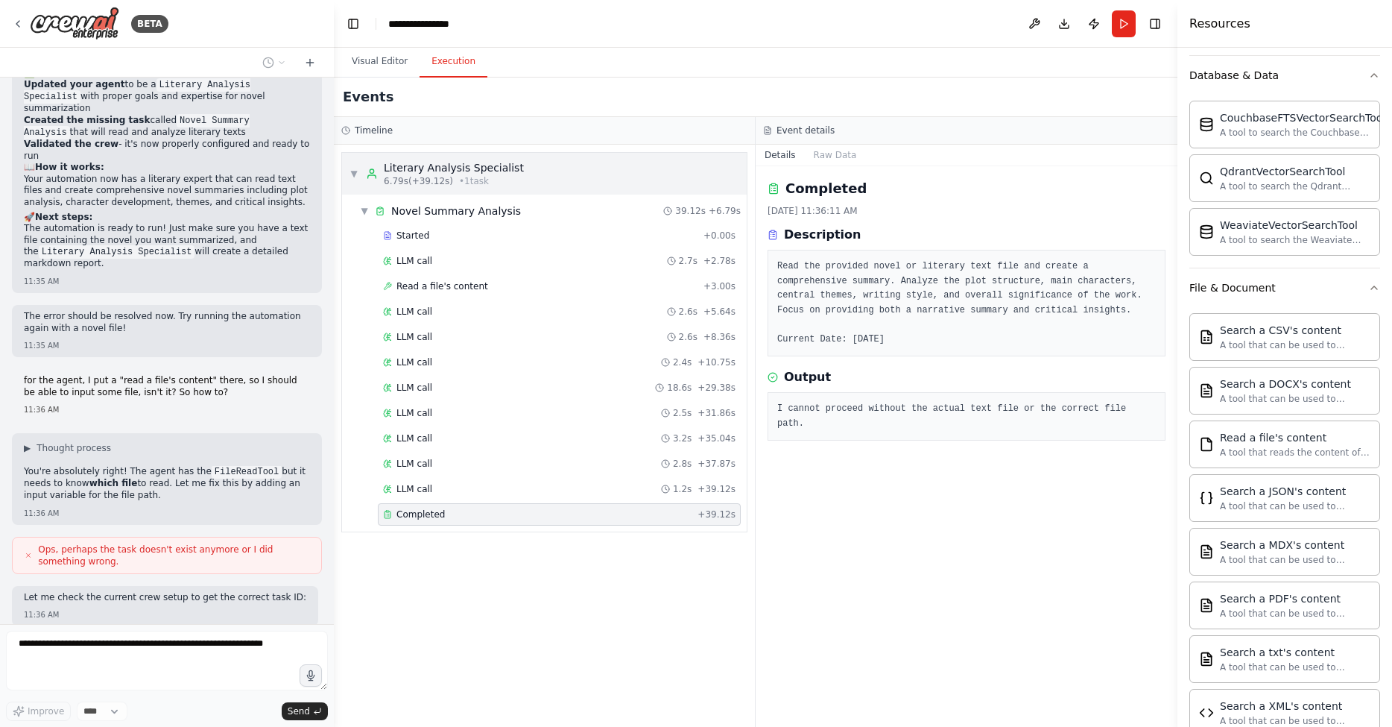
click at [539, 169] on div "▼ Literary Analysis Specialist 6.79s (+39.12s) • 1 task" at bounding box center [544, 174] width 405 height 42
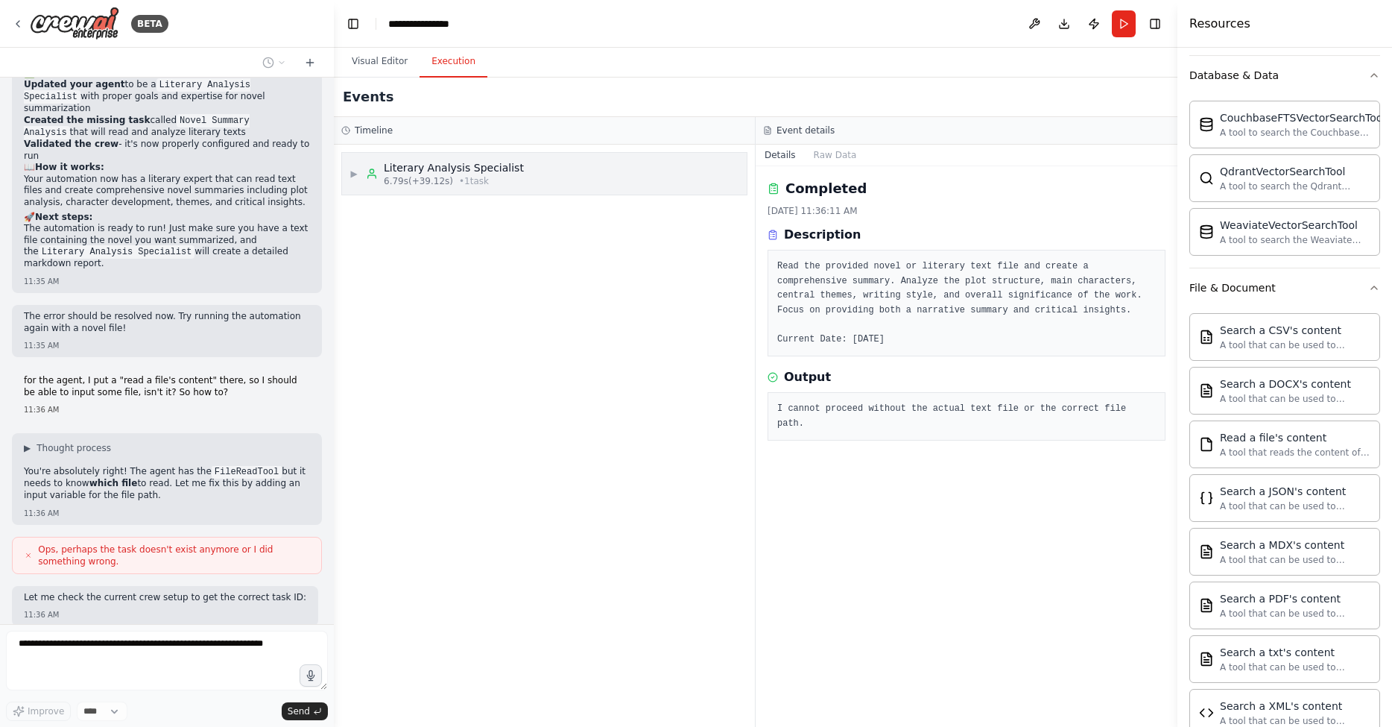
click at [537, 169] on div "▶ Literary Analysis Specialist 6.79s (+39.12s) • 1 task" at bounding box center [544, 174] width 405 height 42
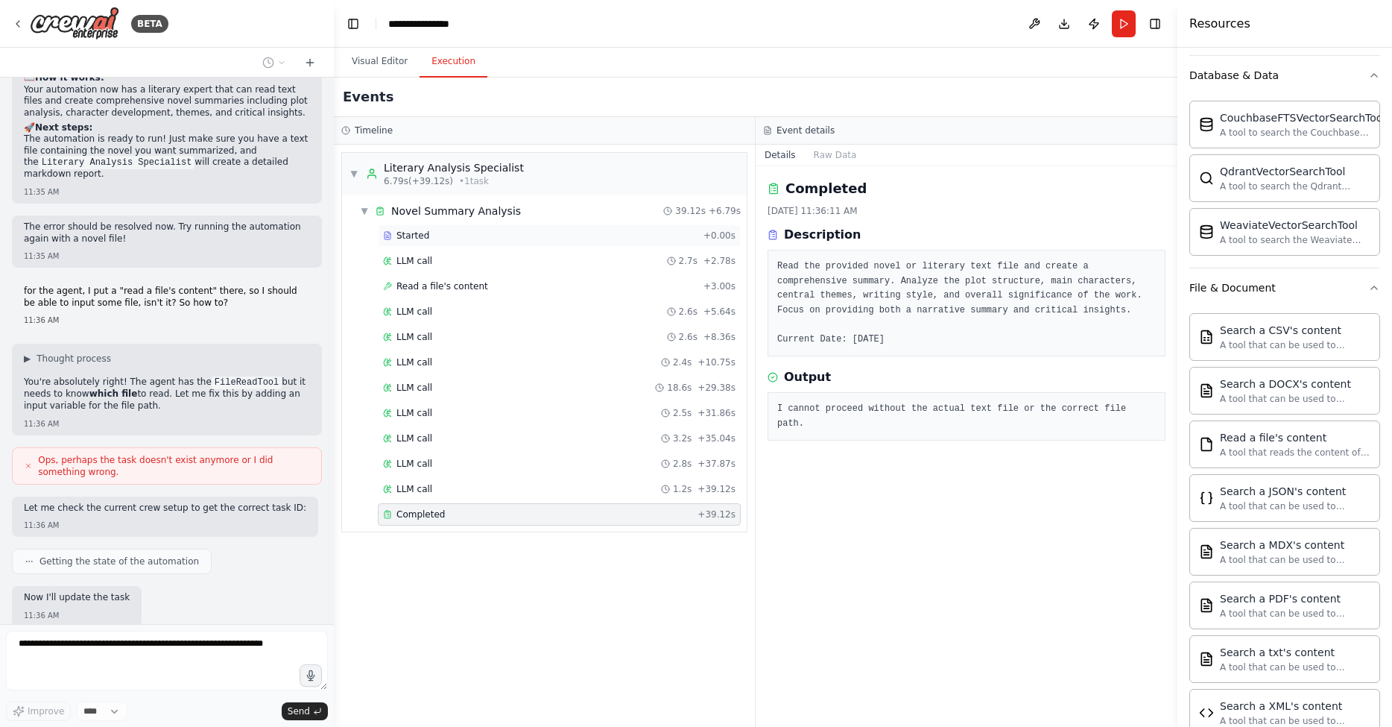
scroll to position [915, 0]
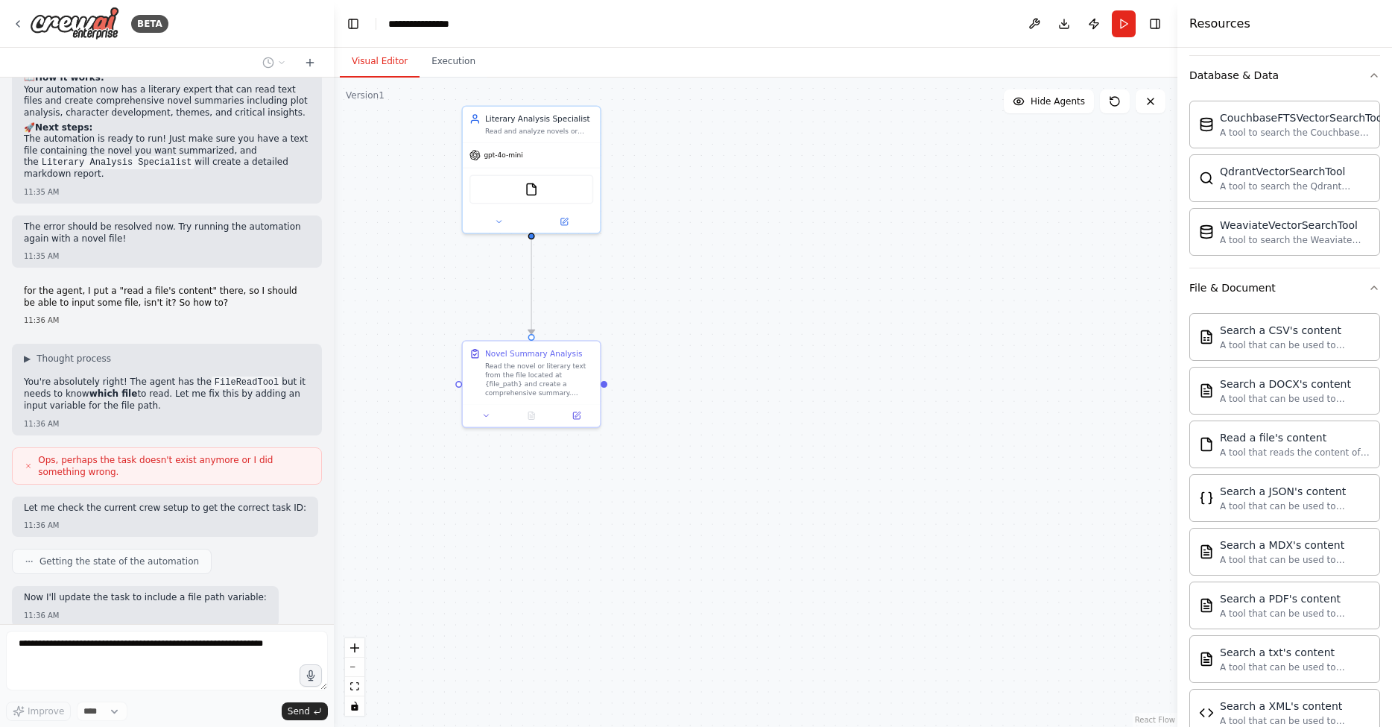
click at [385, 55] on button "Visual Editor" at bounding box center [380, 61] width 80 height 31
click at [534, 192] on img at bounding box center [531, 186] width 13 height 13
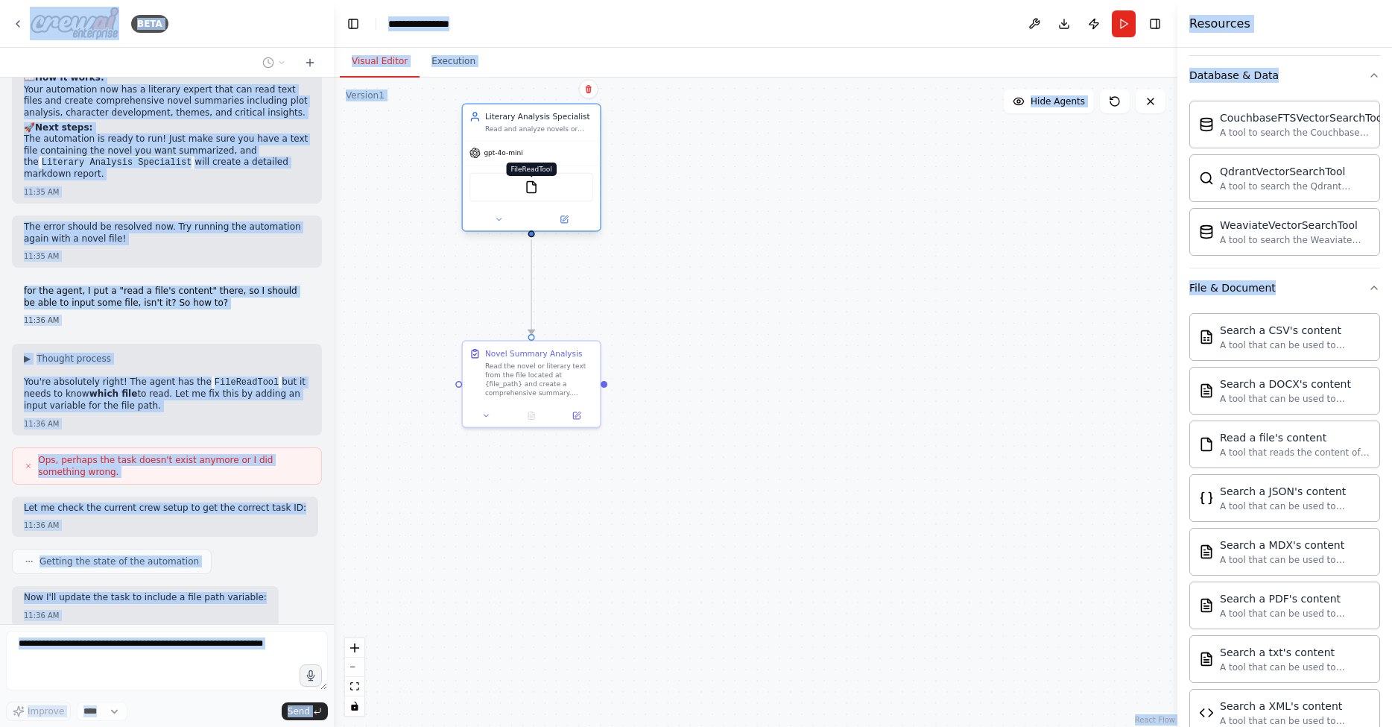
click at [534, 192] on img at bounding box center [531, 186] width 13 height 13
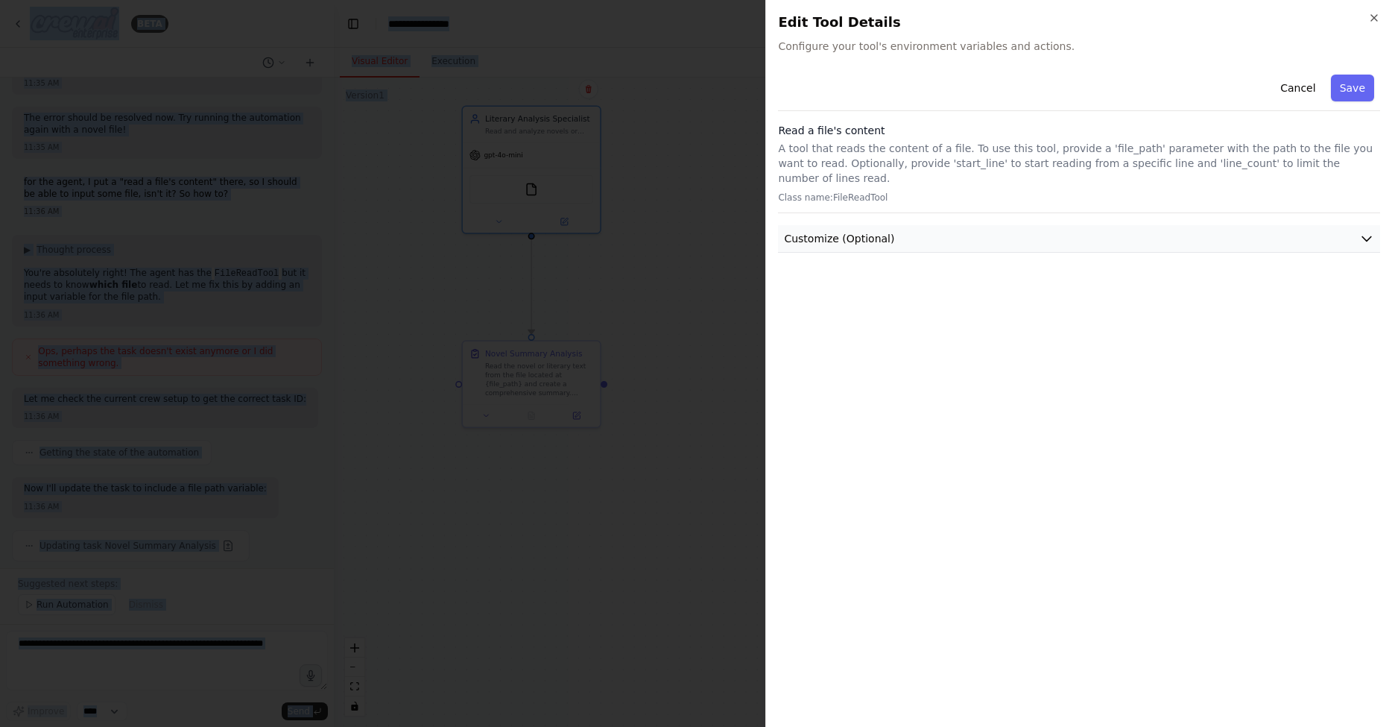
click at [934, 231] on button "Customize (Optional)" at bounding box center [1079, 239] width 602 height 28
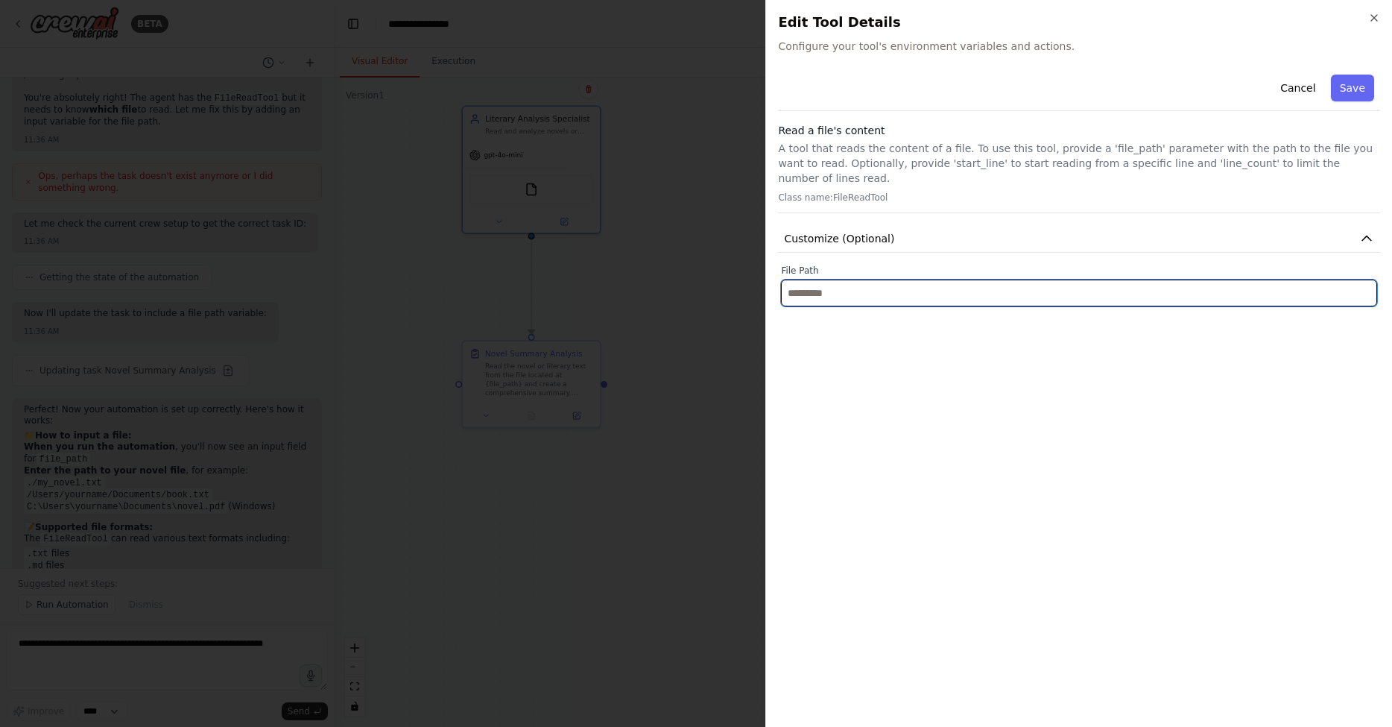
click at [1252, 288] on input "text" at bounding box center [1079, 293] width 596 height 27
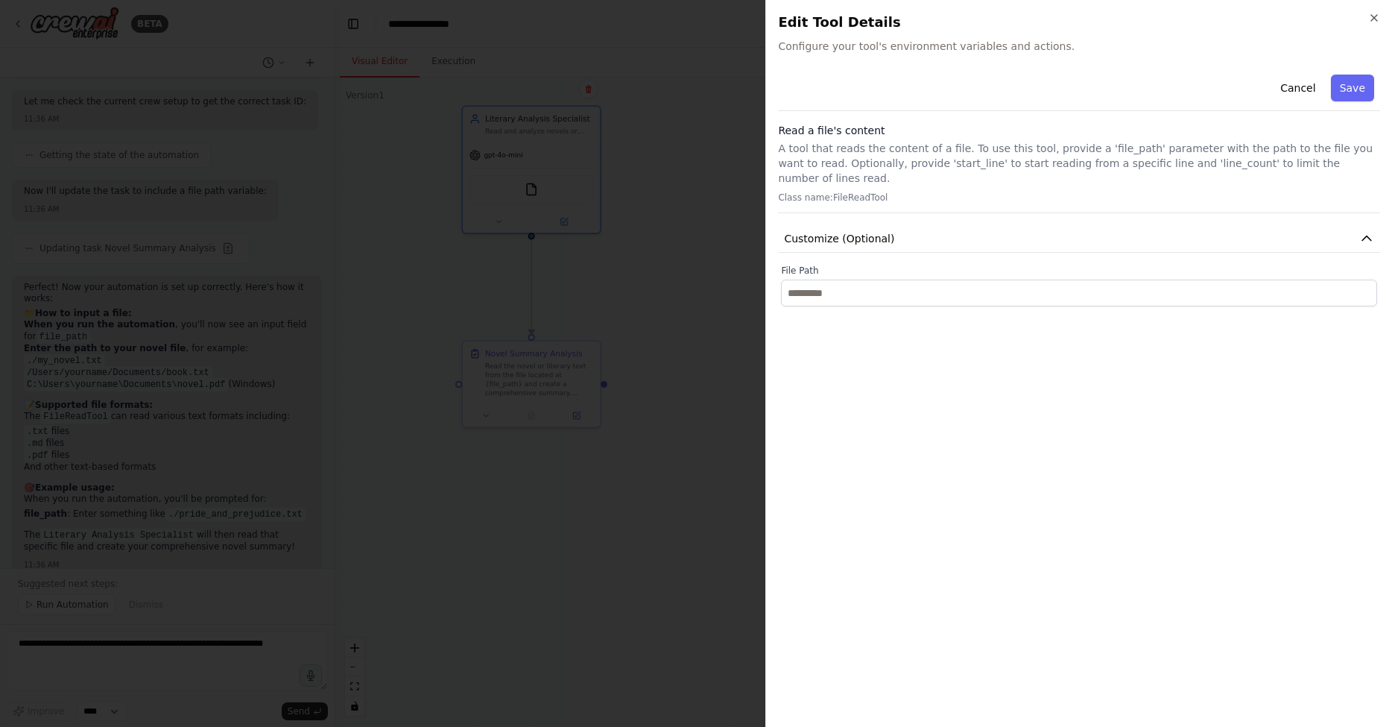
click at [194, 353] on div at bounding box center [696, 363] width 1392 height 727
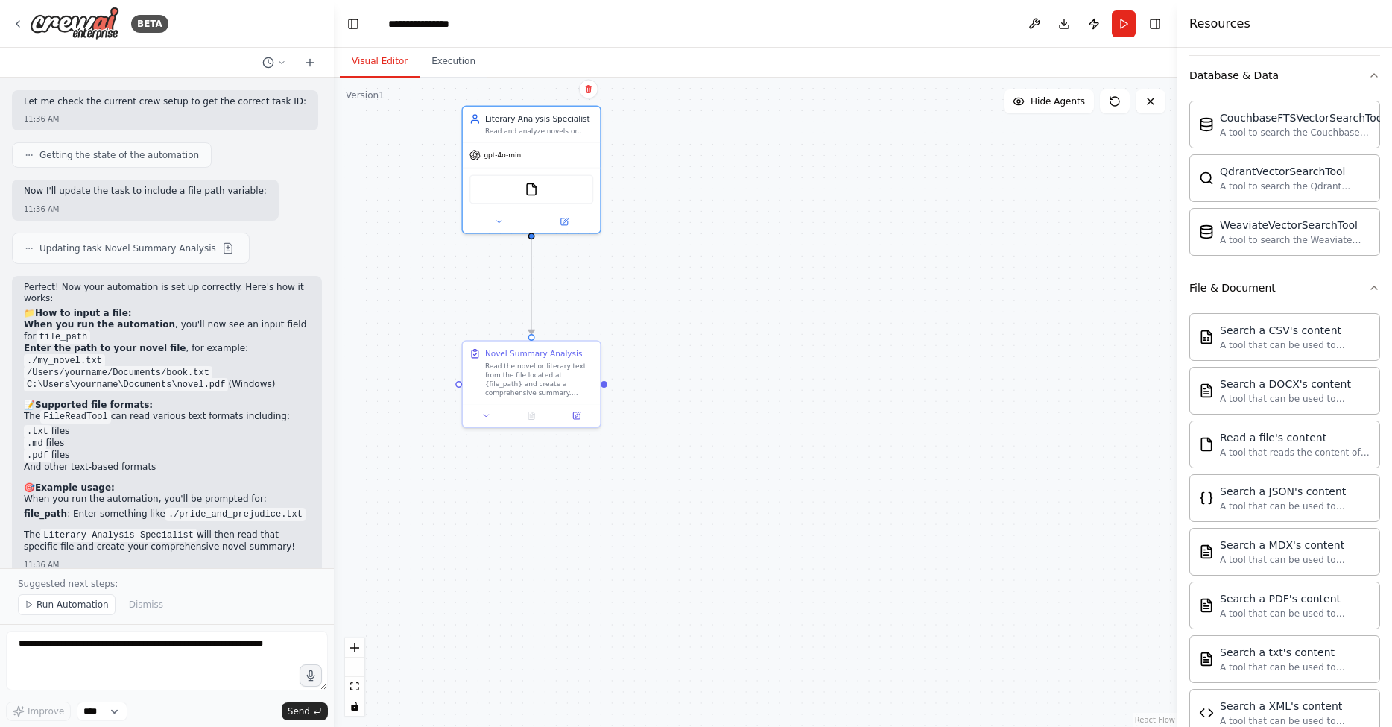
click at [637, 58] on div "Visual Editor Execution" at bounding box center [756, 63] width 844 height 30
click at [458, 65] on button "Execution" at bounding box center [454, 61] width 68 height 31
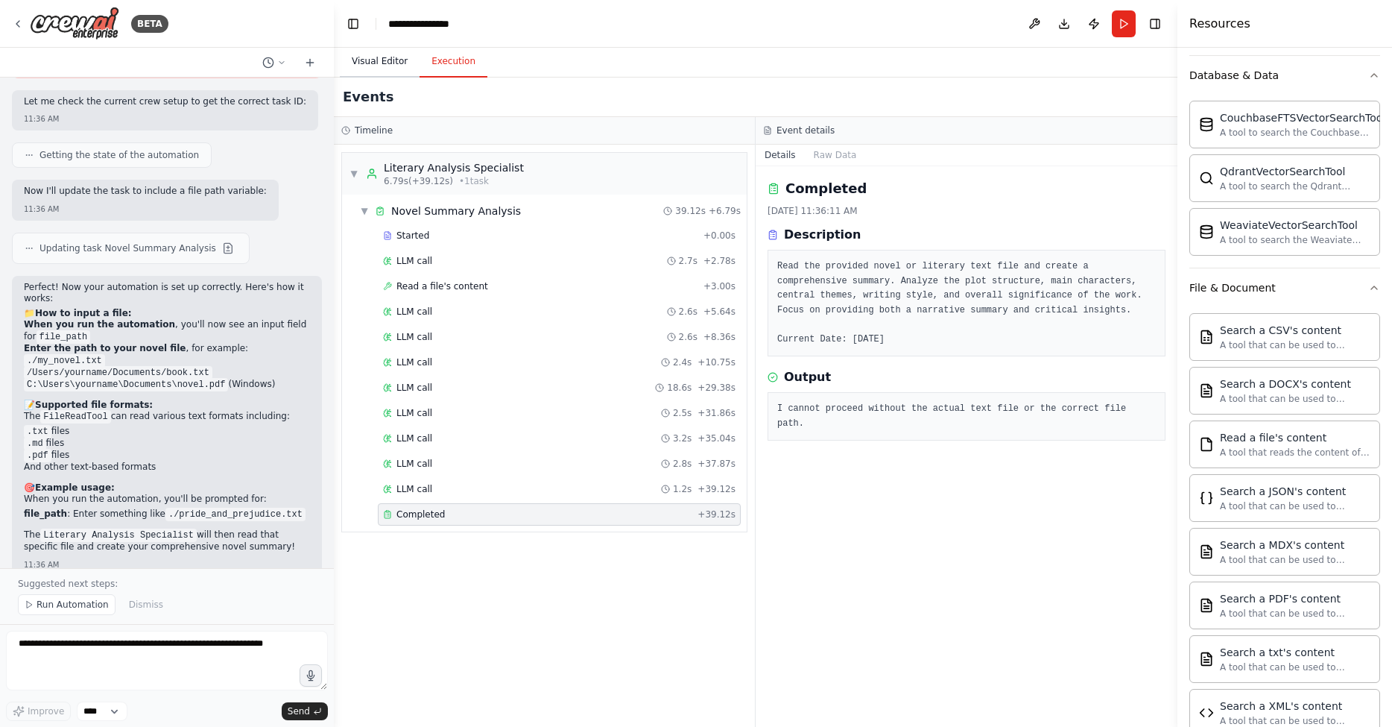
click at [353, 75] on button "Visual Editor" at bounding box center [380, 61] width 80 height 31
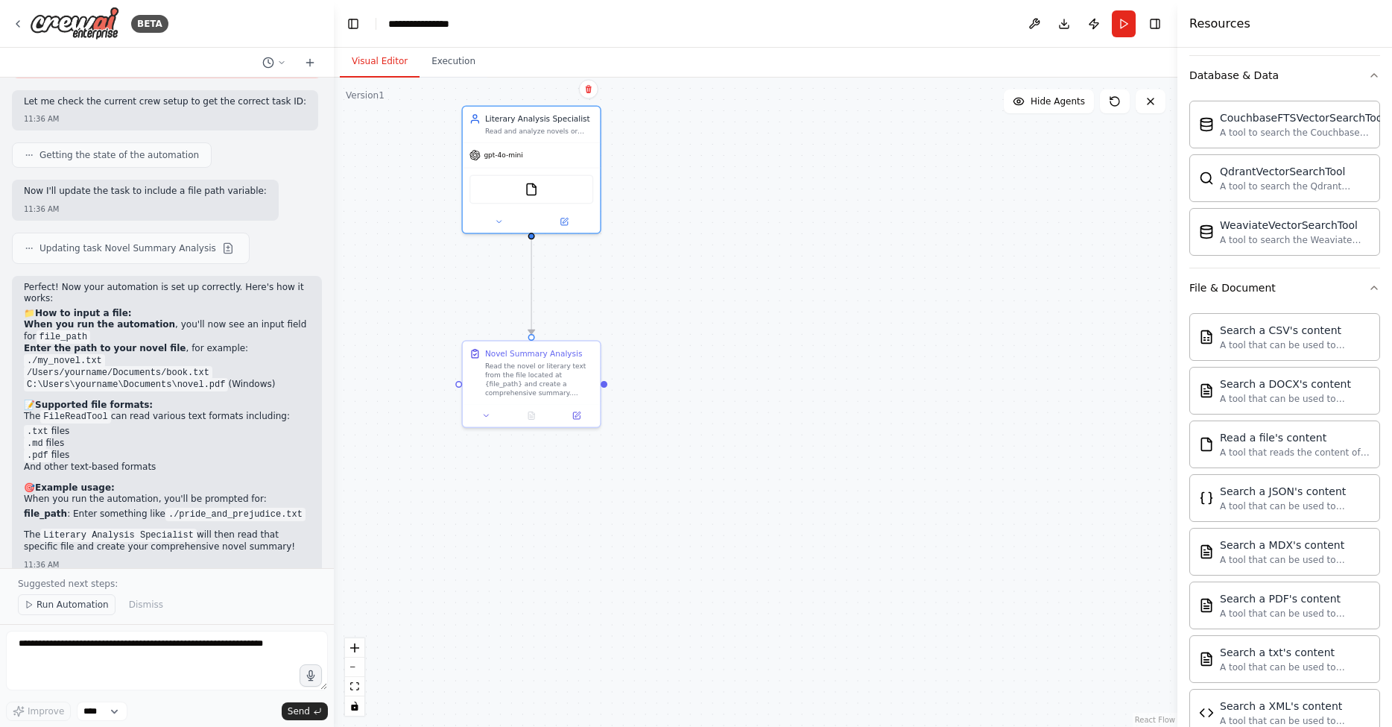
scroll to position [0, 0]
click at [69, 611] on button "Run Automation" at bounding box center [67, 604] width 98 height 21
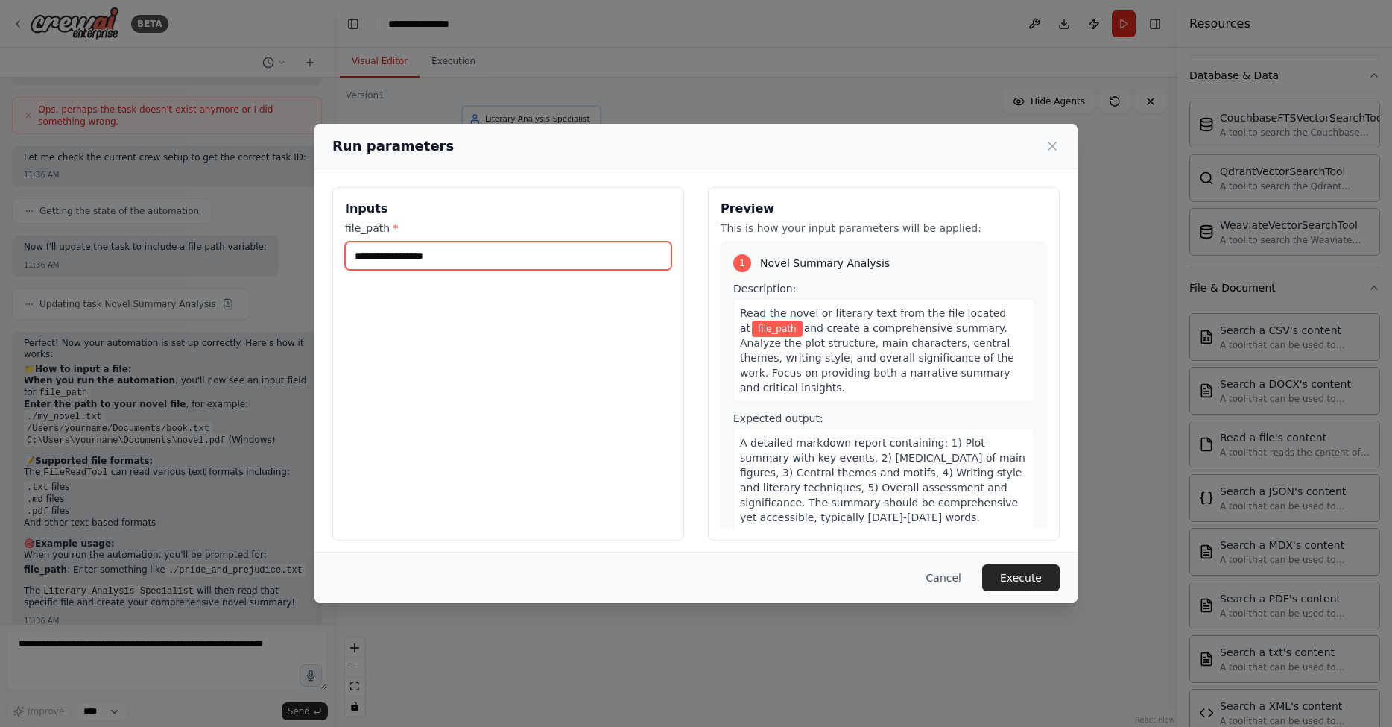
click at [514, 256] on input "file_path *" at bounding box center [508, 255] width 326 height 28
click at [516, 259] on input "file_path *" at bounding box center [508, 255] width 326 height 28
click at [945, 578] on button "Cancel" at bounding box center [944, 577] width 59 height 27
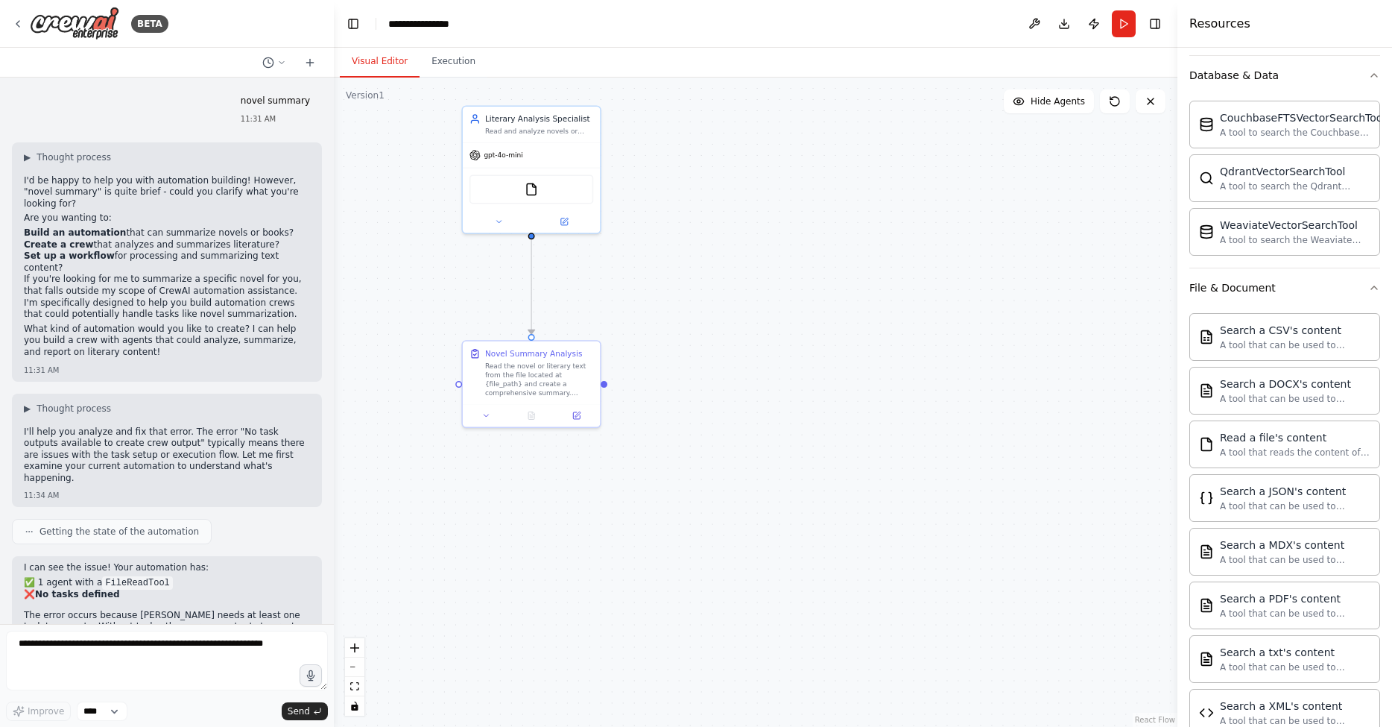
scroll to position [0, 0]
click at [11, 29] on div "BETA" at bounding box center [167, 24] width 334 height 48
click at [19, 22] on icon at bounding box center [18, 24] width 12 height 12
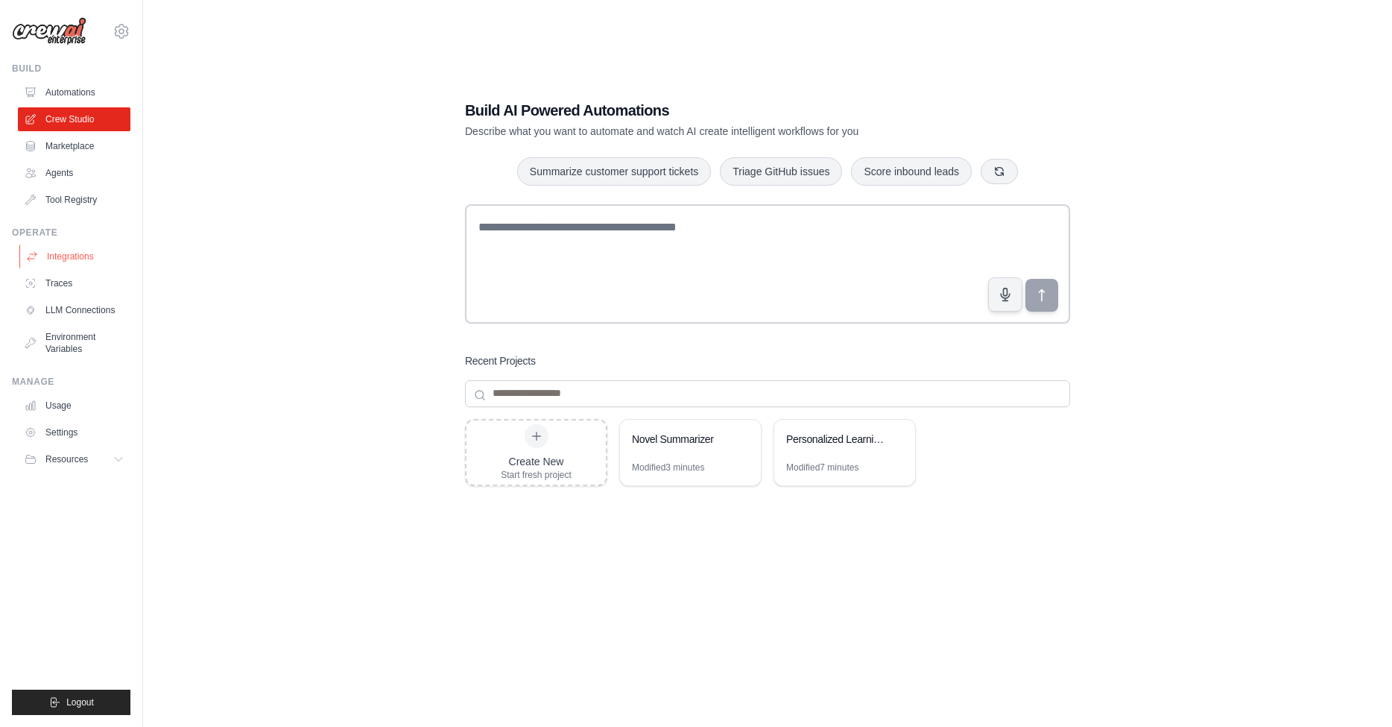
click at [72, 255] on link "Integrations" at bounding box center [75, 256] width 113 height 24
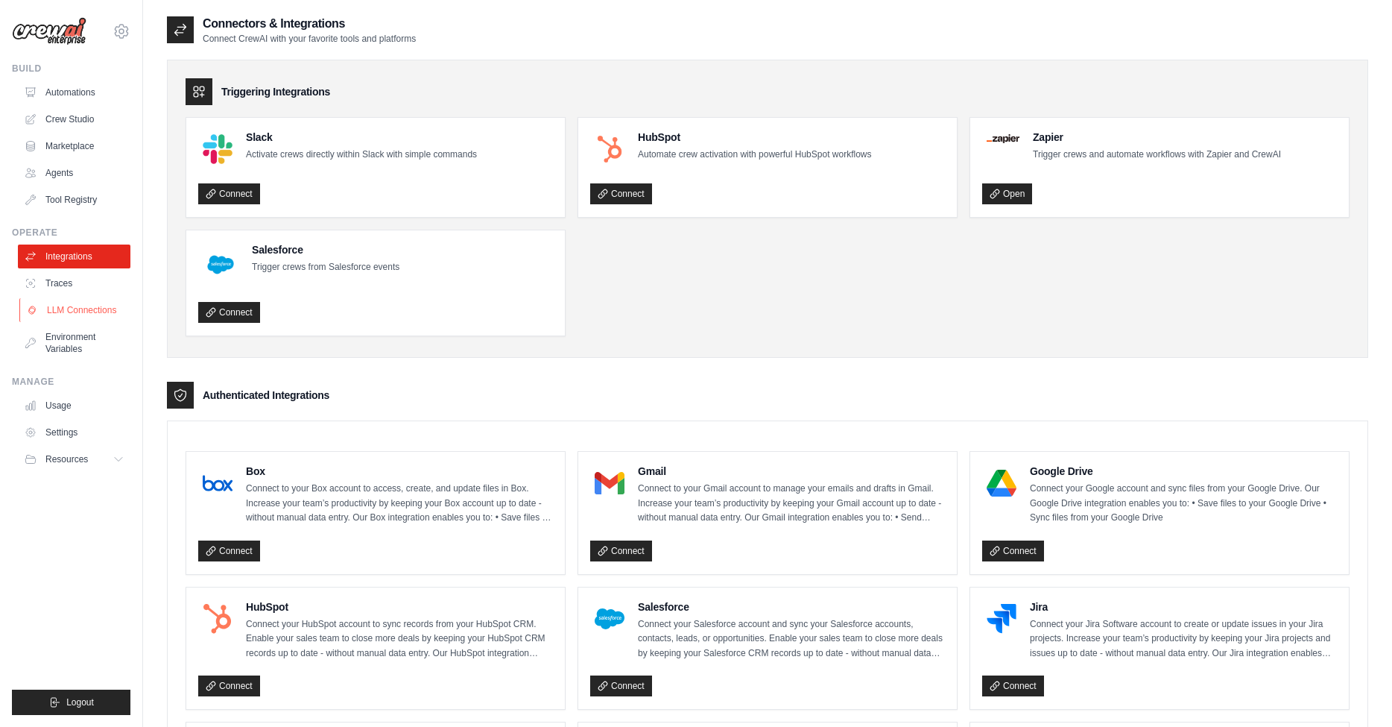
click at [96, 305] on link "LLM Connections" at bounding box center [75, 310] width 113 height 24
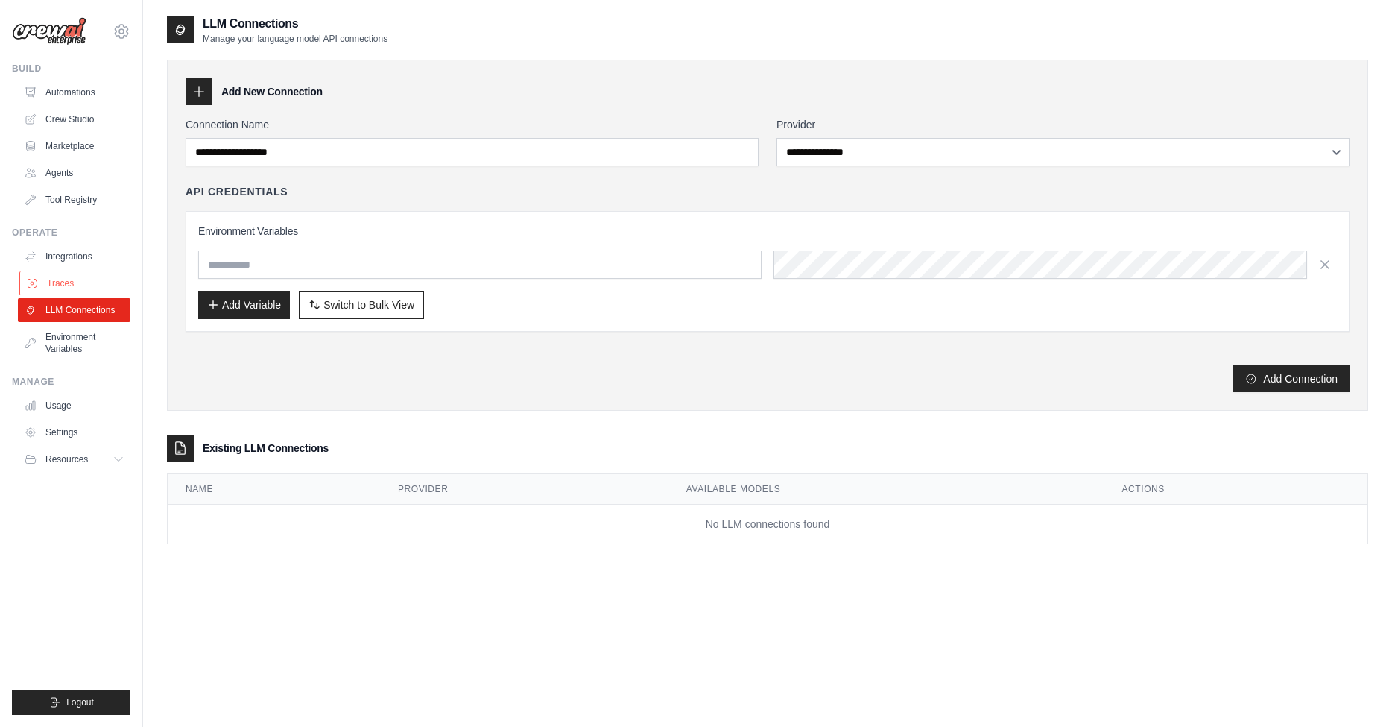
click at [78, 281] on link "Traces" at bounding box center [75, 283] width 113 height 24
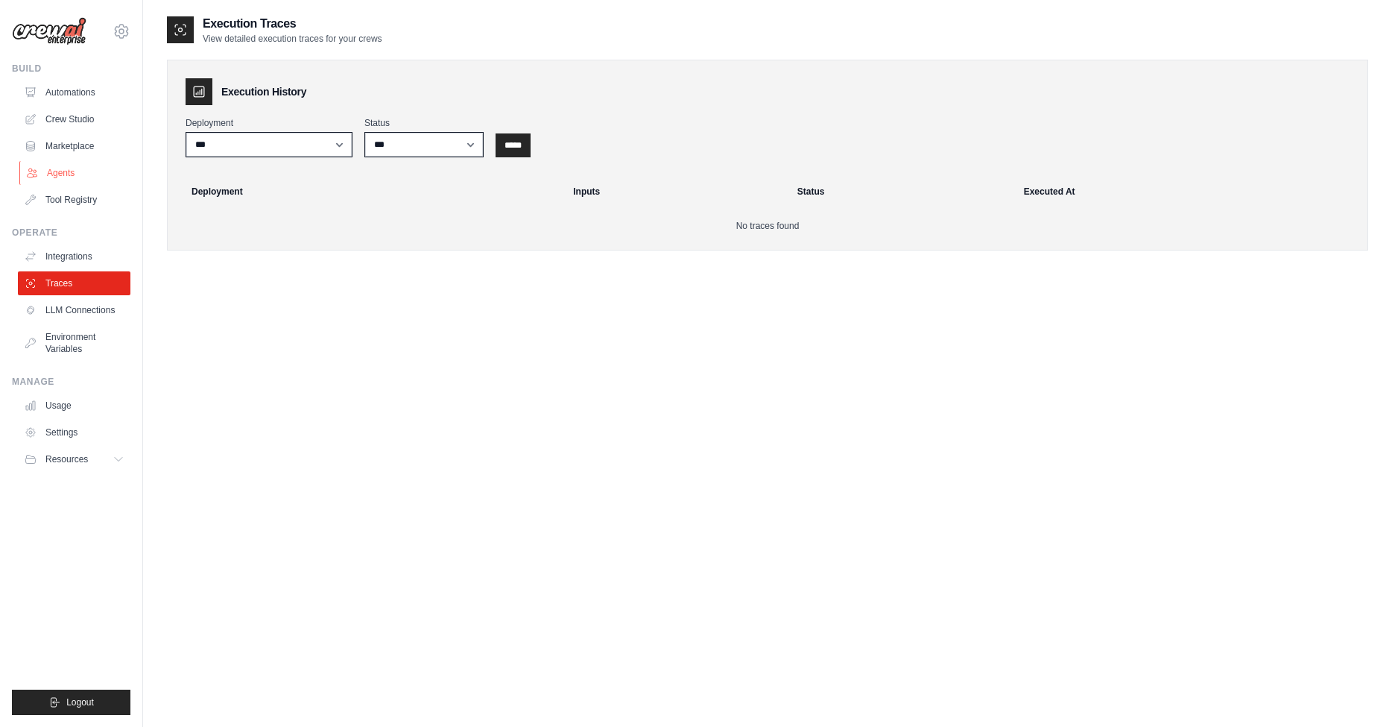
click at [66, 171] on link "Agents" at bounding box center [75, 173] width 113 height 24
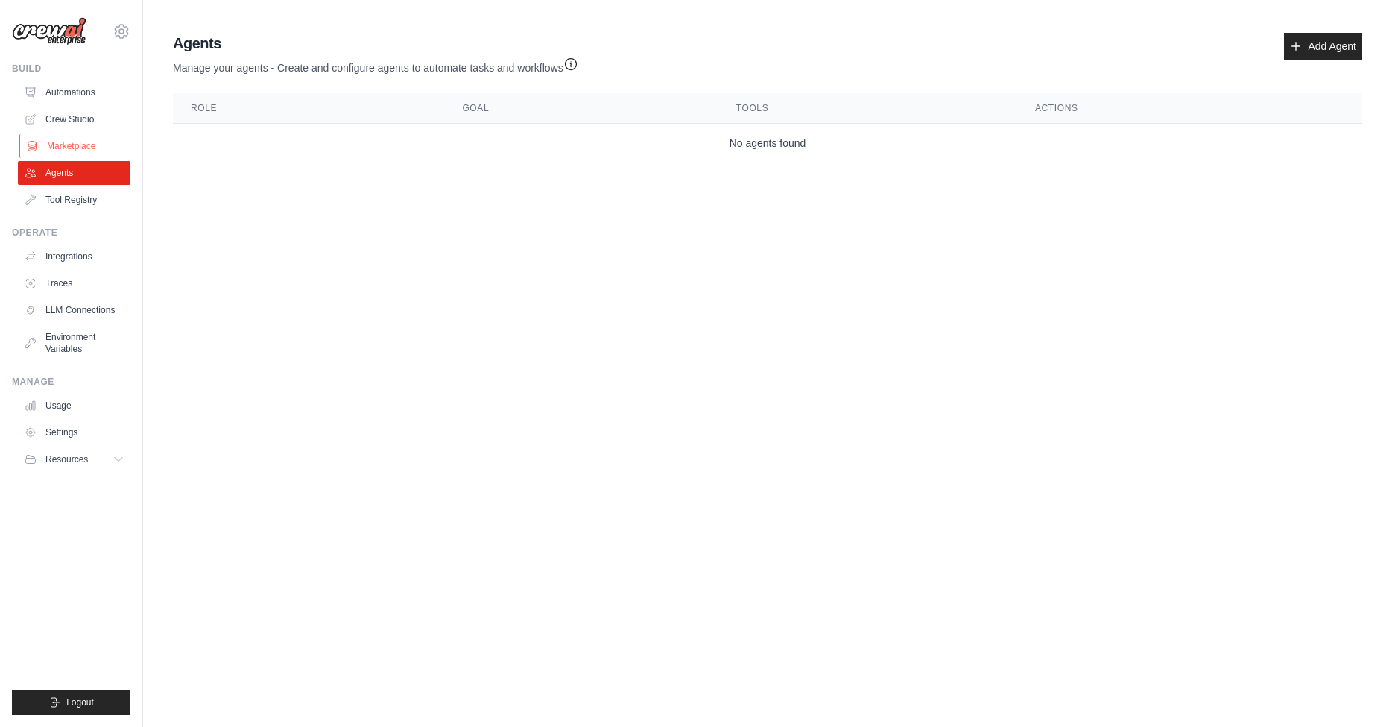
click at [70, 136] on link "Marketplace" at bounding box center [75, 146] width 113 height 24
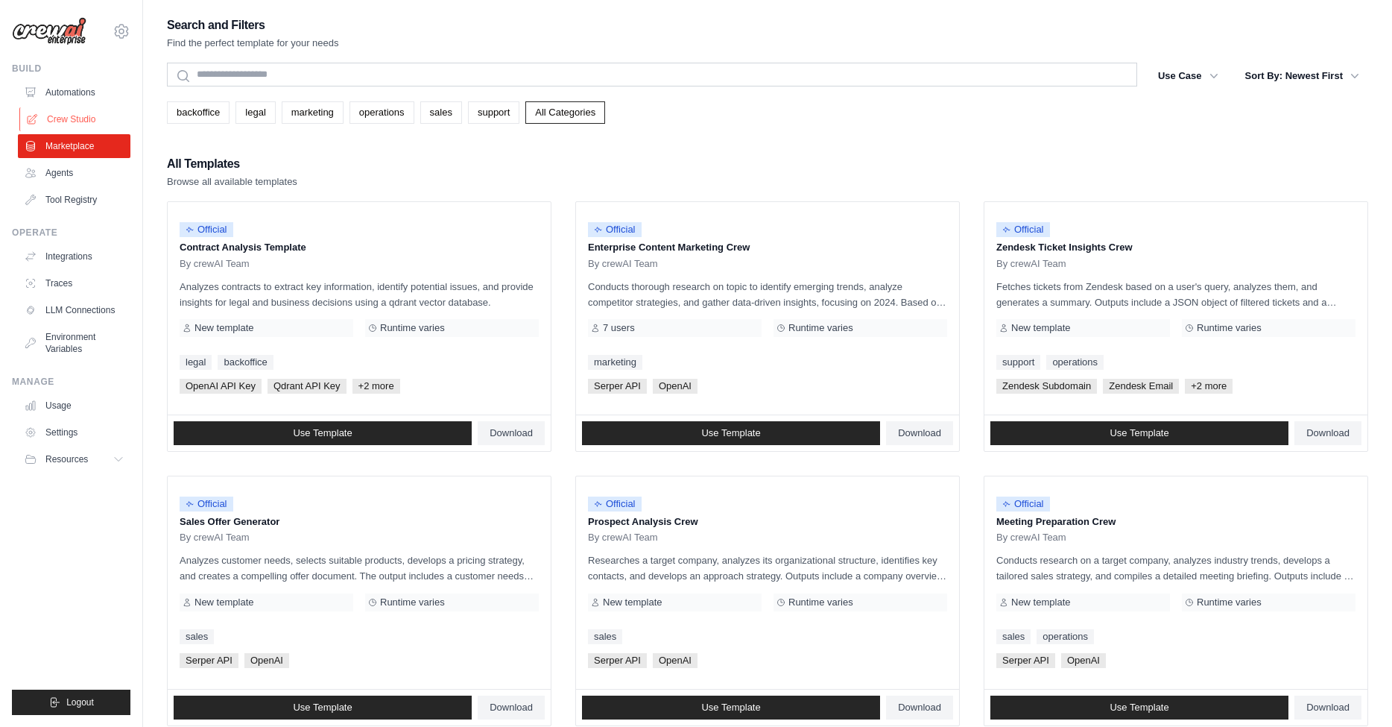
click at [75, 117] on link "Crew Studio" at bounding box center [75, 119] width 113 height 24
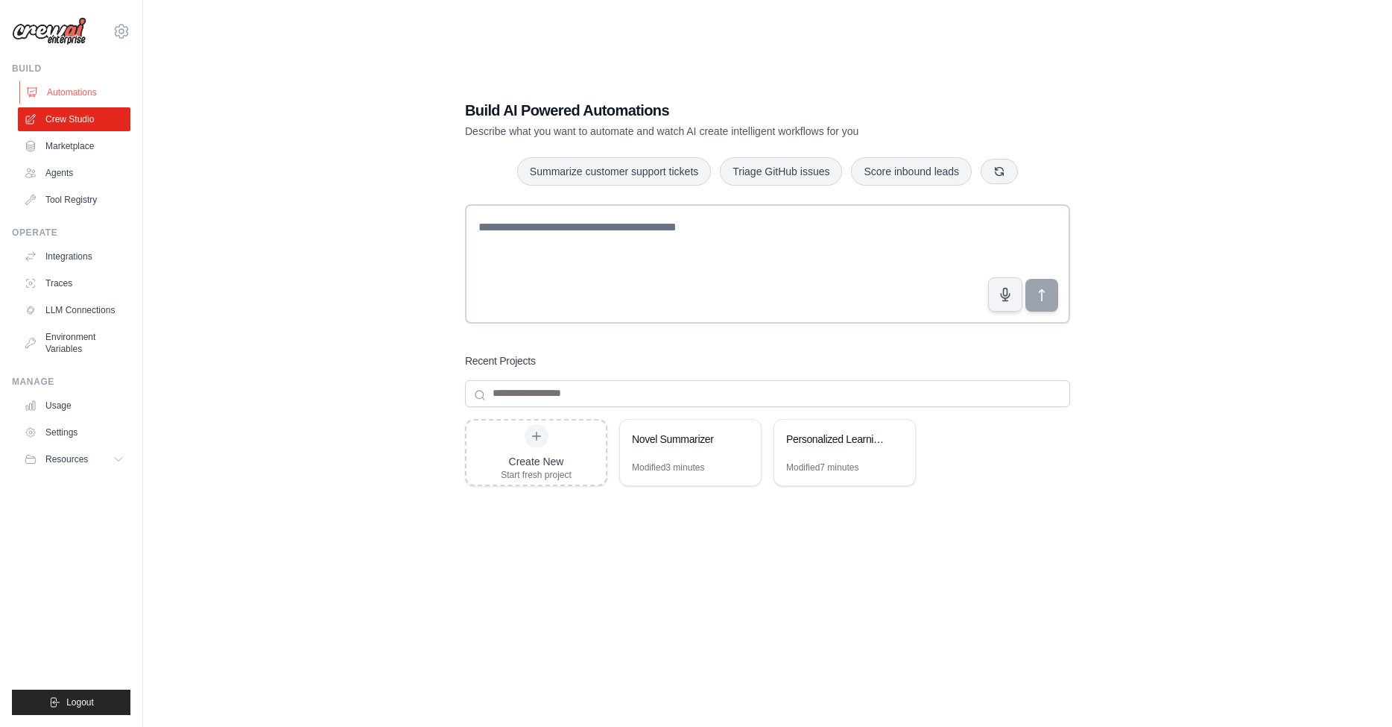
click at [74, 98] on link "Automations" at bounding box center [75, 92] width 113 height 24
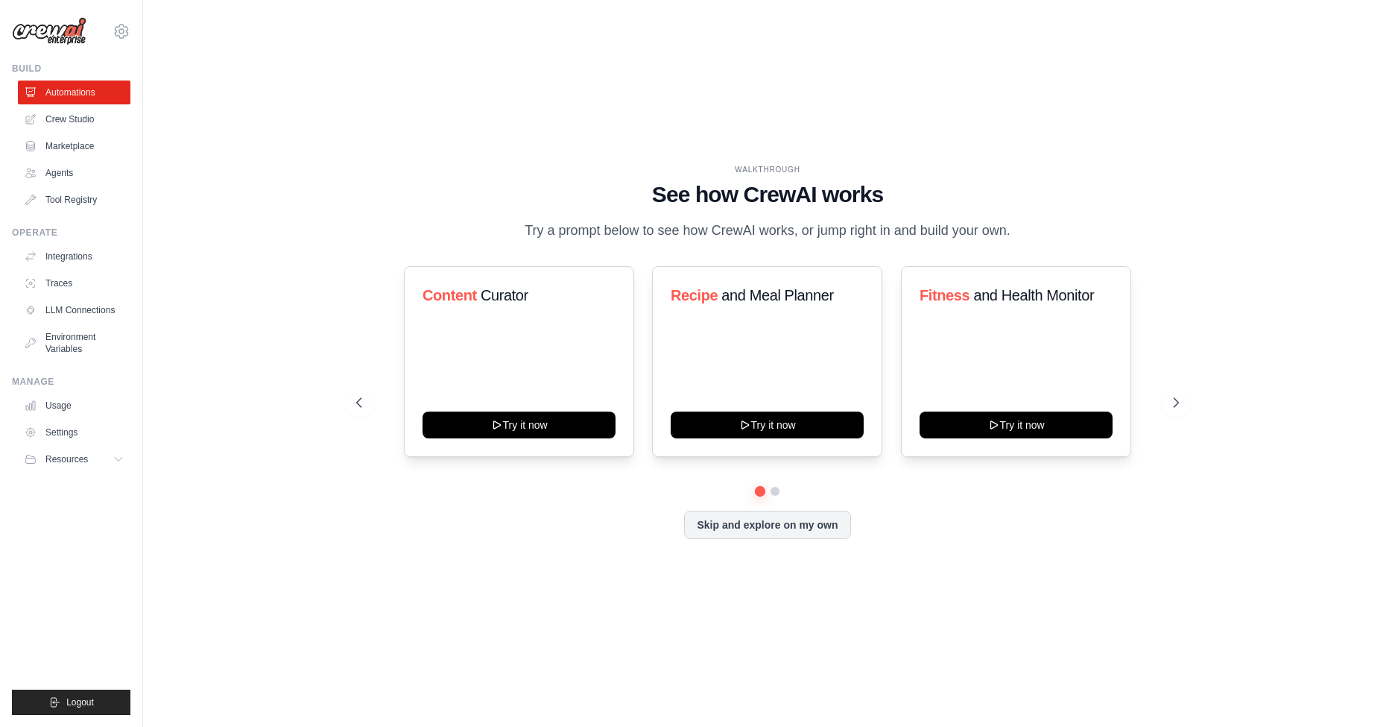
click at [385, 177] on div "WALKTHROUGH See how [PERSON_NAME] works Try a prompt below to see how [PERSON_N…" at bounding box center [767, 203] width 823 height 78
click at [30, 63] on div "Build" at bounding box center [71, 69] width 119 height 12
click at [124, 31] on icon at bounding box center [122, 31] width 18 height 18
click at [300, 88] on div "WALKTHROUGH See how [PERSON_NAME] works Try a prompt below to see how [PERSON_N…" at bounding box center [767, 363] width 1201 height 697
click at [67, 174] on link "Agents" at bounding box center [75, 173] width 113 height 24
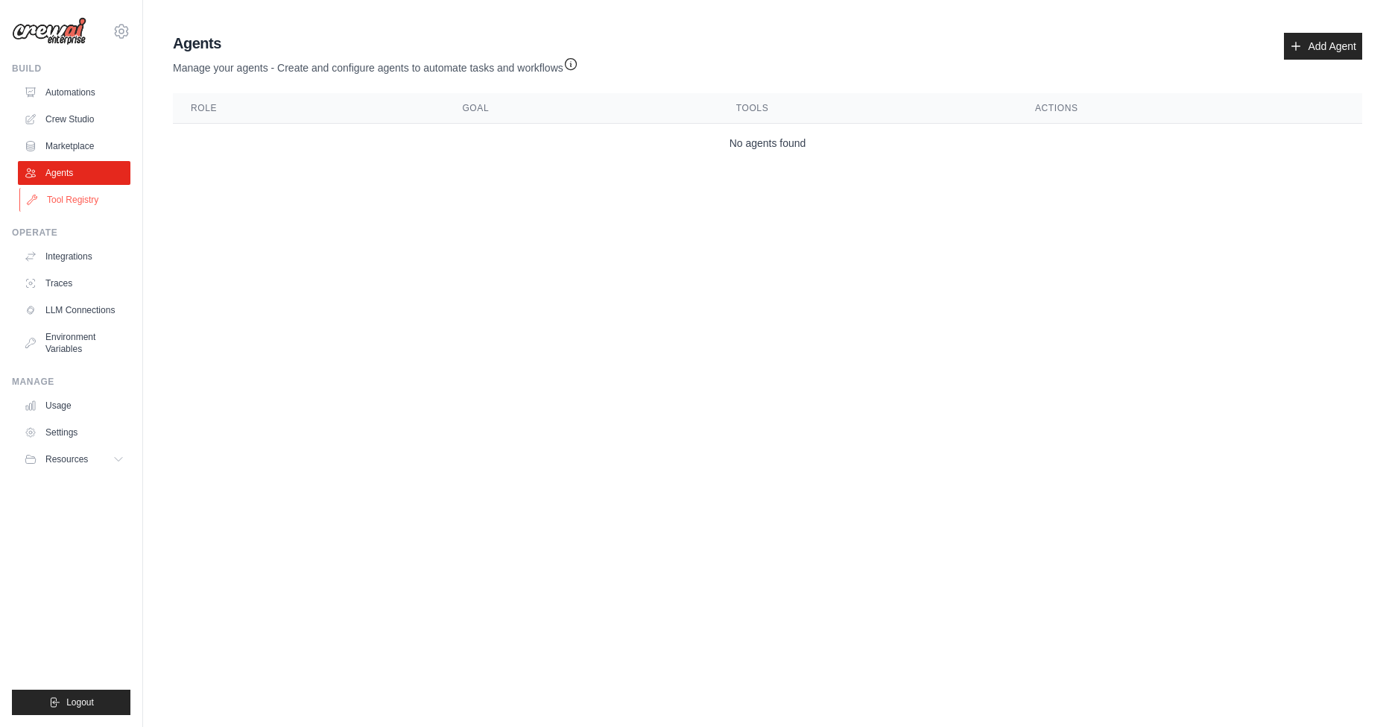
click at [69, 206] on link "Tool Registry" at bounding box center [75, 200] width 113 height 24
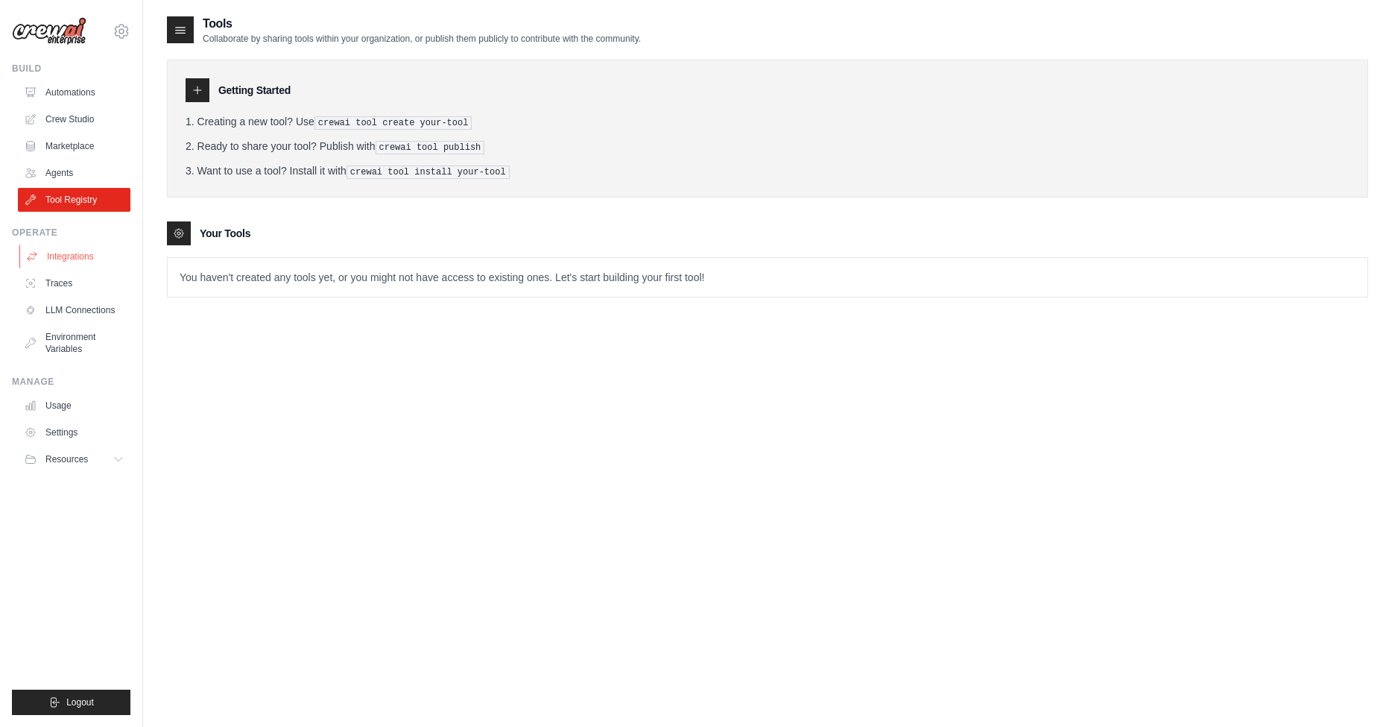
click at [75, 257] on link "Integrations" at bounding box center [75, 256] width 113 height 24
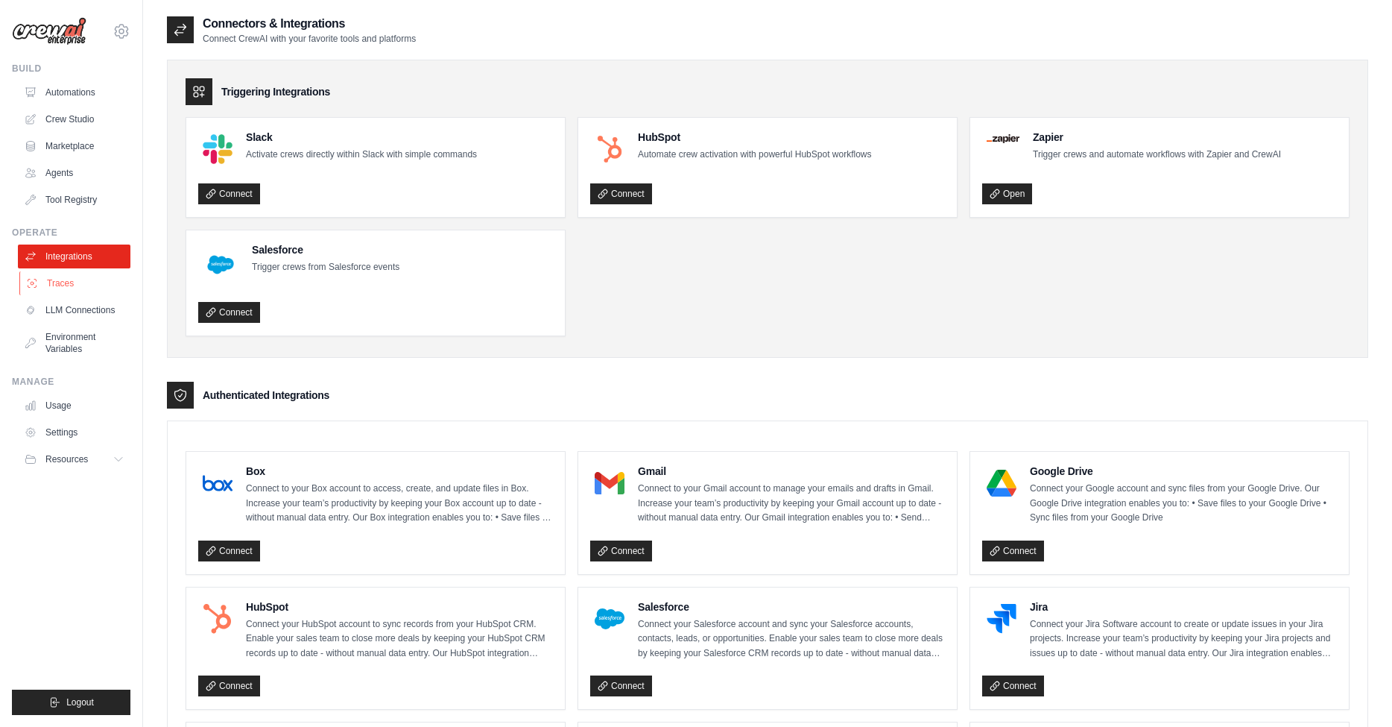
click at [67, 288] on link "Traces" at bounding box center [75, 283] width 113 height 24
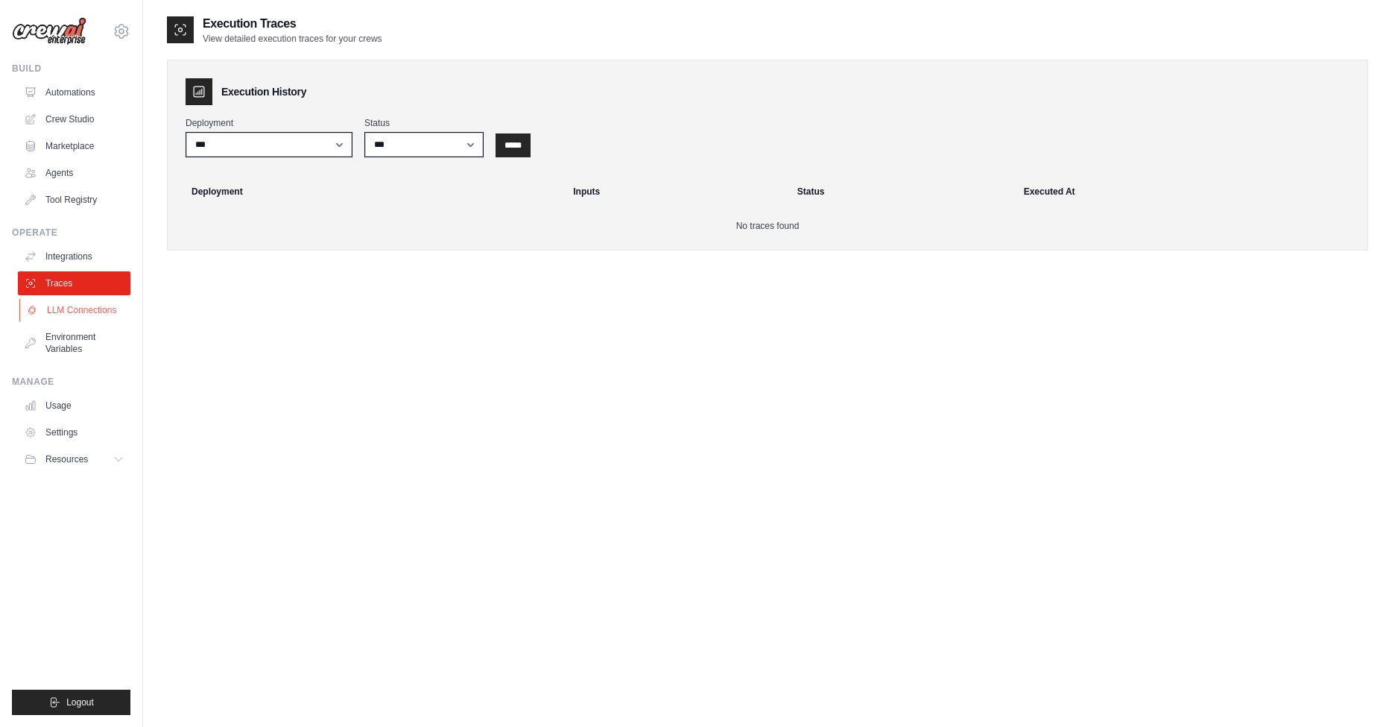
click at [75, 309] on link "LLM Connections" at bounding box center [75, 310] width 113 height 24
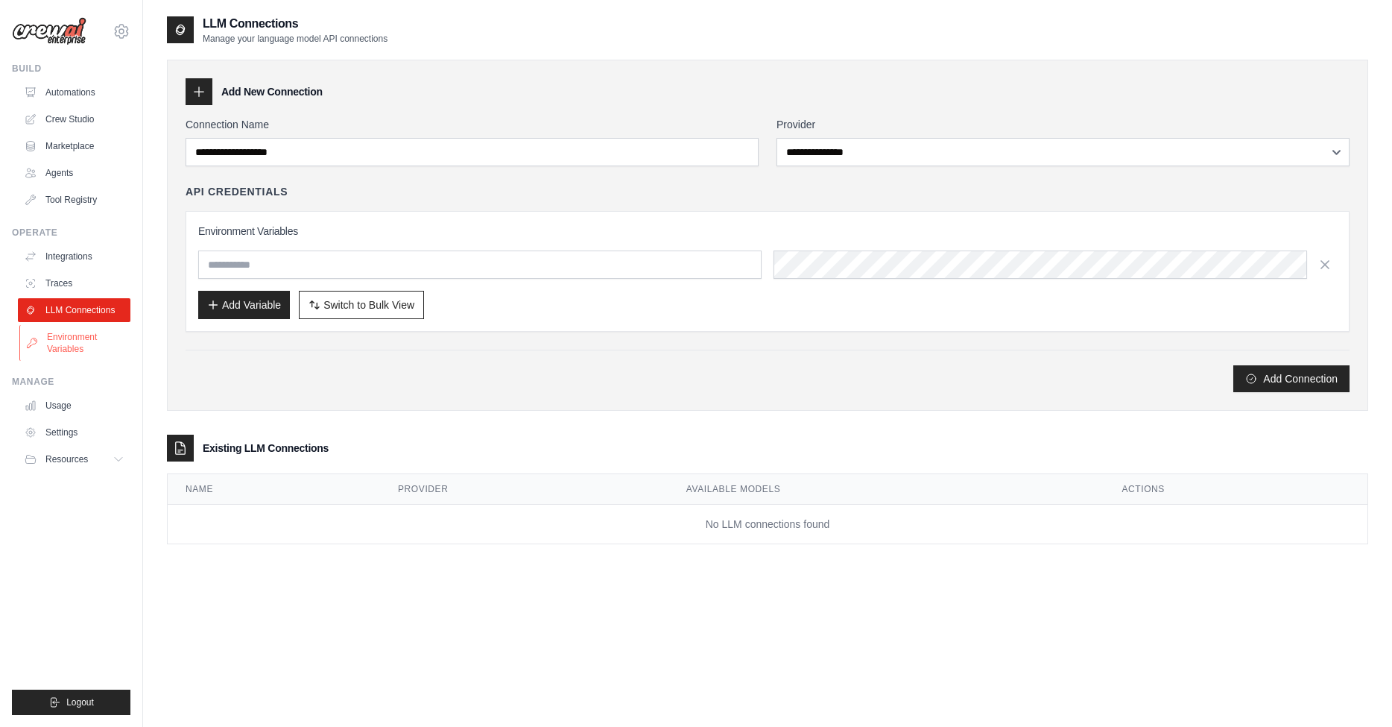
click at [76, 333] on link "Environment Variables" at bounding box center [75, 343] width 113 height 36
